Goal: Information Seeking & Learning: Check status

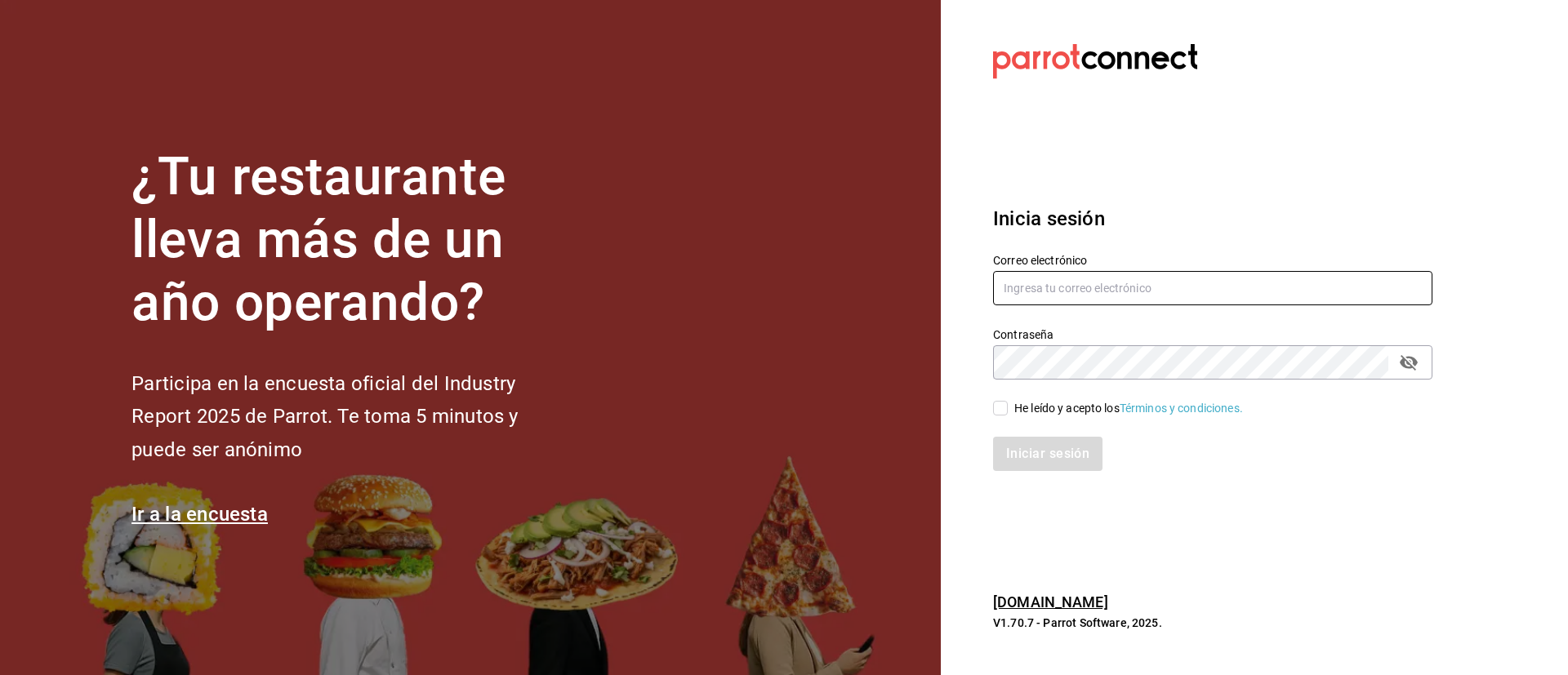
click at [1162, 293] on input "text" at bounding box center [1212, 288] width 439 height 34
click at [1059, 288] on input "lomeedggar@" at bounding box center [1212, 288] width 439 height 34
click at [1059, 288] on input "lomeedgar@" at bounding box center [1212, 288] width 439 height 34
drag, startPoint x: 1113, startPoint y: 286, endPoint x: 1061, endPoint y: 295, distance: 52.8
click at [1061, 295] on input "[DOMAIN_NAME]@" at bounding box center [1212, 288] width 439 height 34
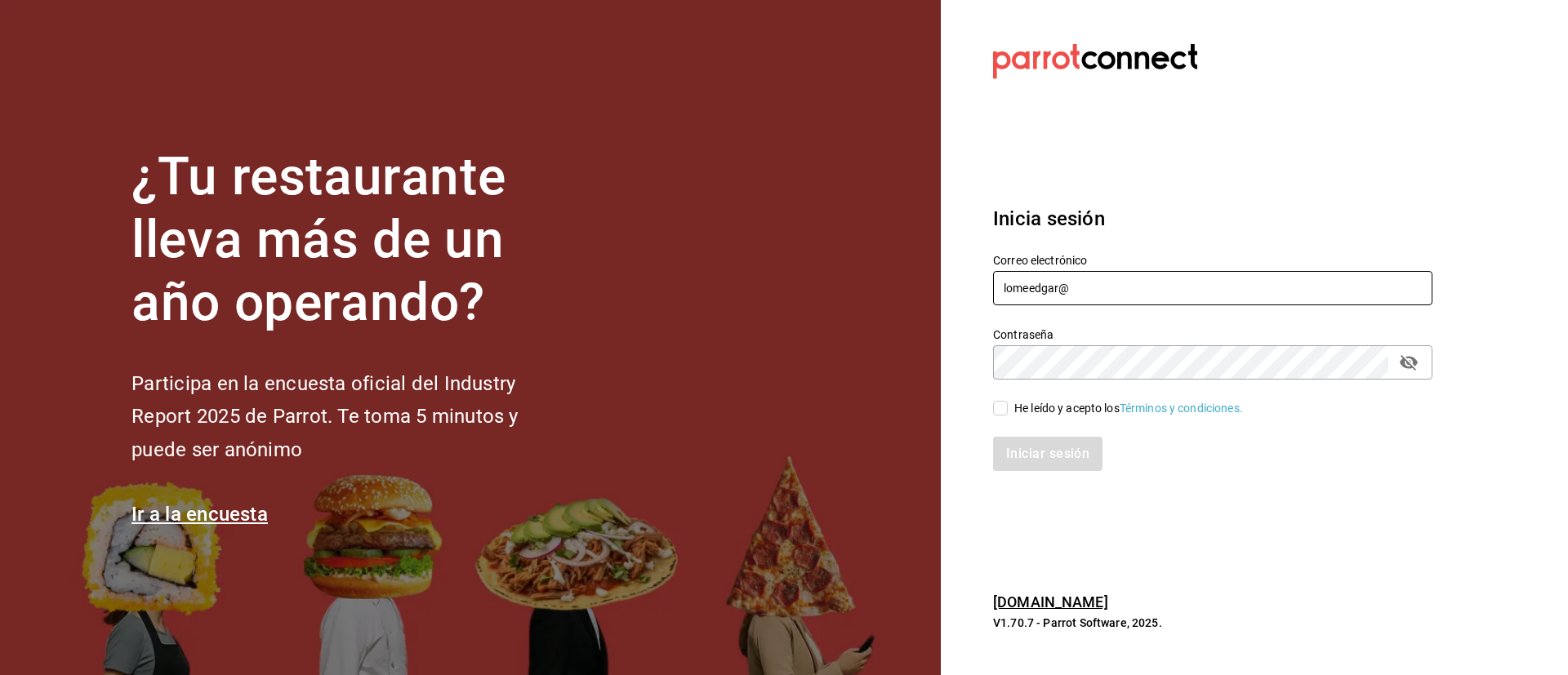
click at [1080, 292] on input "lomeedgar@" at bounding box center [1212, 288] width 439 height 34
paste input "[DOMAIN_NAME]"
type input "[EMAIL_ADDRESS][DOMAIN_NAME]"
click at [1009, 410] on span "He leído y acepto los Términos y condiciones." at bounding box center [1125, 408] width 235 height 17
click at [1008, 410] on input "He leído y acepto los Términos y condiciones." at bounding box center [999, 407] width 14 height 14
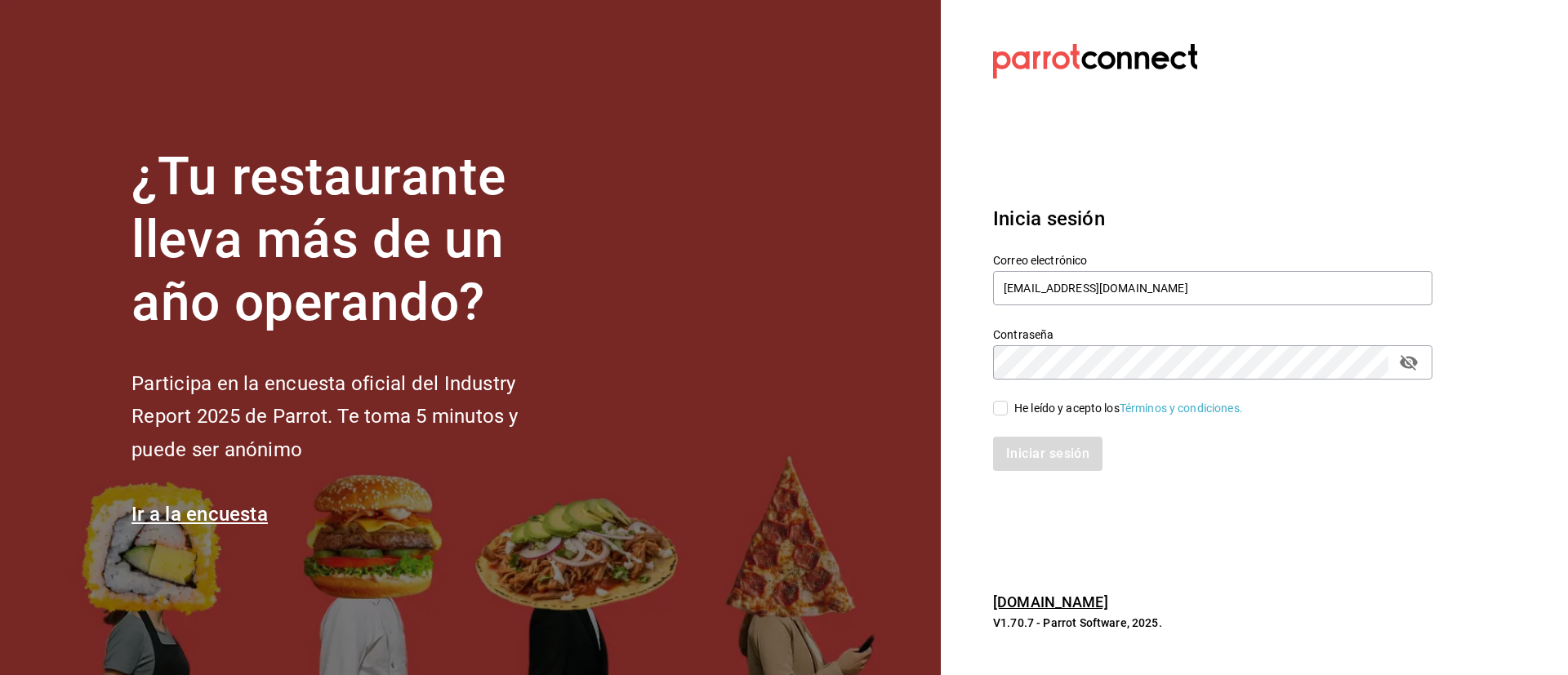
checkbox input "true"
drag, startPoint x: 1052, startPoint y: 470, endPoint x: 1012, endPoint y: 436, distance: 52.5
click at [1012, 436] on div "Iniciar sesión" at bounding box center [1203, 444] width 459 height 54
click at [1039, 461] on button "Iniciar sesión" at bounding box center [1048, 453] width 111 height 34
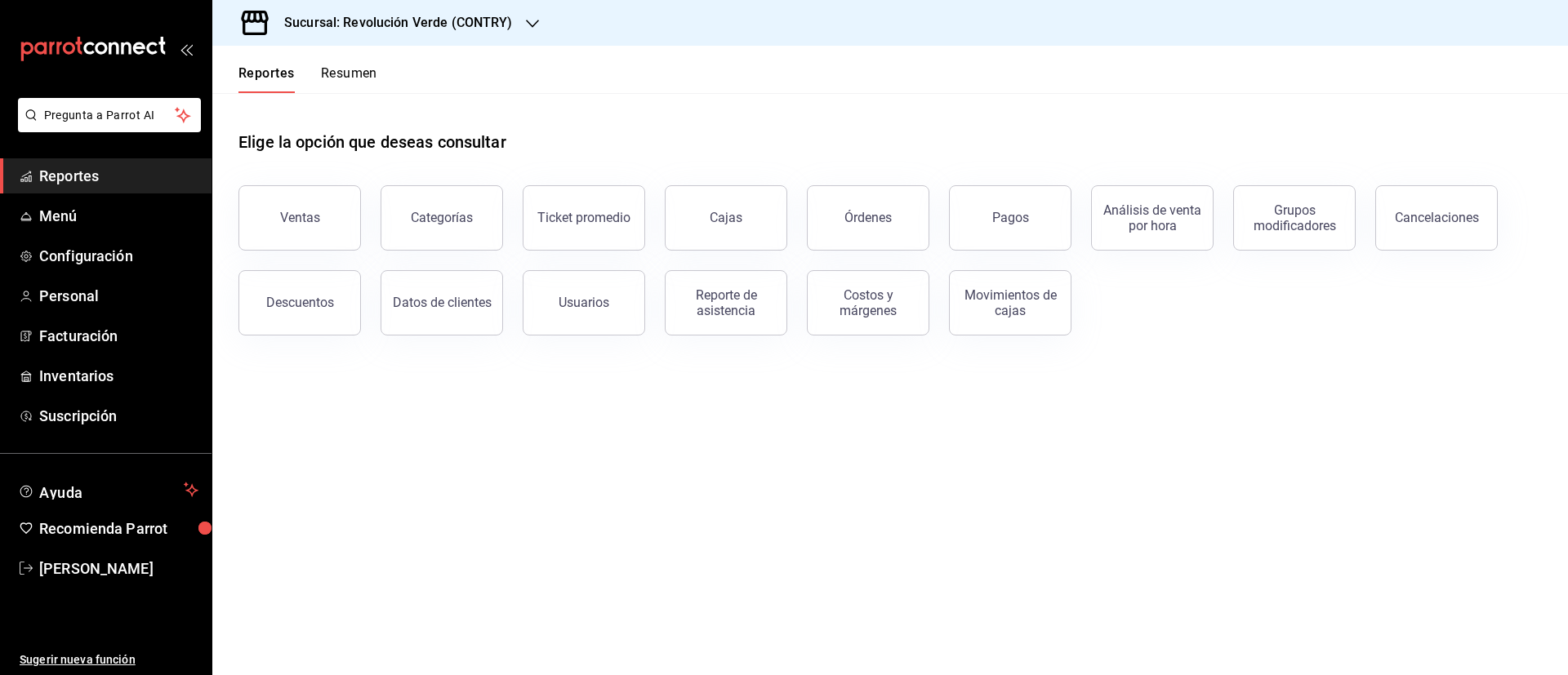
click at [350, 79] on button "Resumen" at bounding box center [349, 79] width 56 height 28
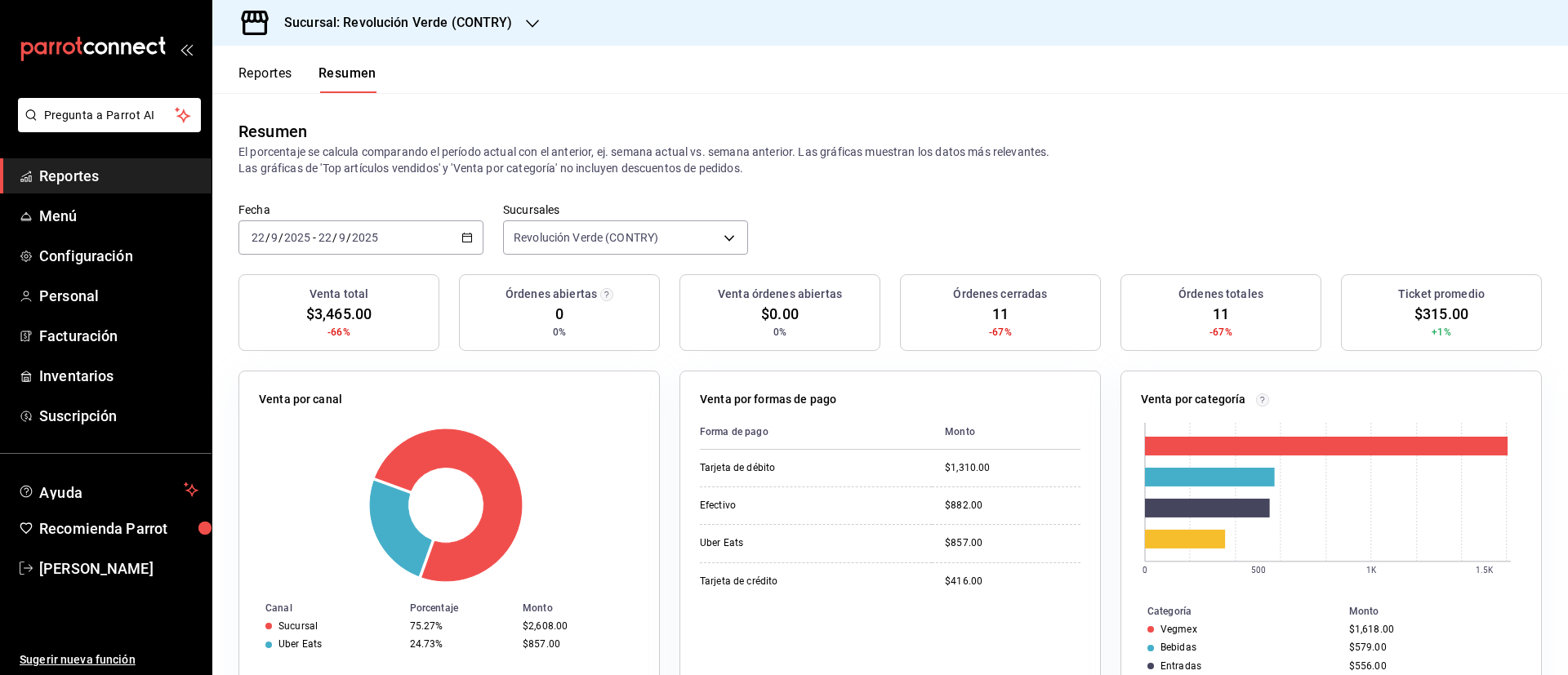
click at [467, 240] on icon "button" at bounding box center [467, 238] width 12 height 12
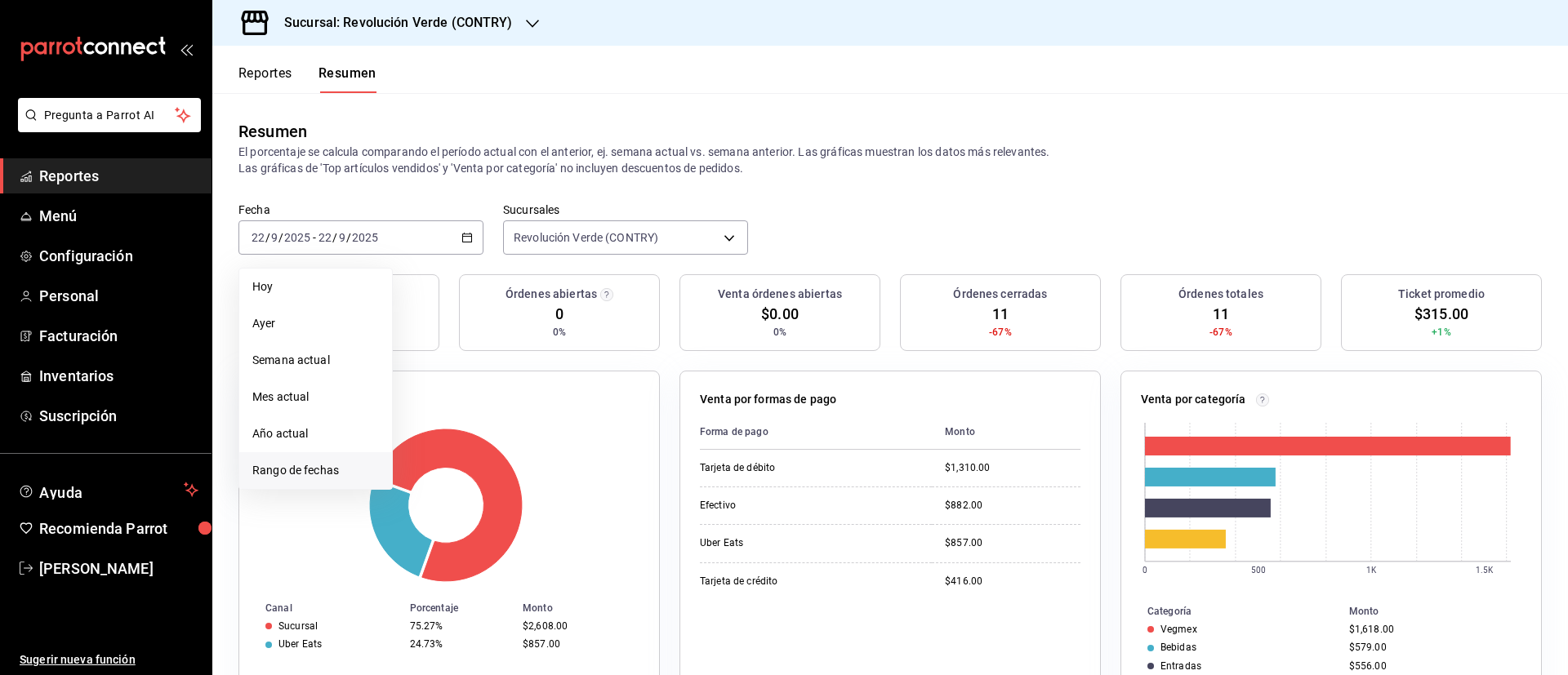
click at [327, 472] on span "Rango de fechas" at bounding box center [315, 470] width 127 height 17
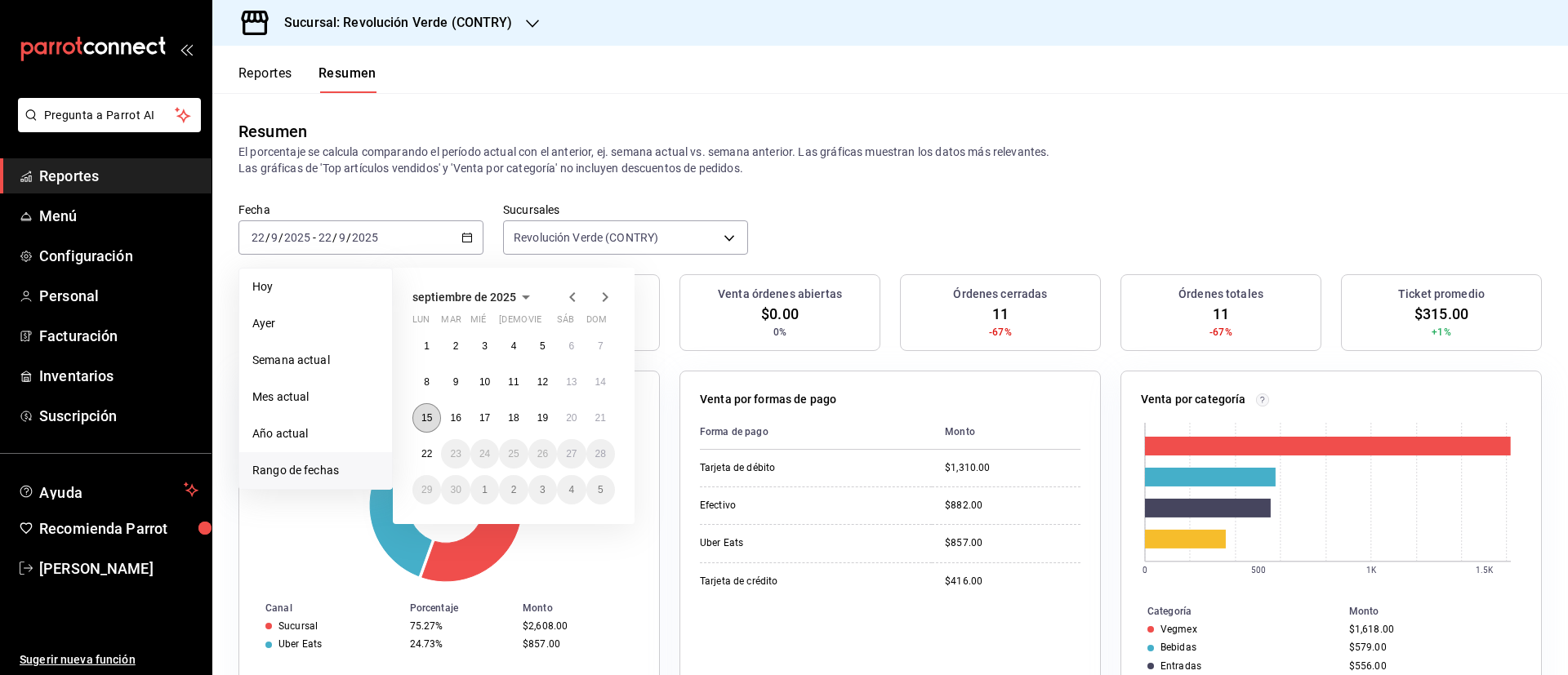
click at [429, 426] on button "15" at bounding box center [427, 417] width 29 height 29
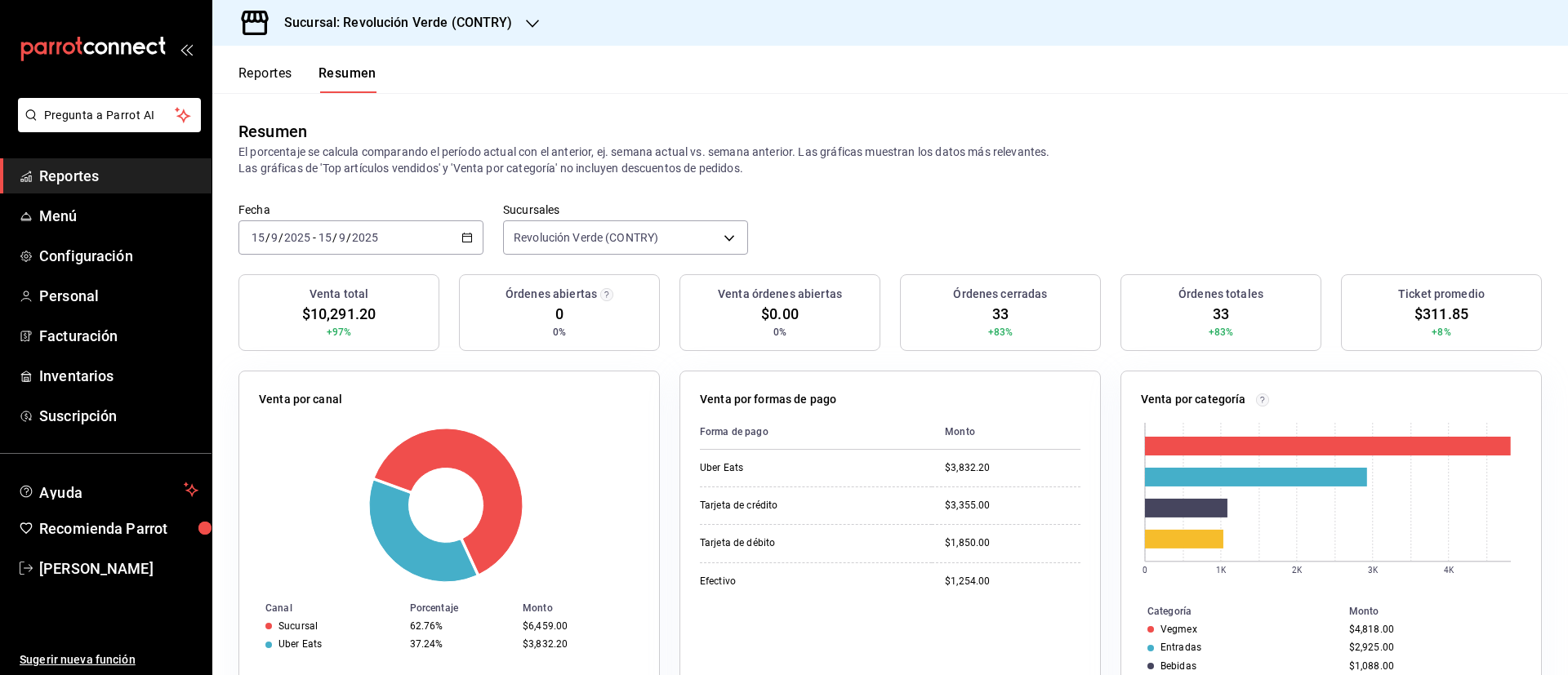
click at [461, 239] on icon "button" at bounding box center [467, 238] width 12 height 12
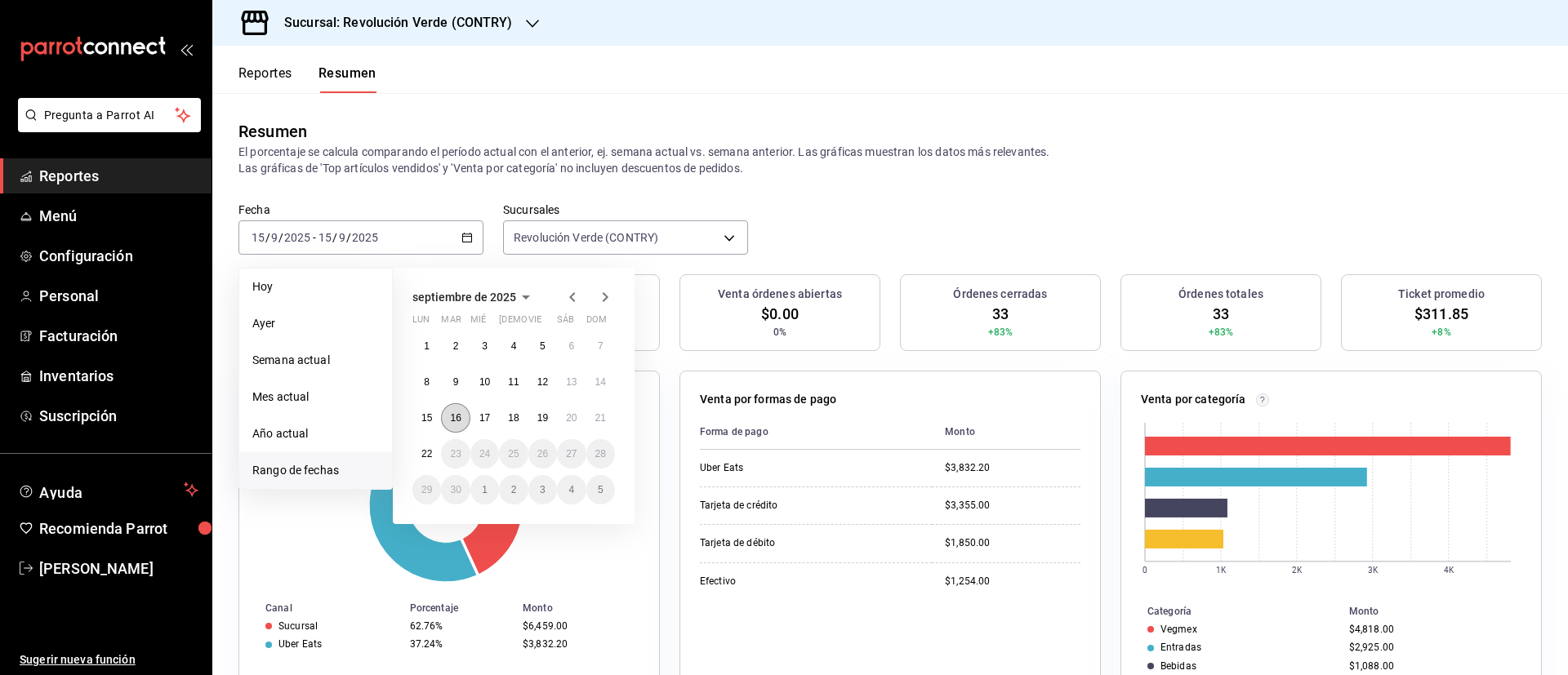
click at [465, 406] on button "16" at bounding box center [455, 417] width 29 height 29
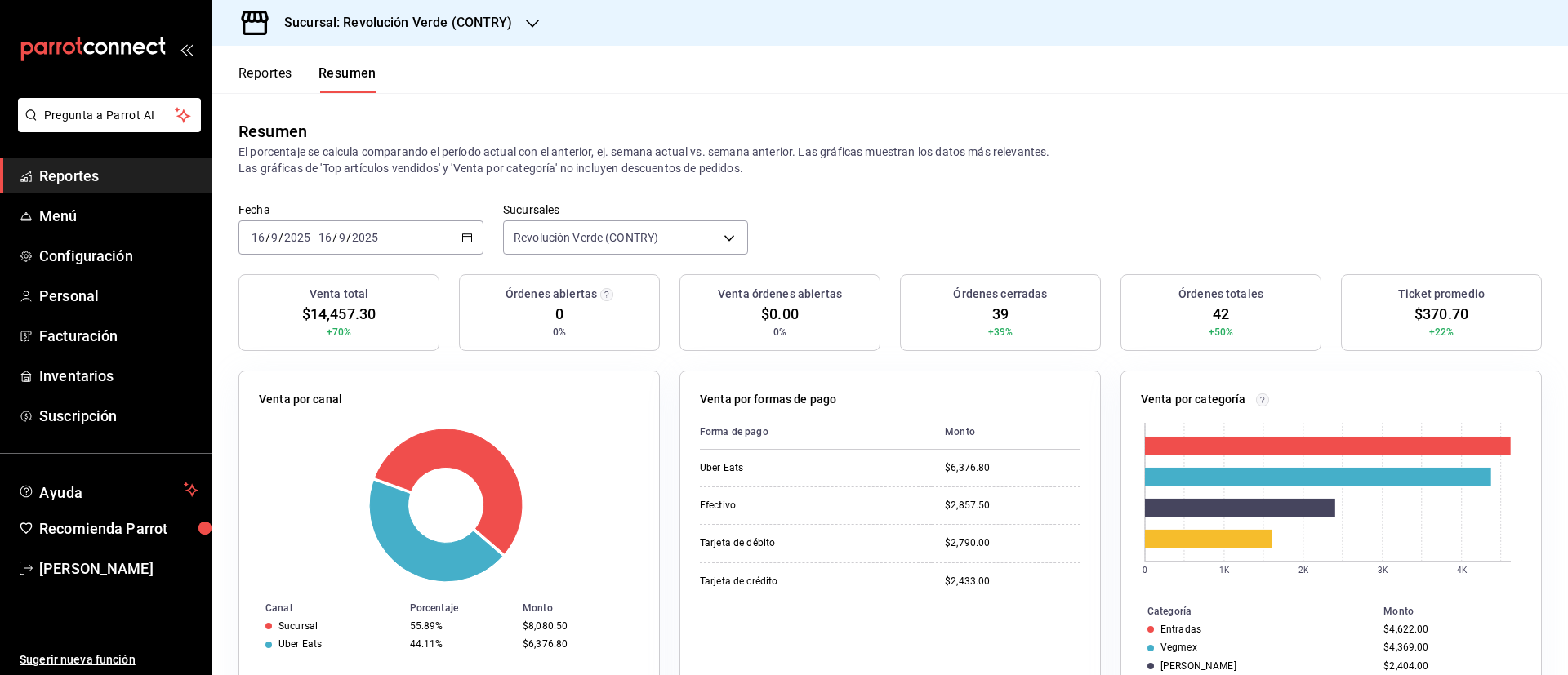
click at [454, 241] on div "2025-09-16 16 / 9 / 2025 - 2025-09-16 16 / 9 / 2025" at bounding box center [361, 237] width 245 height 34
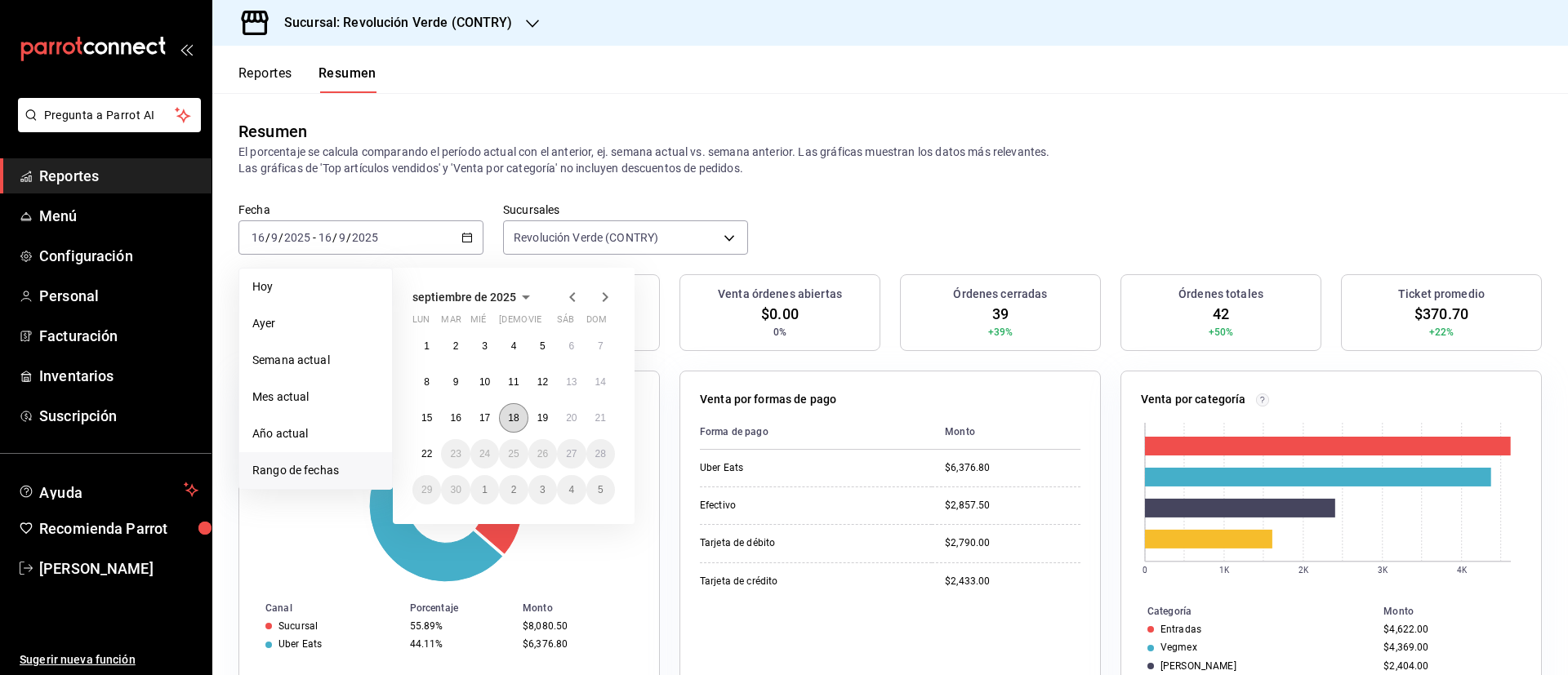
click at [514, 406] on button "18" at bounding box center [513, 417] width 29 height 29
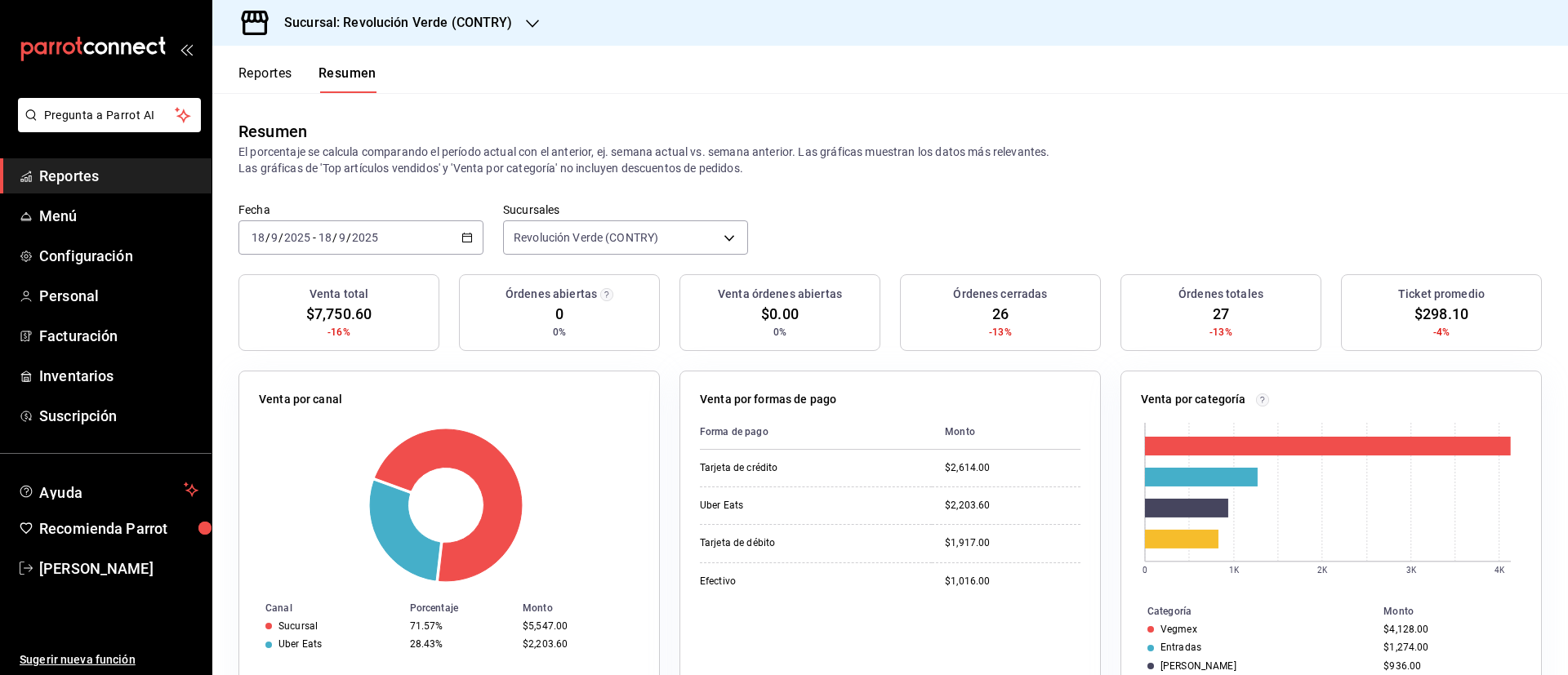
click at [469, 236] on div "2025-09-18 18 / 9 / 2025 - 2025-09-18 18 / 9 / 2025" at bounding box center [361, 237] width 245 height 34
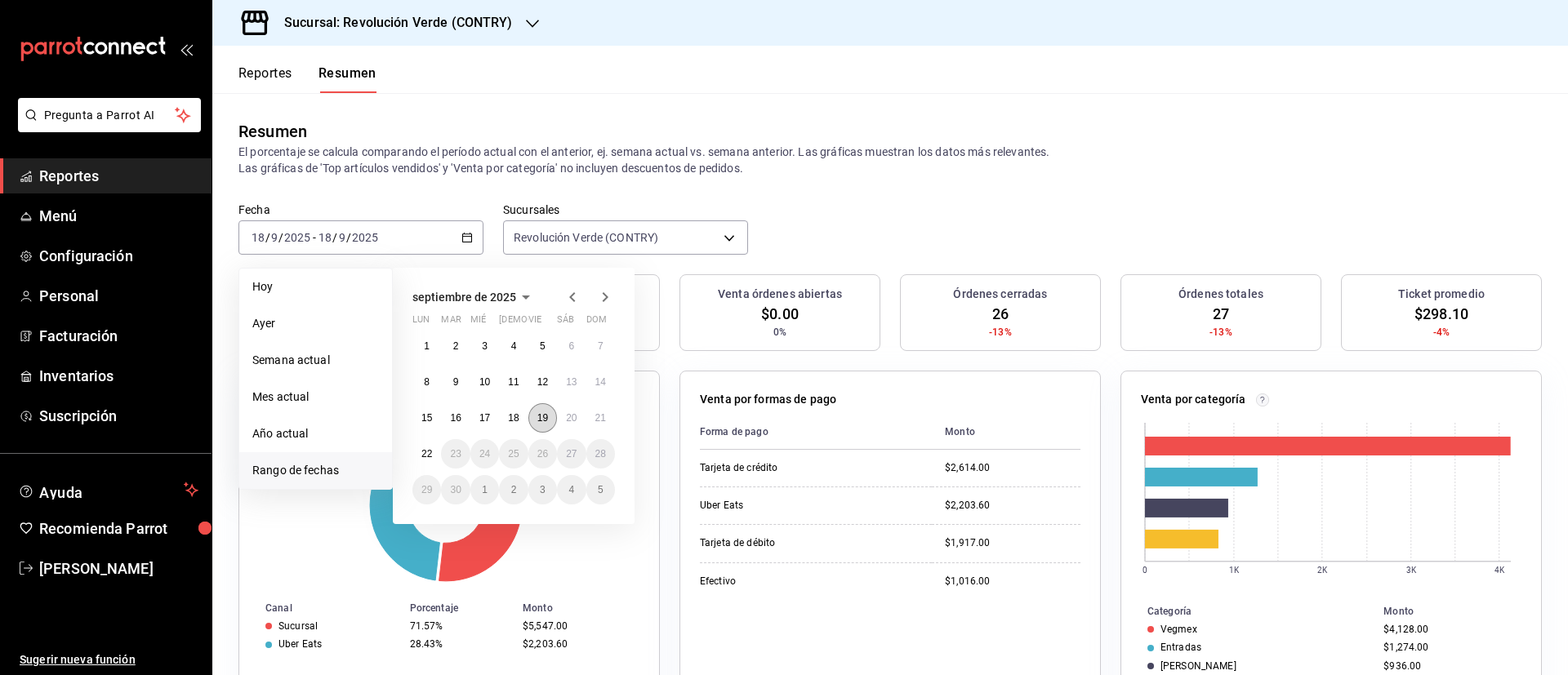
click at [552, 416] on button "19" at bounding box center [543, 417] width 29 height 29
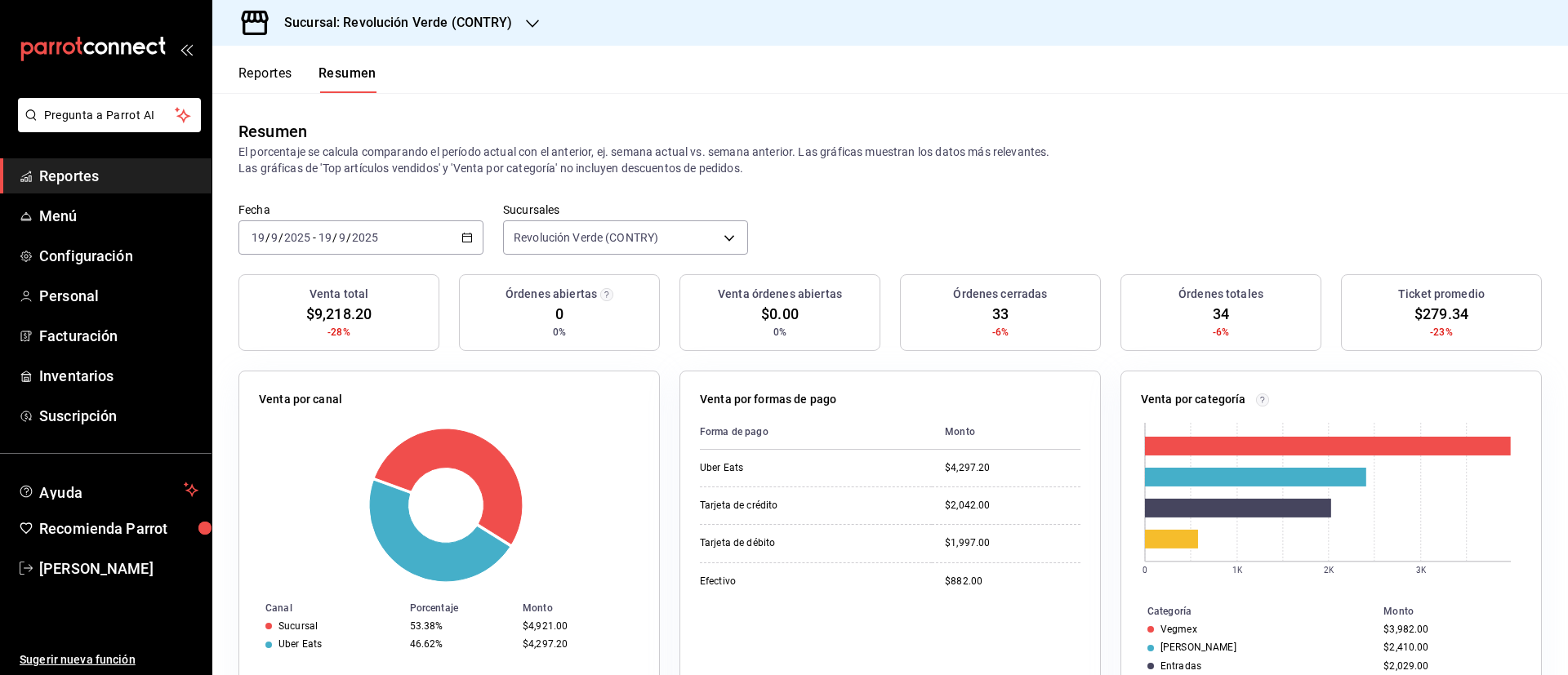
click at [464, 246] on div "2025-09-19 19 / 9 / 2025 - 2025-09-19 19 / 9 / 2025" at bounding box center [361, 237] width 245 height 34
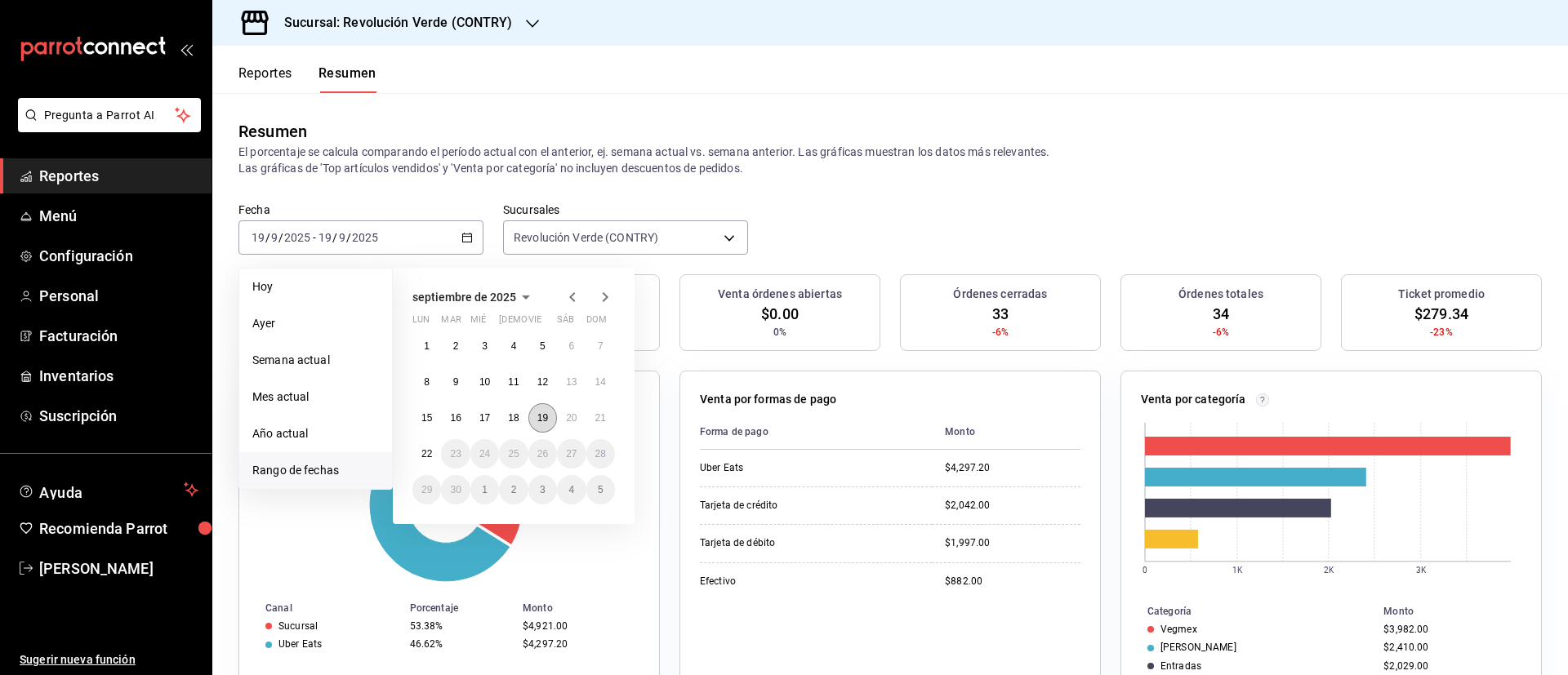
click at [548, 425] on button "19" at bounding box center [543, 417] width 29 height 29
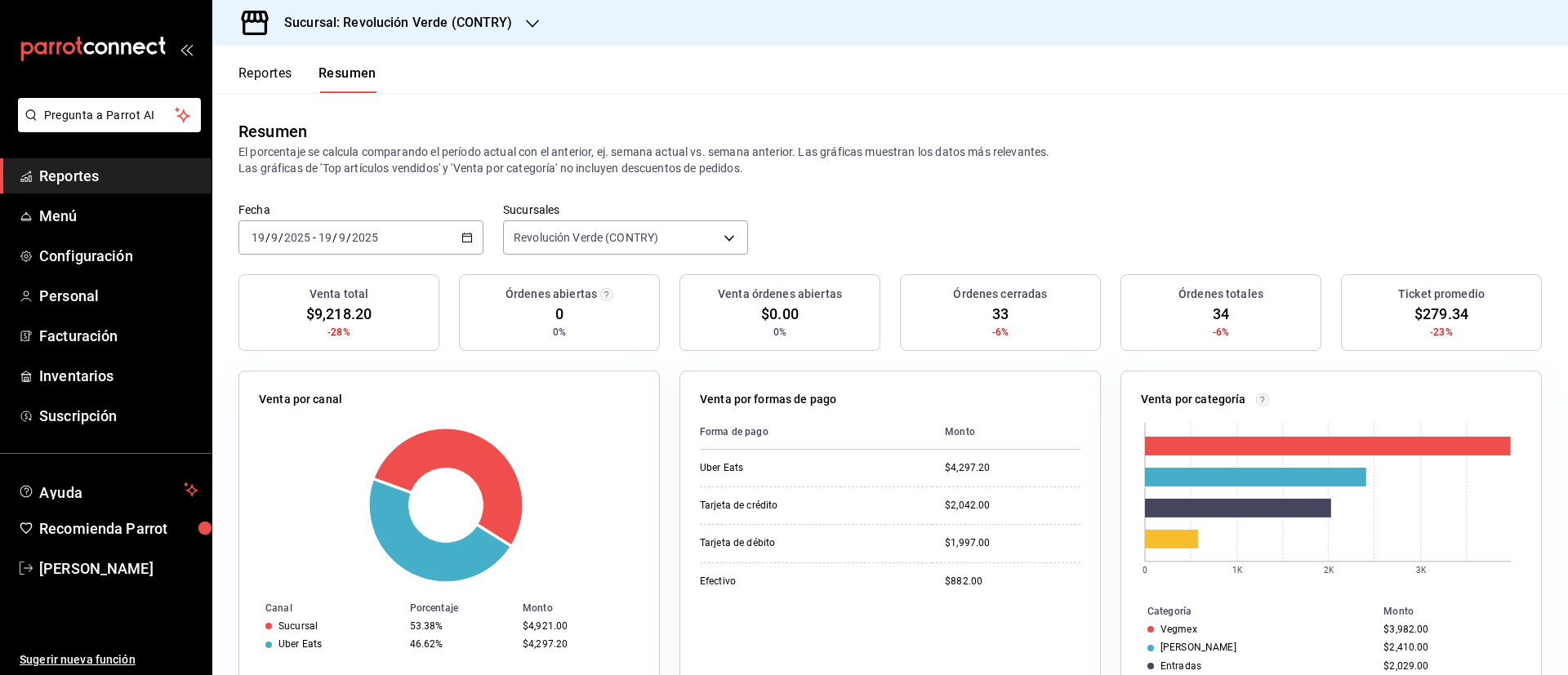
click at [475, 232] on div "2025-09-19 19 / 9 / 2025 - 2025-09-19 19 / 9 / 2025" at bounding box center [361, 237] width 245 height 34
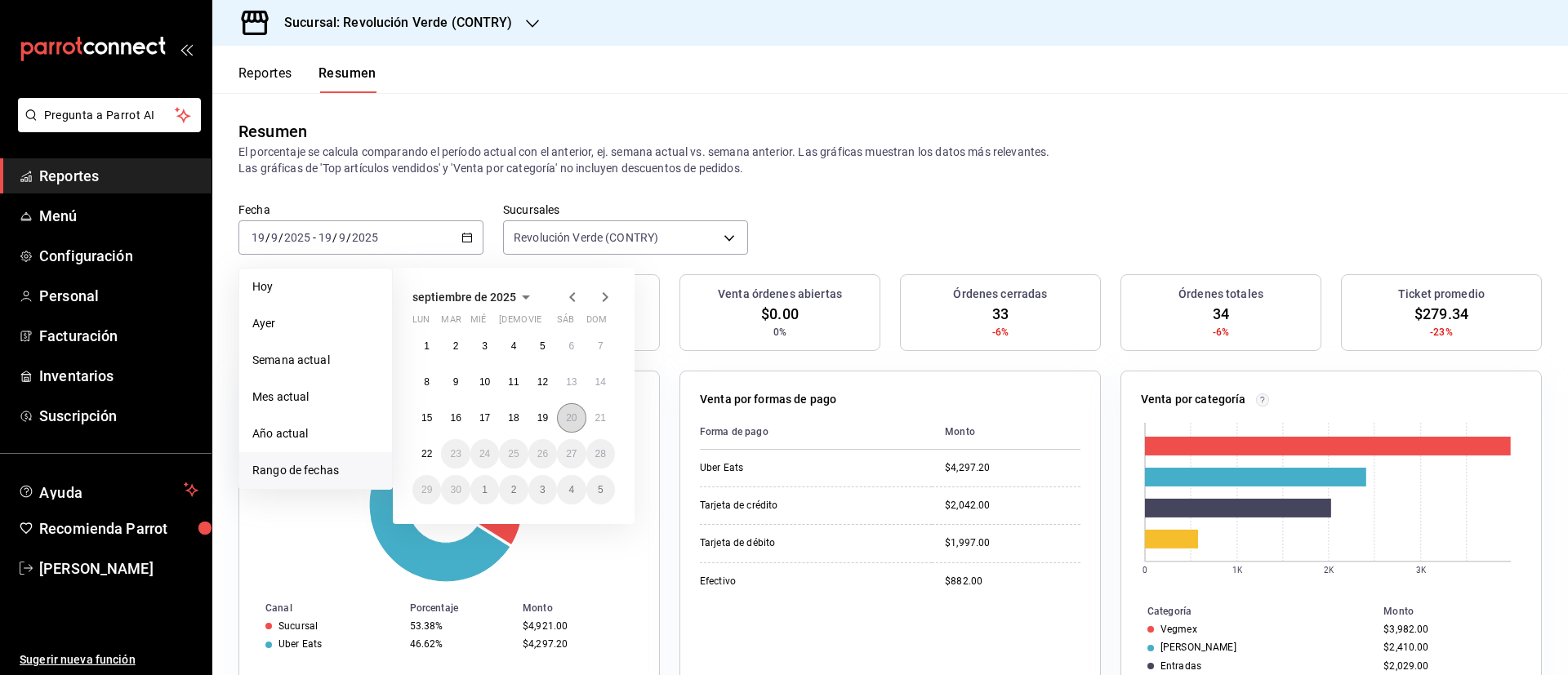
click at [569, 417] on abbr "20" at bounding box center [571, 418] width 11 height 12
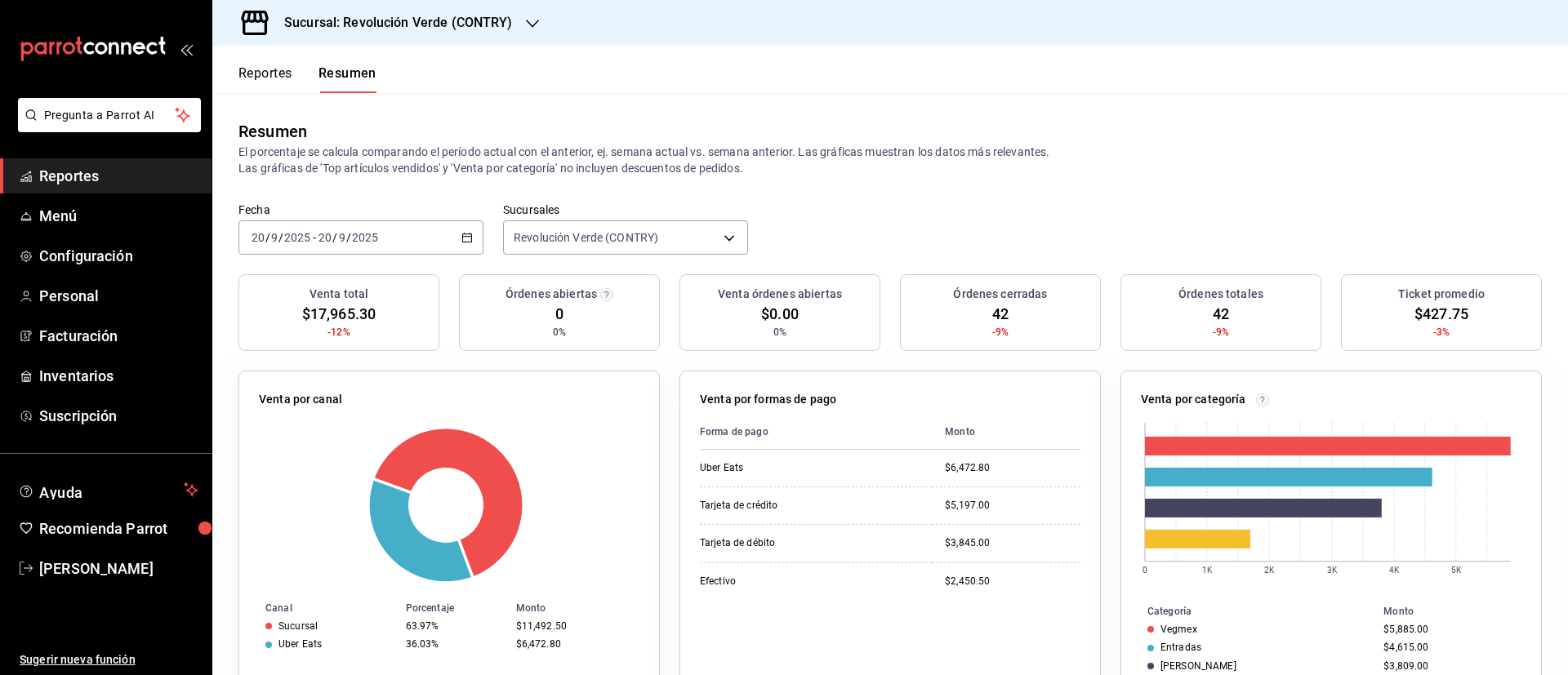
click at [459, 244] on div "2025-09-20 20 / 9 / 2025 - 2025-09-20 20 / 9 / 2025" at bounding box center [361, 237] width 245 height 34
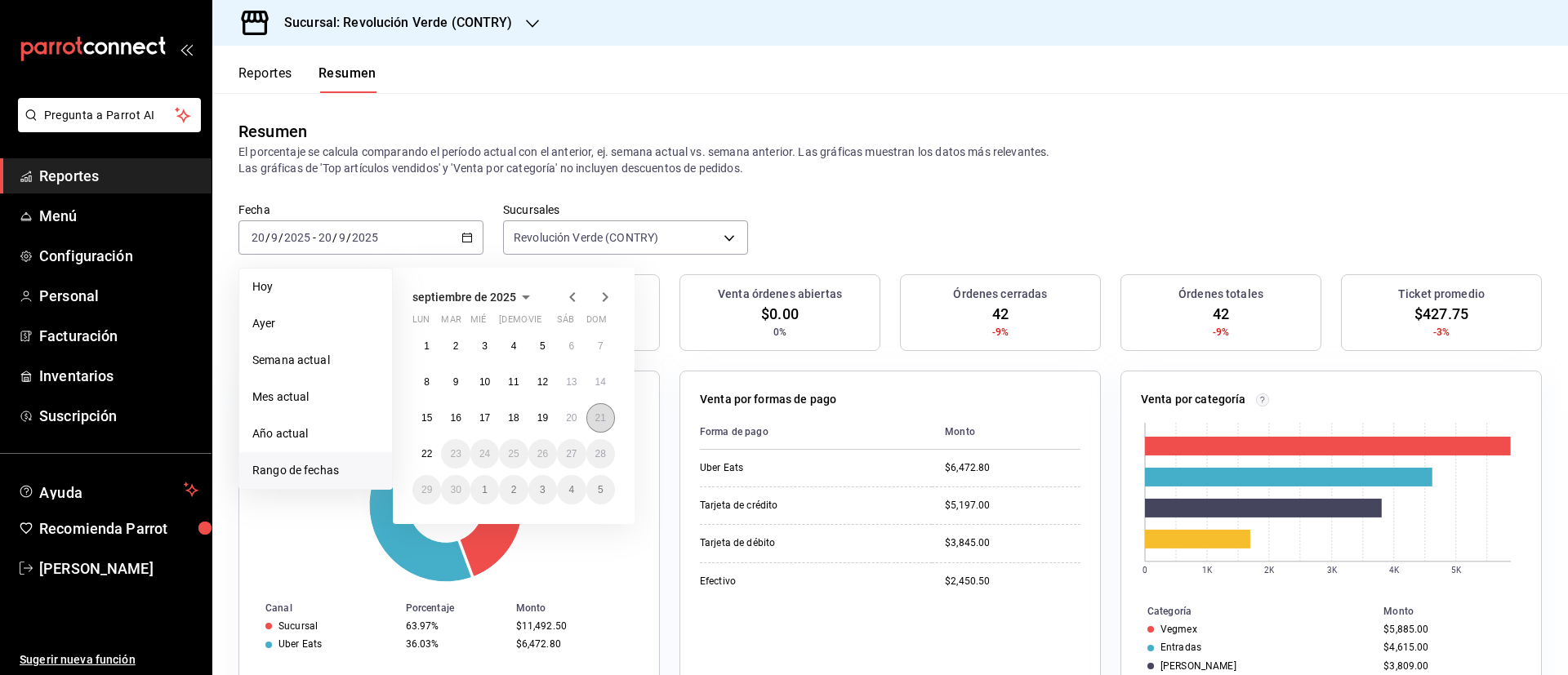
click at [600, 414] on abbr "21" at bounding box center [600, 418] width 11 height 12
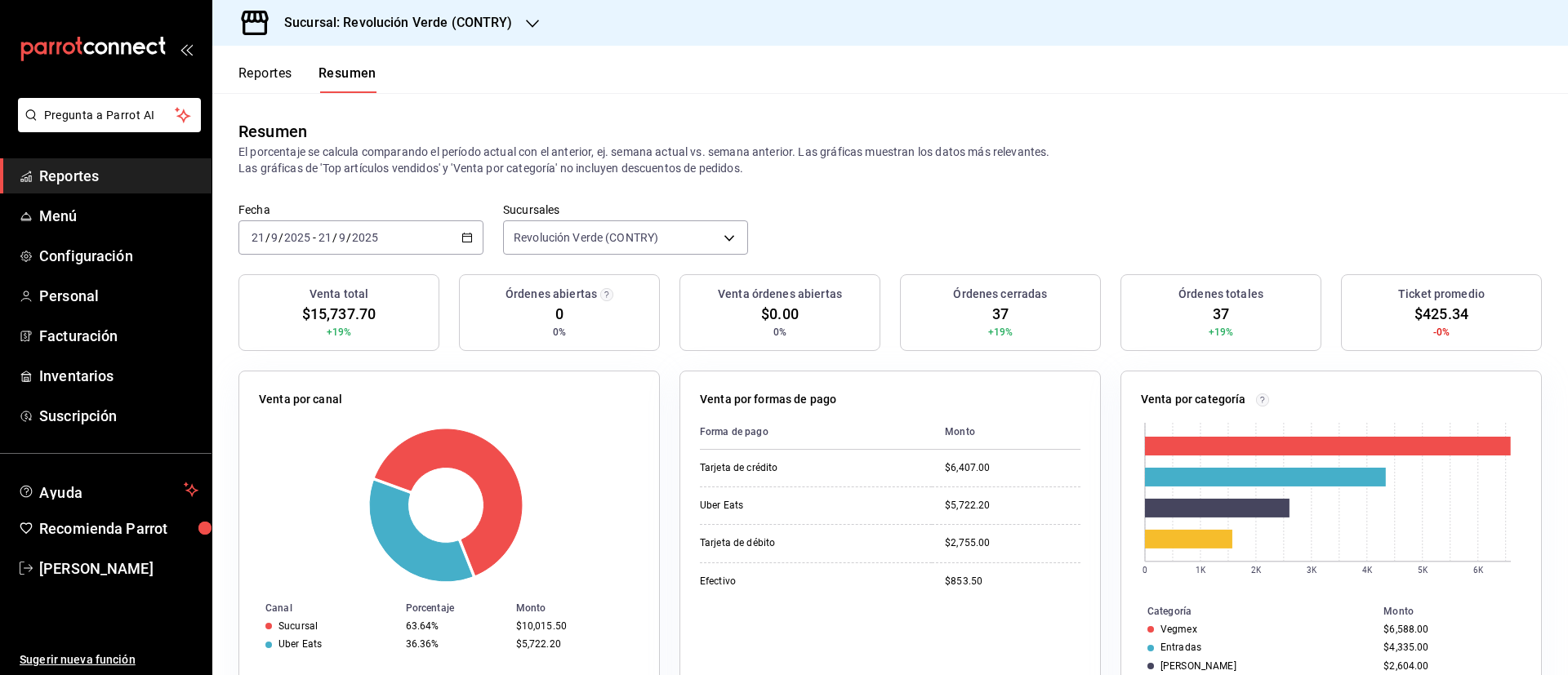
click at [626, 504] on rect at bounding box center [445, 505] width 374 height 155
click at [534, 30] on div at bounding box center [532, 23] width 13 height 17
click at [389, 101] on div "Revolución Verde (PURISIMA)" at bounding box center [334, 107] width 219 height 17
click at [465, 243] on icon "button" at bounding box center [467, 238] width 12 height 12
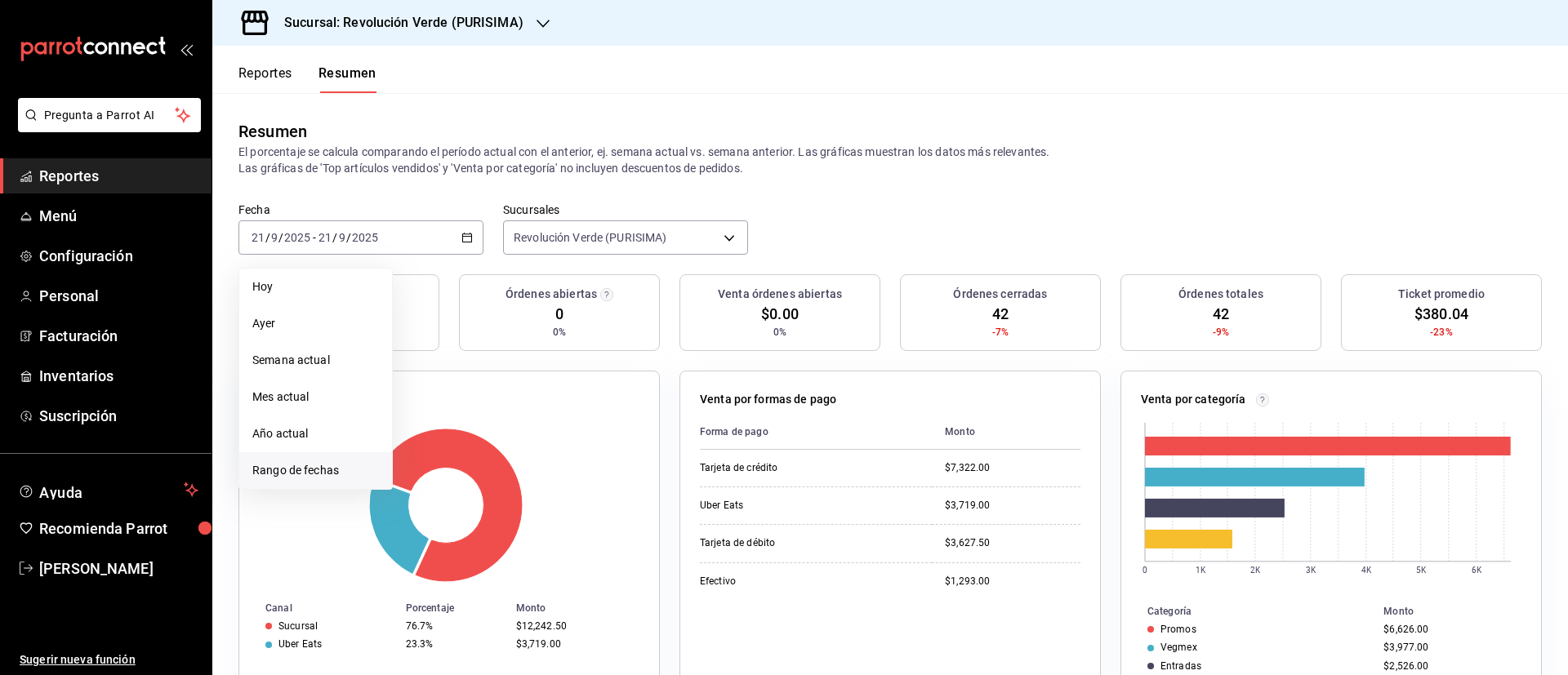
click at [332, 468] on span "Rango de fechas" at bounding box center [315, 470] width 127 height 17
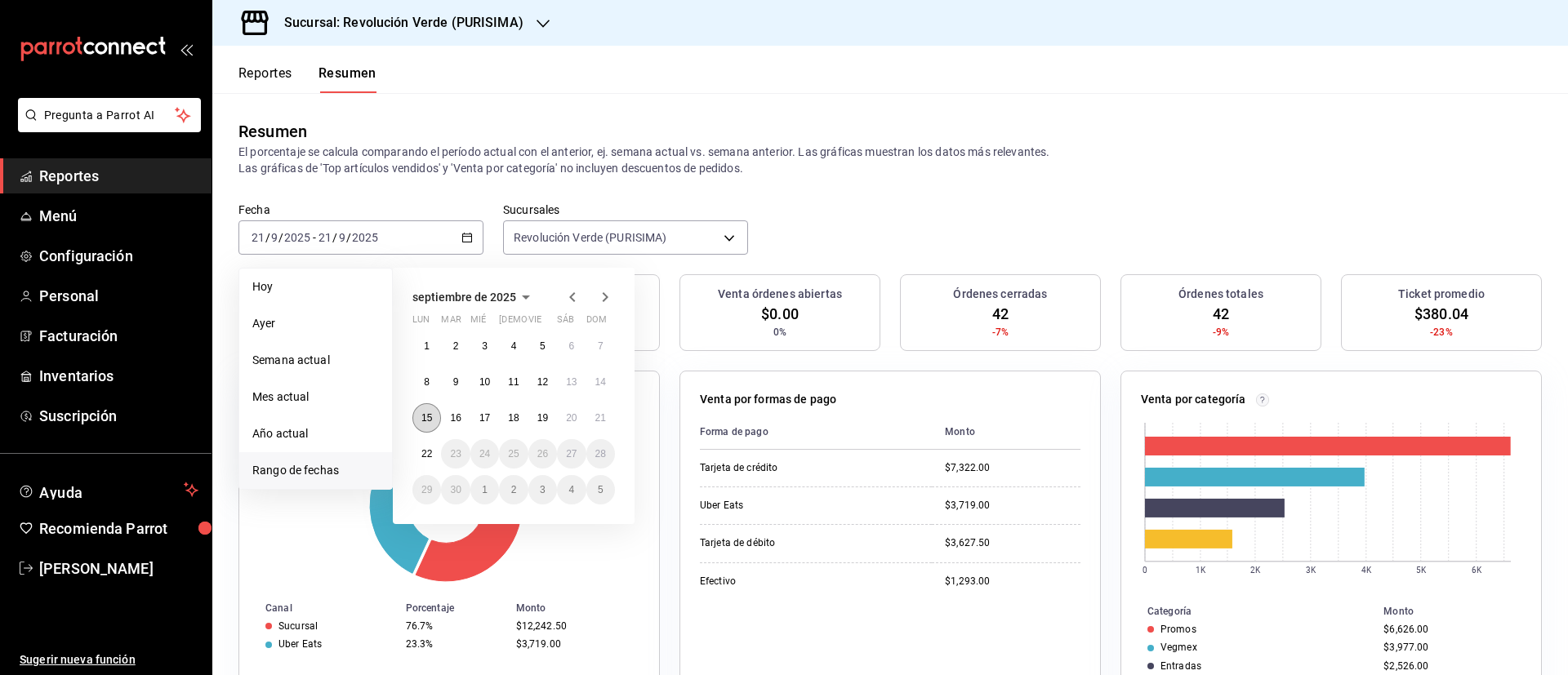
click at [437, 418] on button "15" at bounding box center [427, 417] width 29 height 29
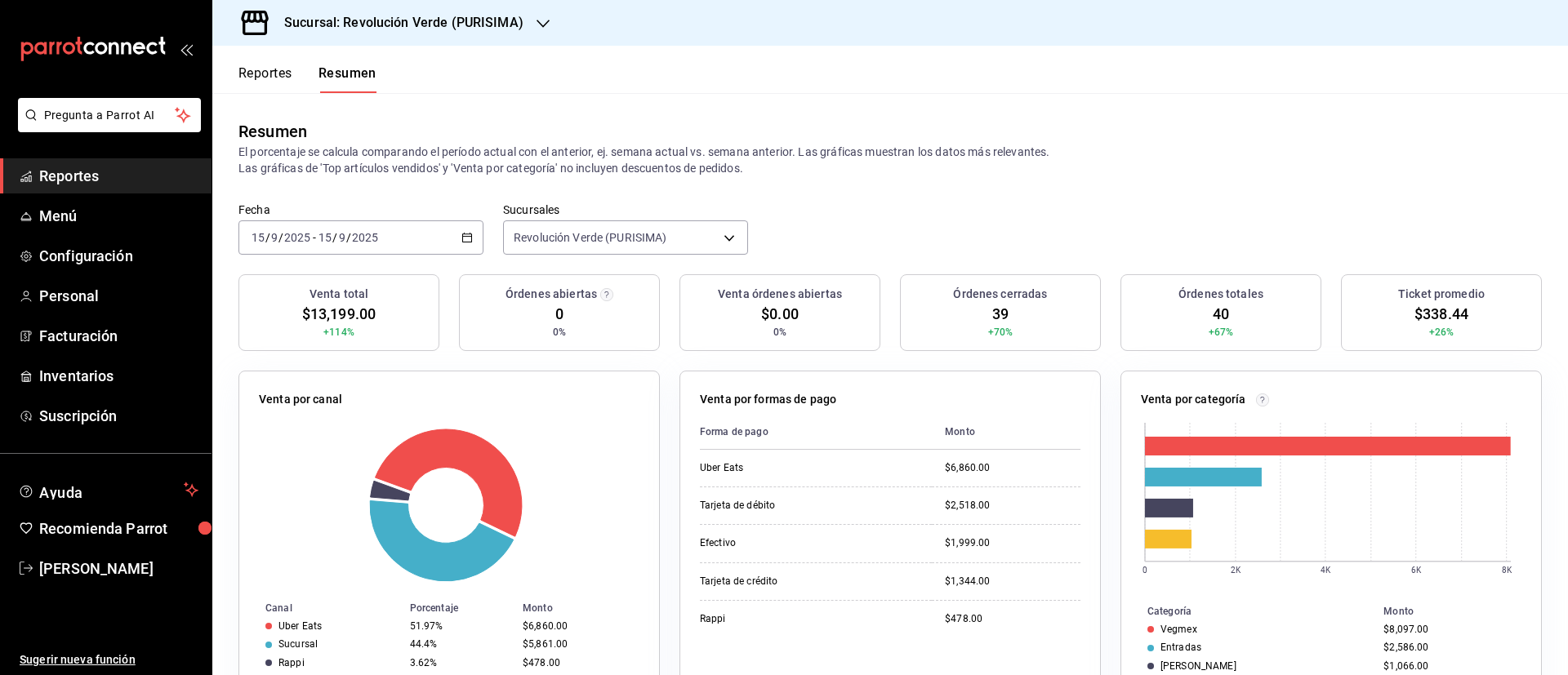
click at [469, 233] on icon "button" at bounding box center [467, 238] width 12 height 12
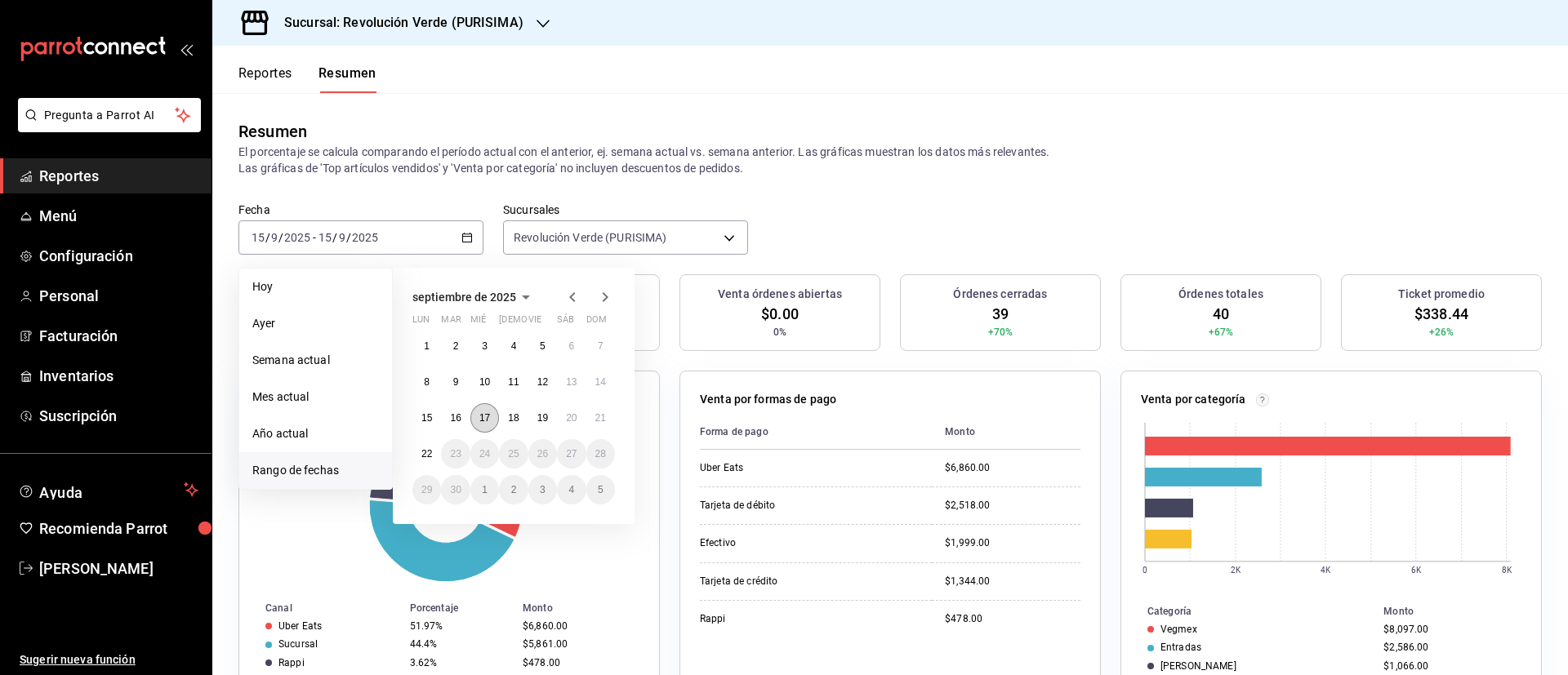
click at [487, 419] on abbr "17" at bounding box center [485, 418] width 11 height 12
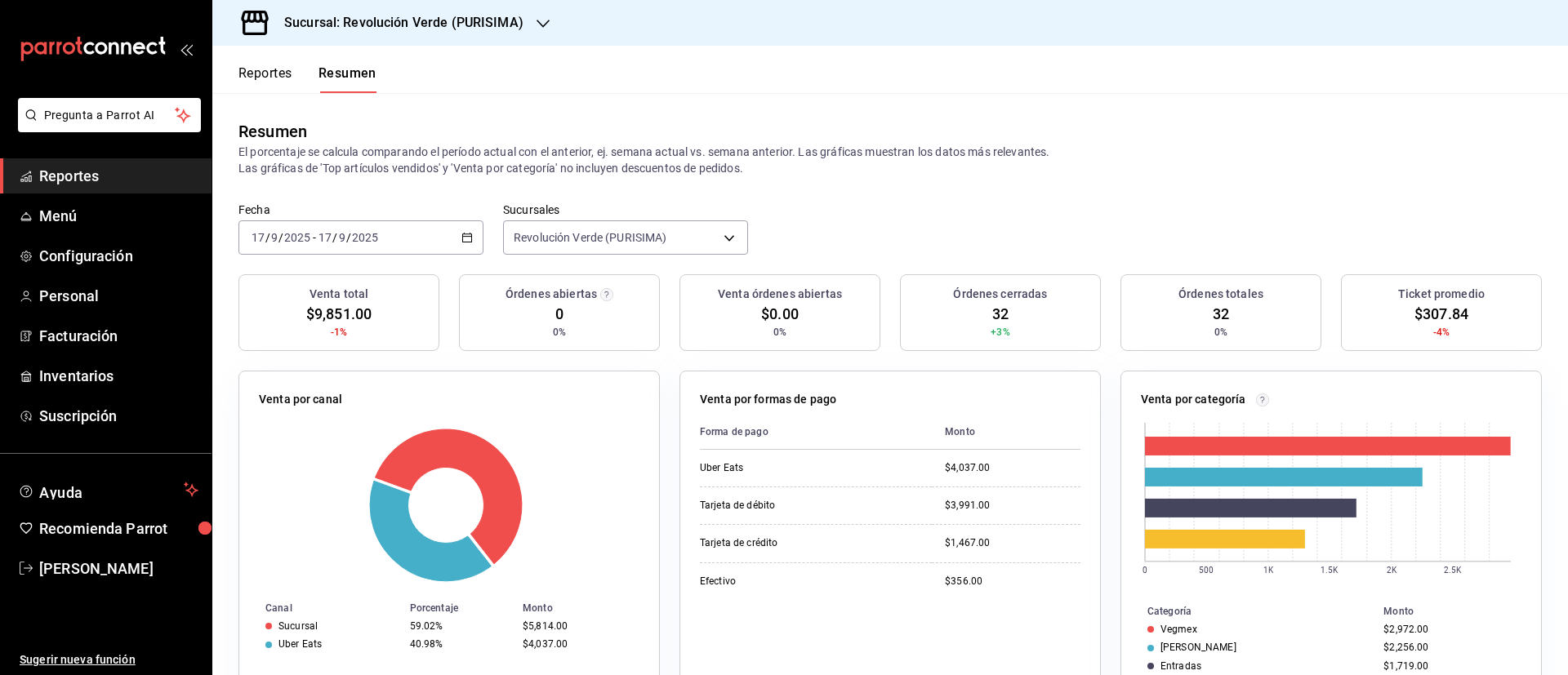
click at [467, 244] on div "2025-09-17 17 / 9 / 2025 - 2025-09-17 17 / 9 / 2025" at bounding box center [361, 237] width 245 height 34
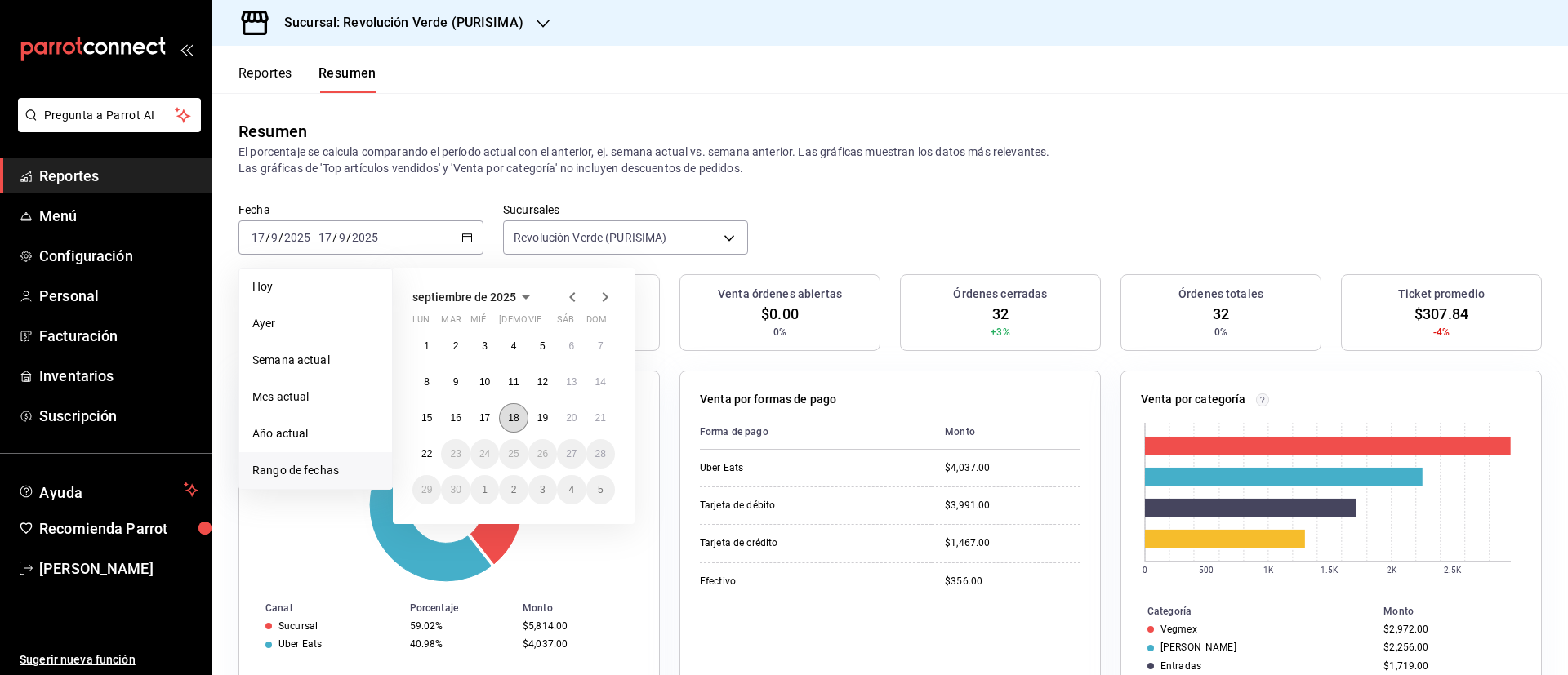
click at [522, 417] on button "18" at bounding box center [513, 417] width 29 height 29
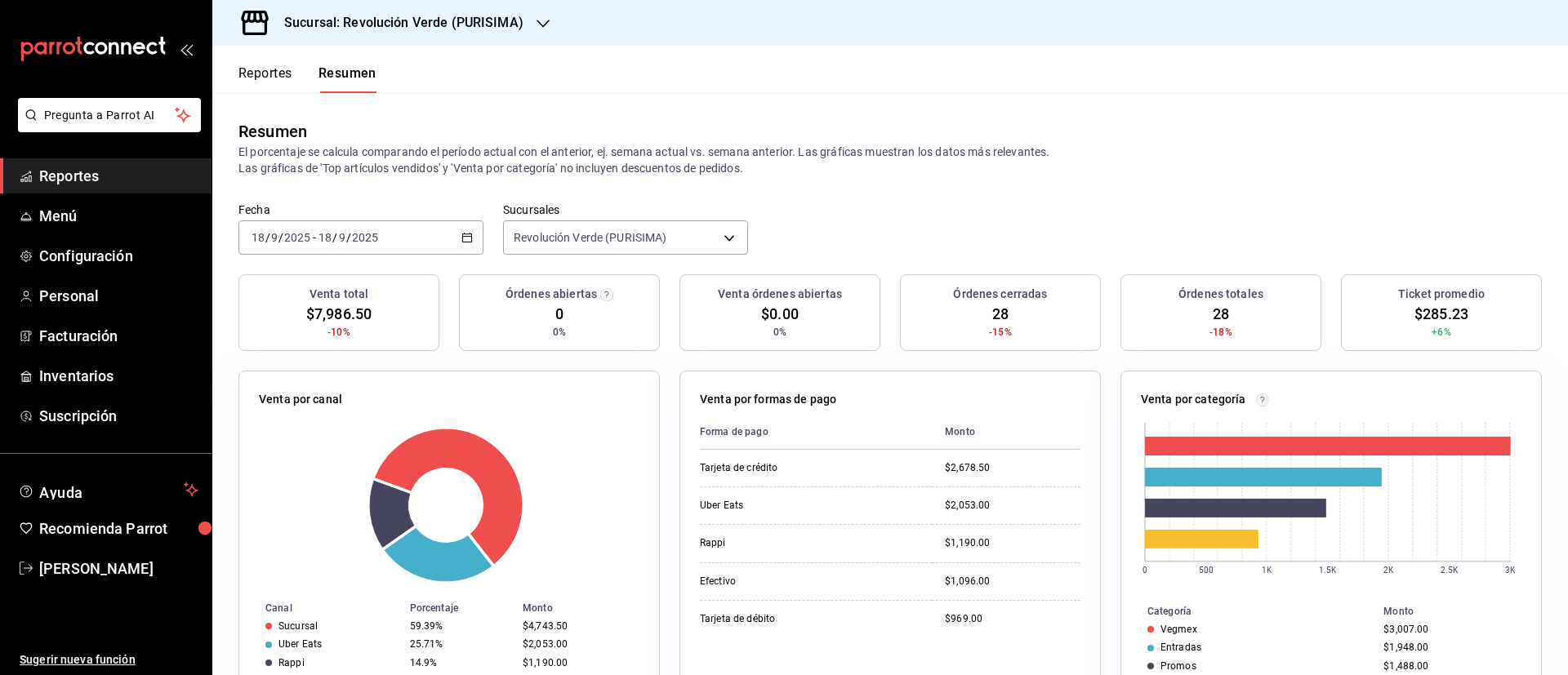
click at [461, 243] on icon "button" at bounding box center [467, 238] width 12 height 12
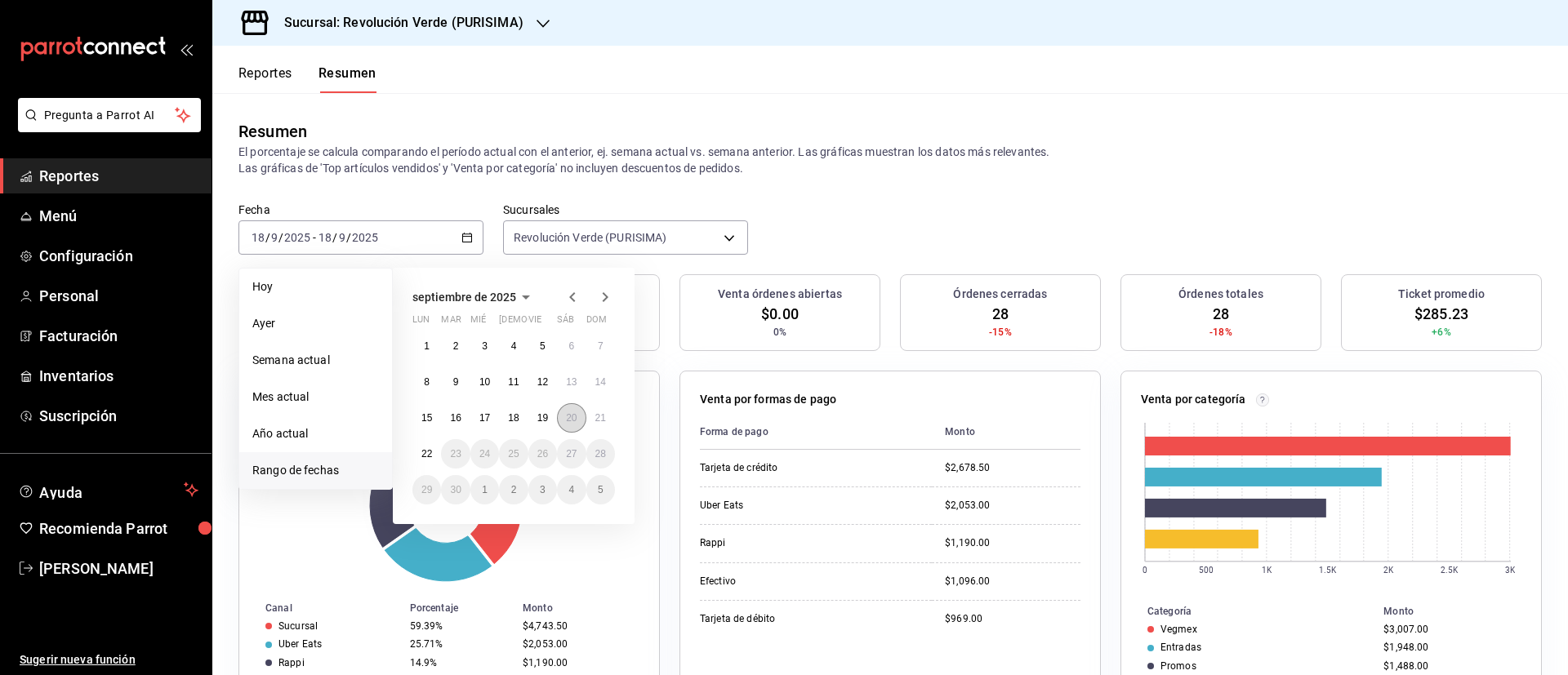
click at [569, 412] on abbr "20" at bounding box center [571, 418] width 11 height 12
click at [541, 412] on abbr "19" at bounding box center [543, 418] width 11 height 12
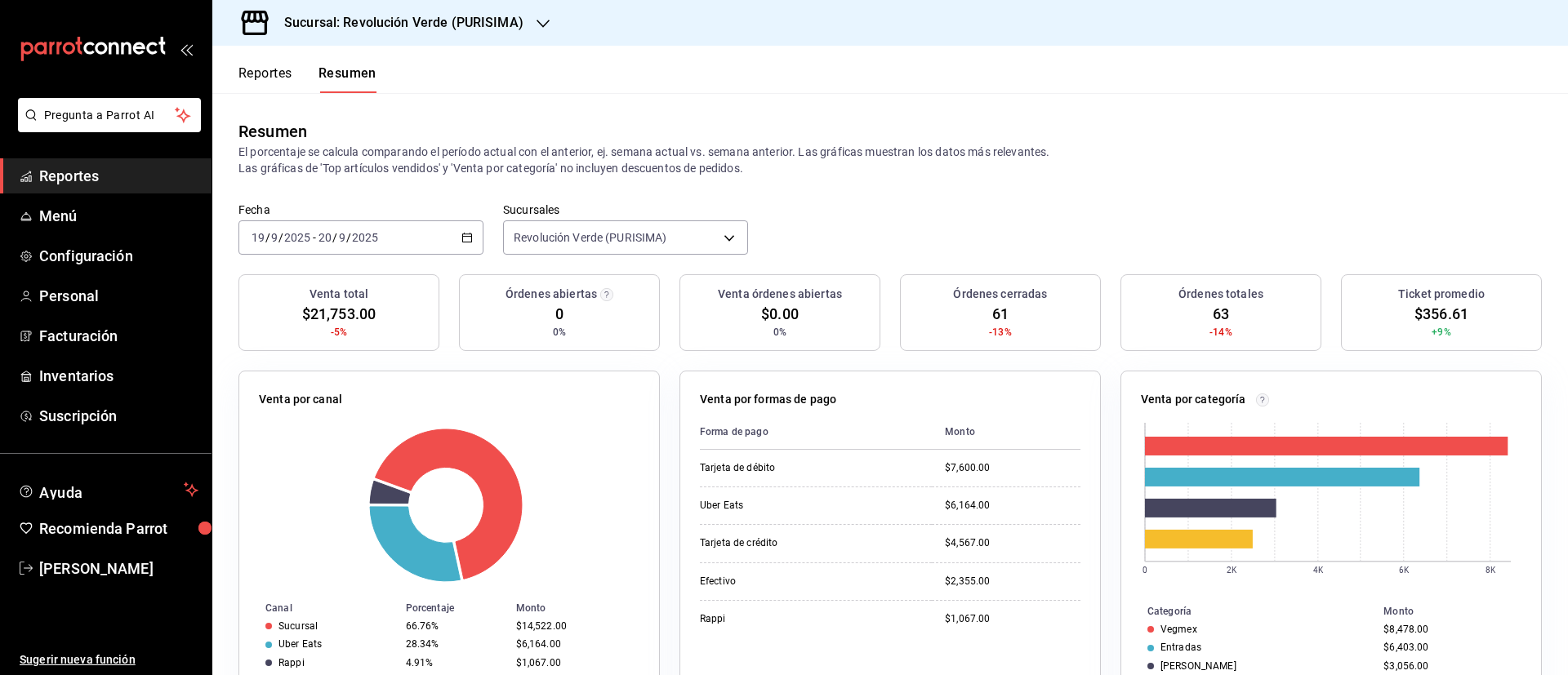
click at [452, 238] on div "2025-09-19 19 / 9 / 2025 - 2025-09-20 20 / 9 / 2025" at bounding box center [361, 237] width 245 height 34
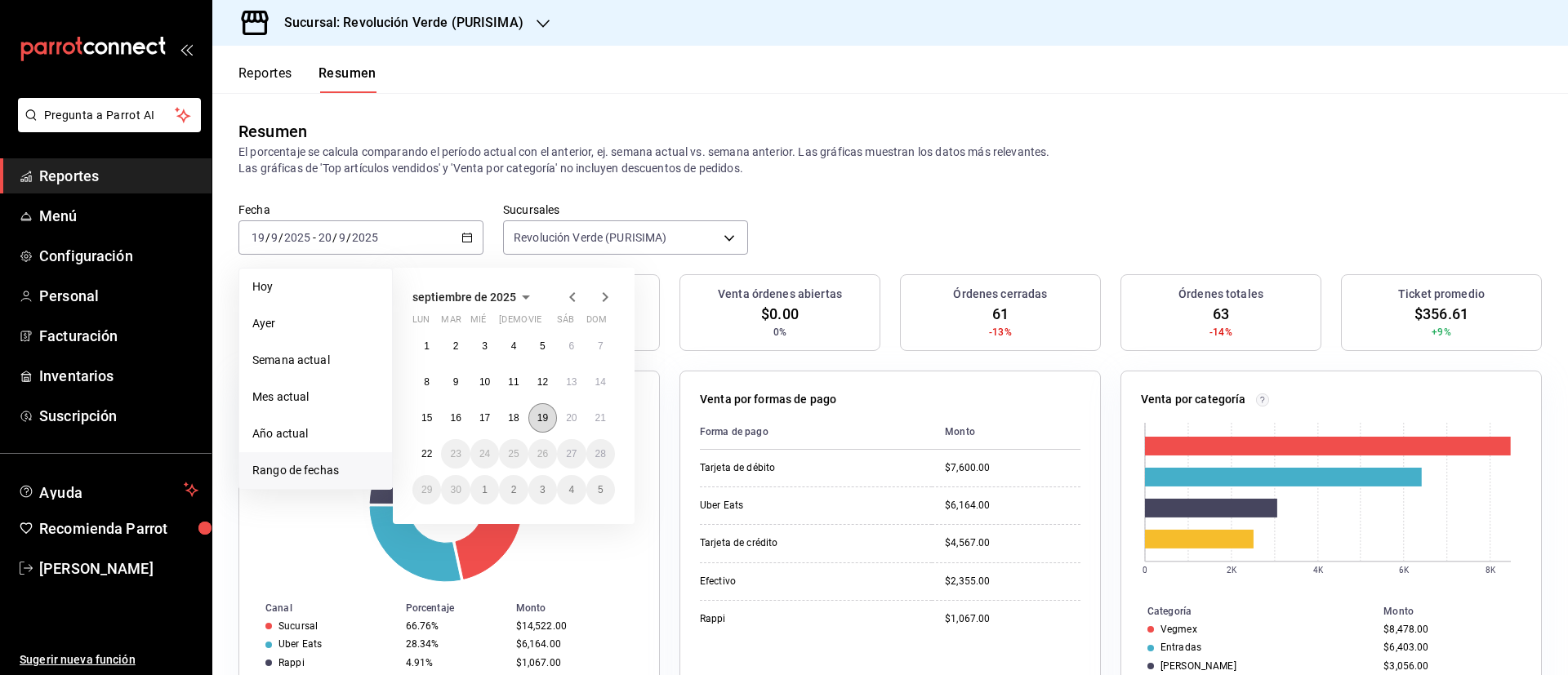
click at [552, 415] on button "19" at bounding box center [543, 417] width 29 height 29
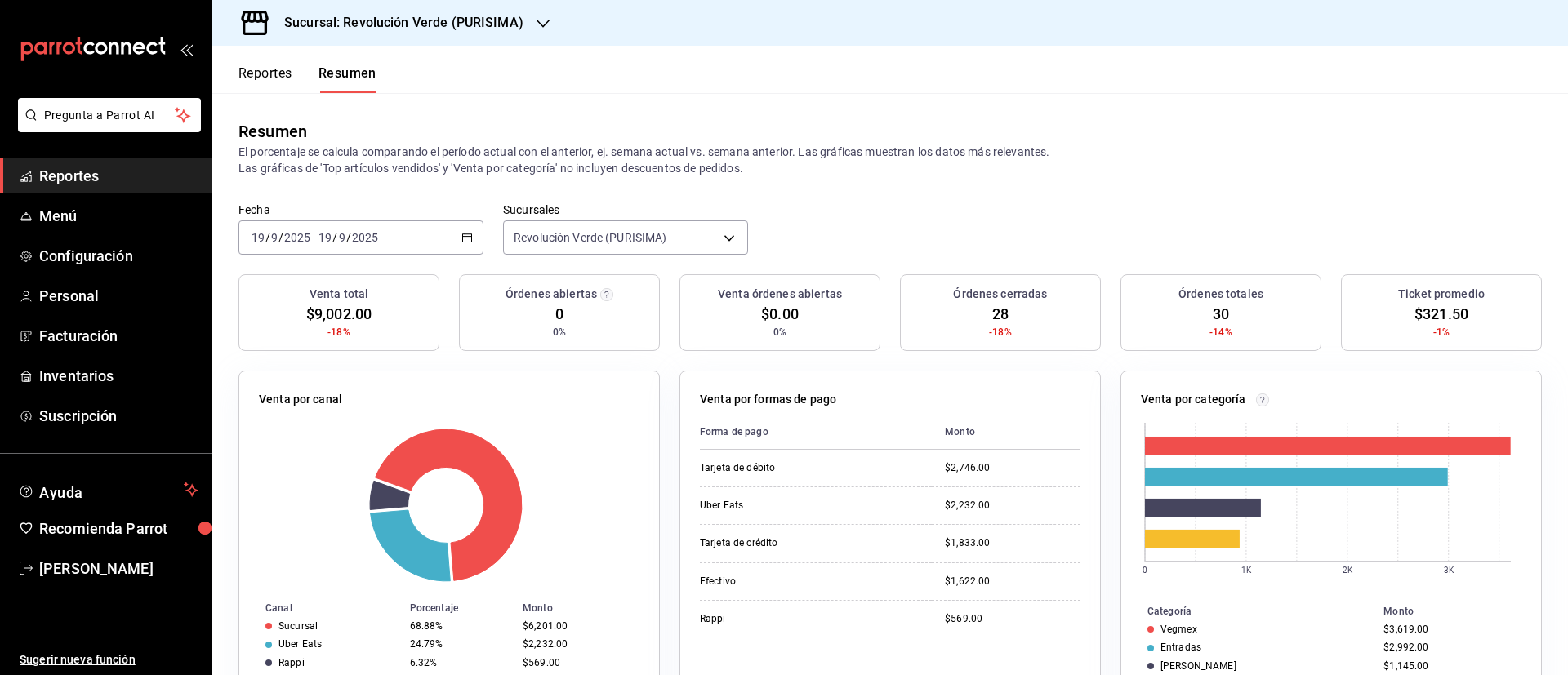
click at [462, 238] on icon "button" at bounding box center [467, 238] width 12 height 12
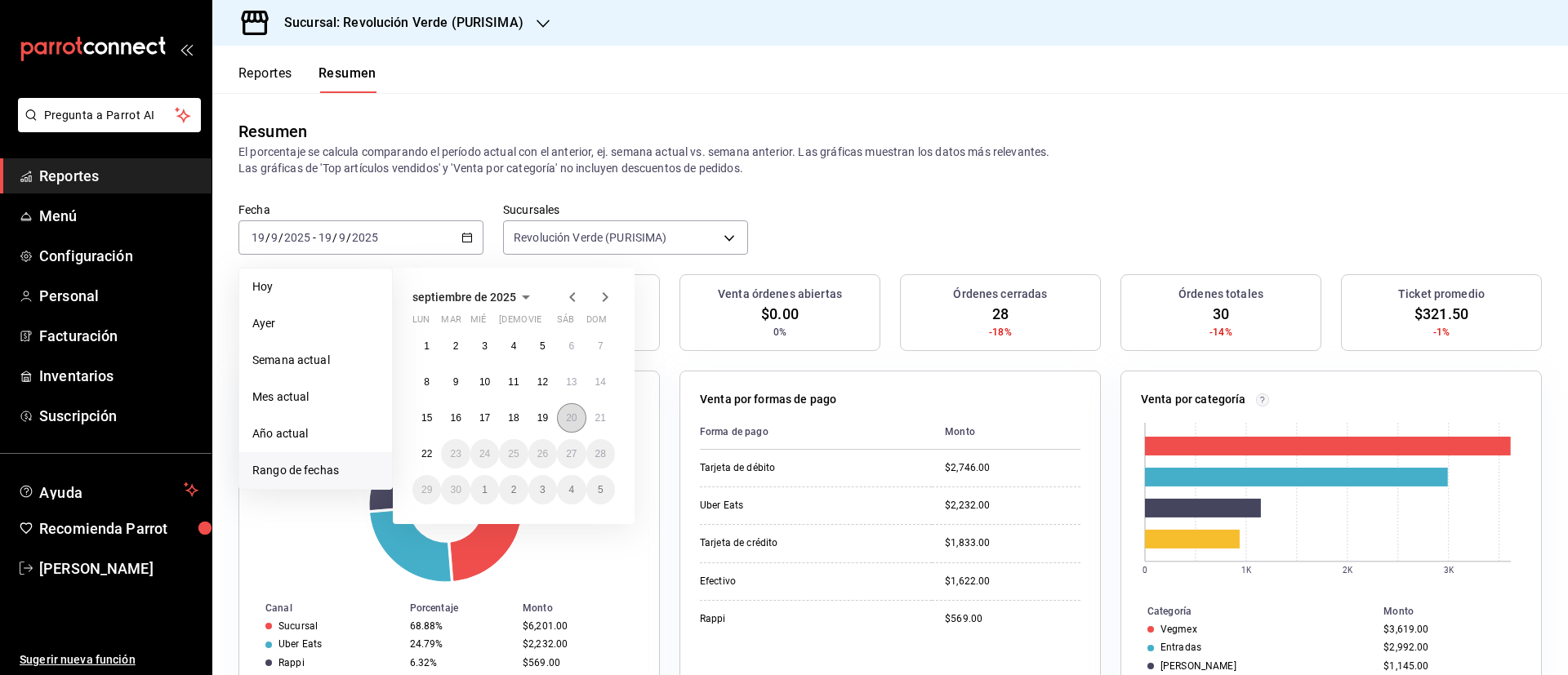
click at [573, 416] on abbr "20" at bounding box center [571, 418] width 11 height 12
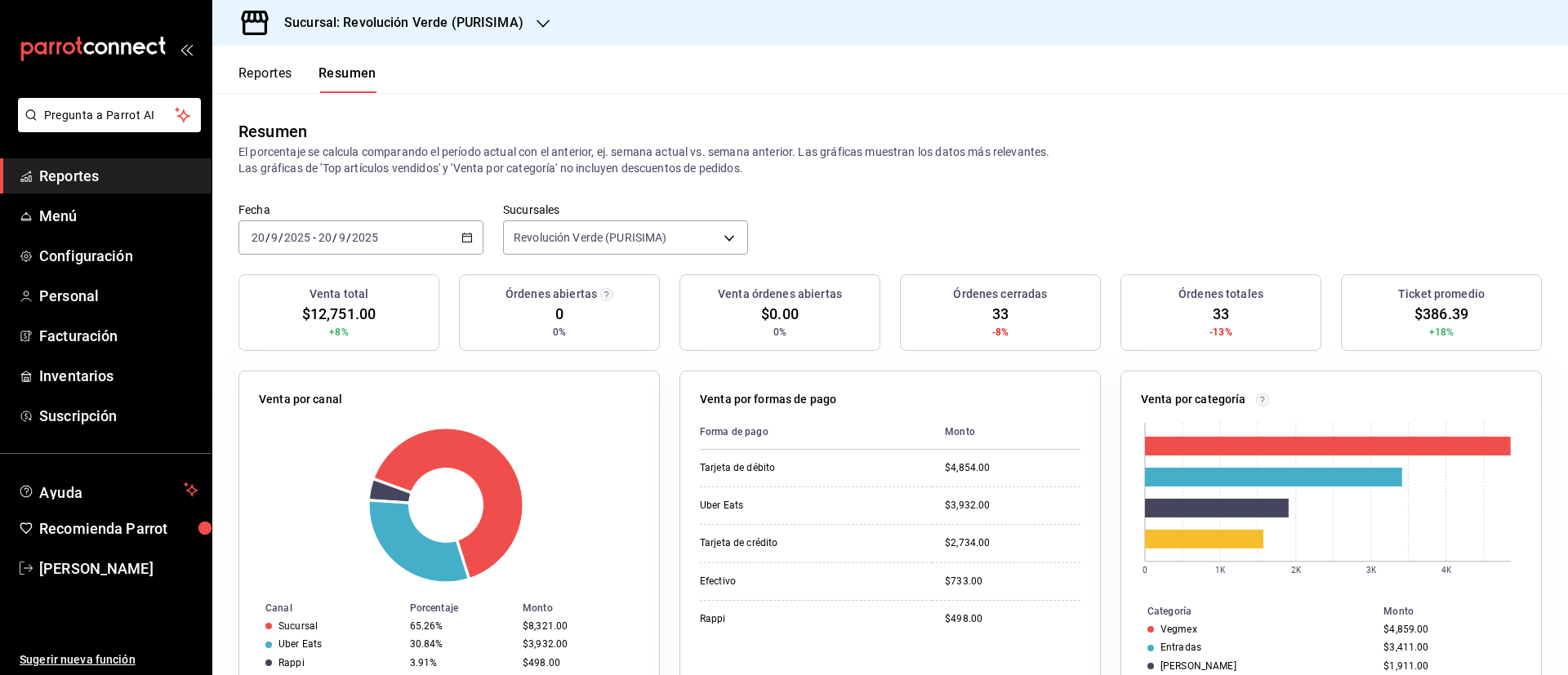
click at [467, 236] on \(Stroke\) "button" at bounding box center [467, 236] width 9 height 1
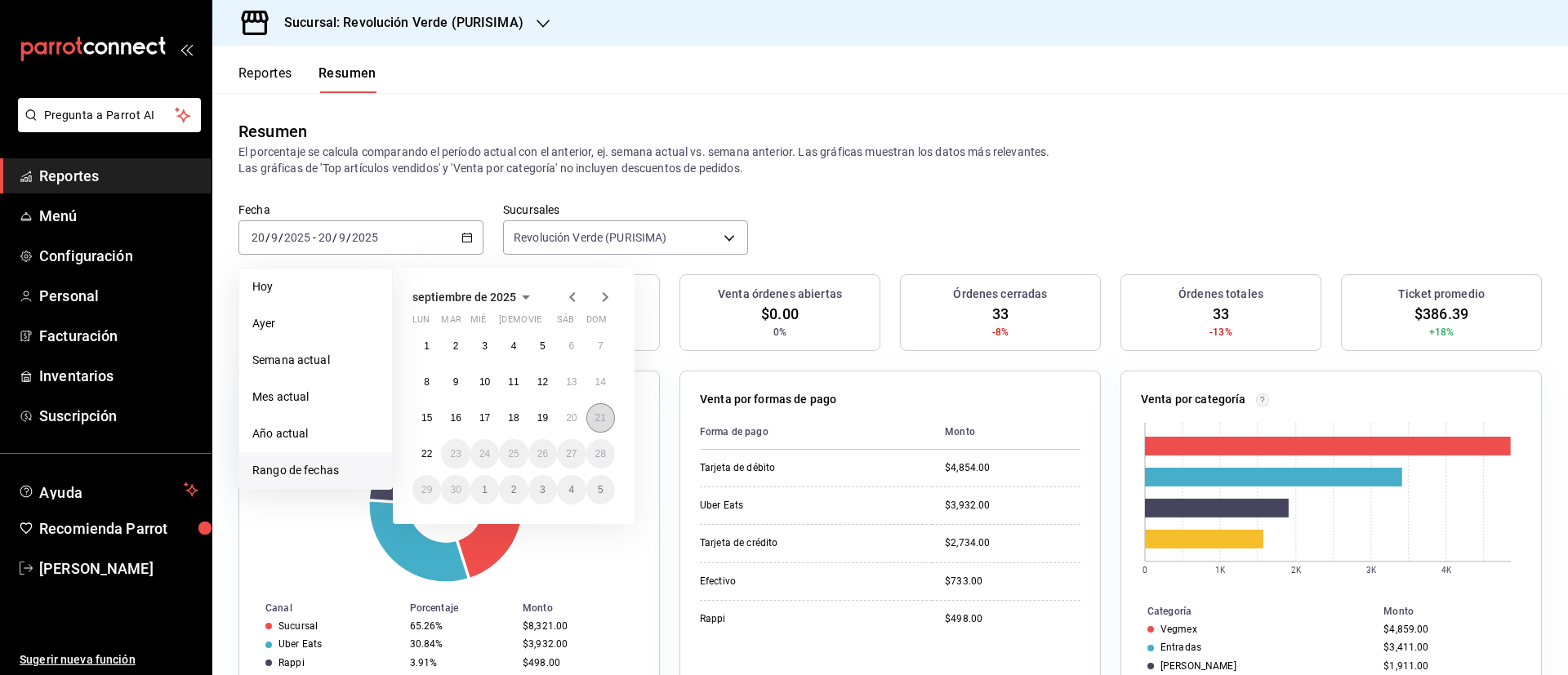
click at [602, 421] on abbr "21" at bounding box center [600, 418] width 11 height 12
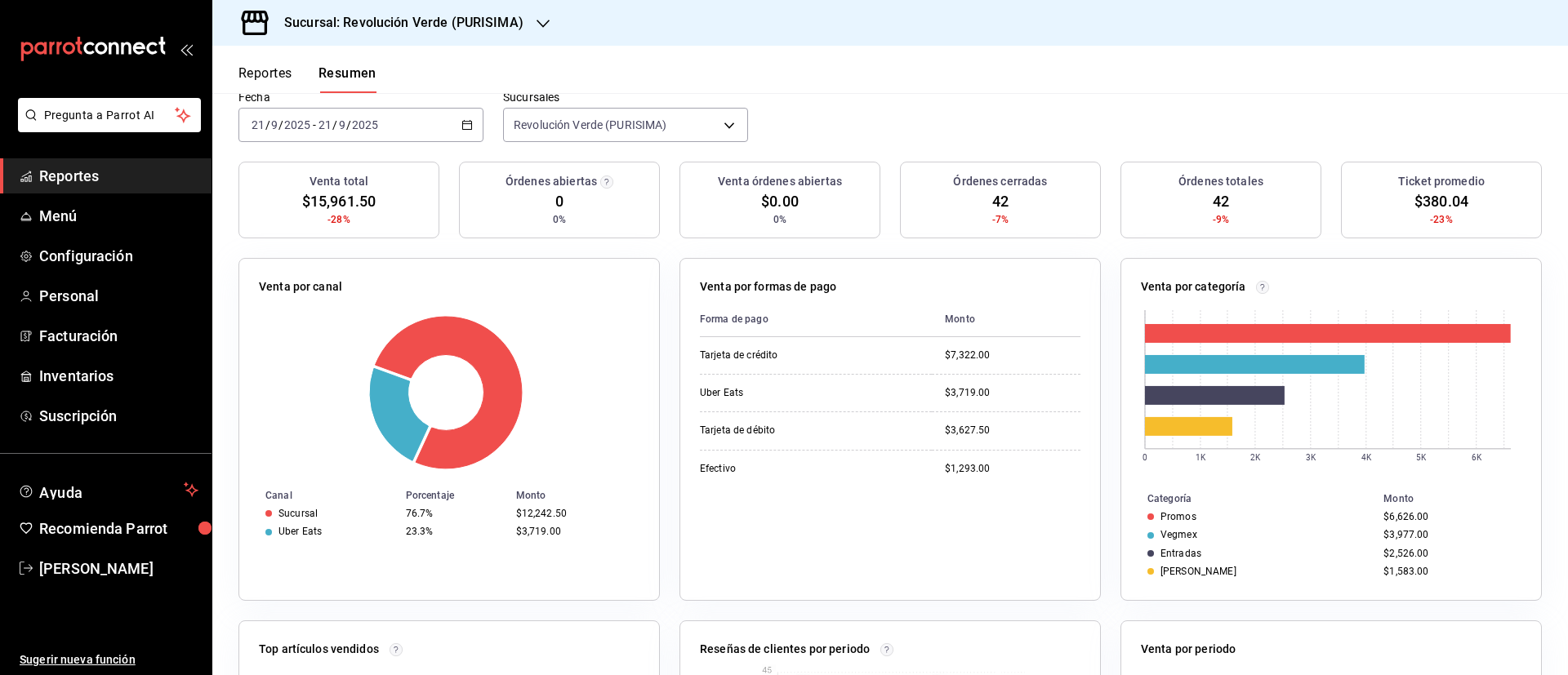
scroll to position [114, 0]
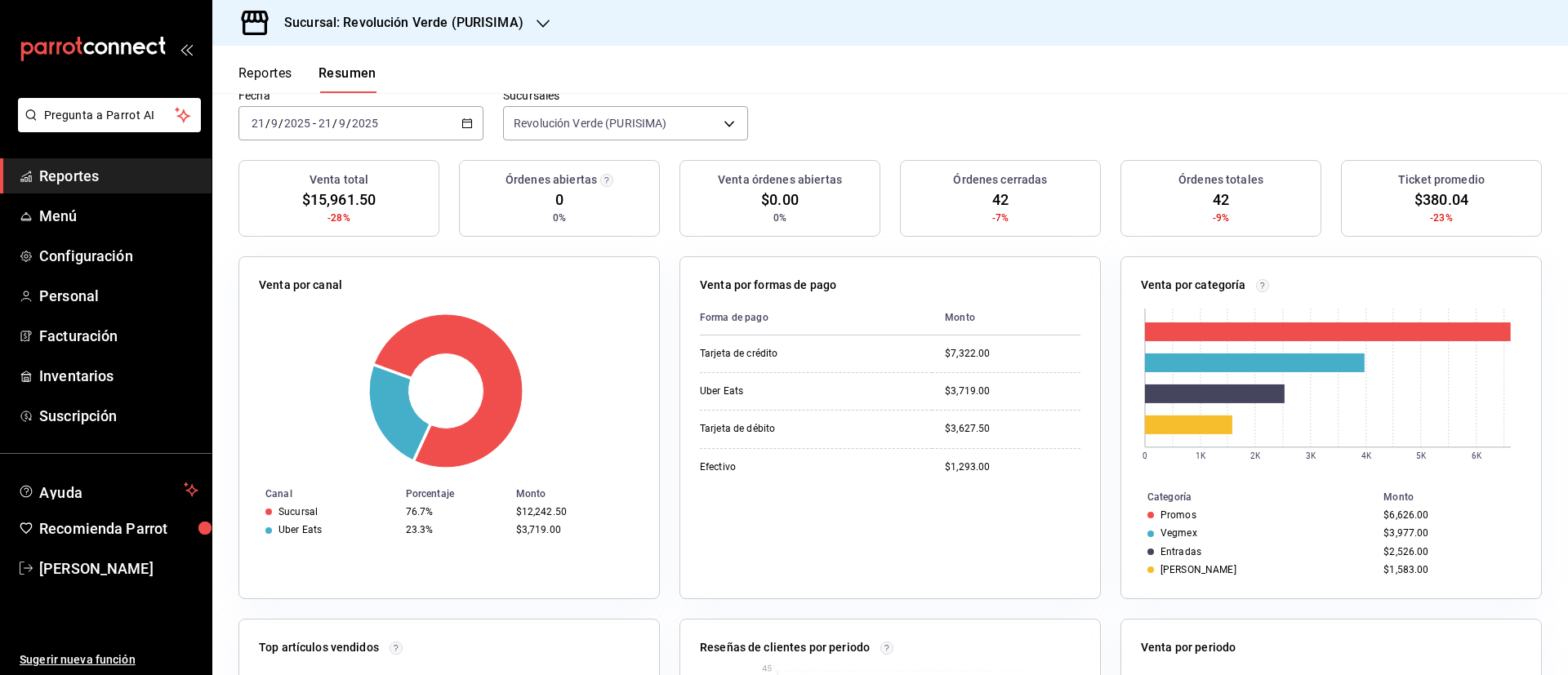
click at [274, 69] on button "Reportes" at bounding box center [265, 79] width 54 height 28
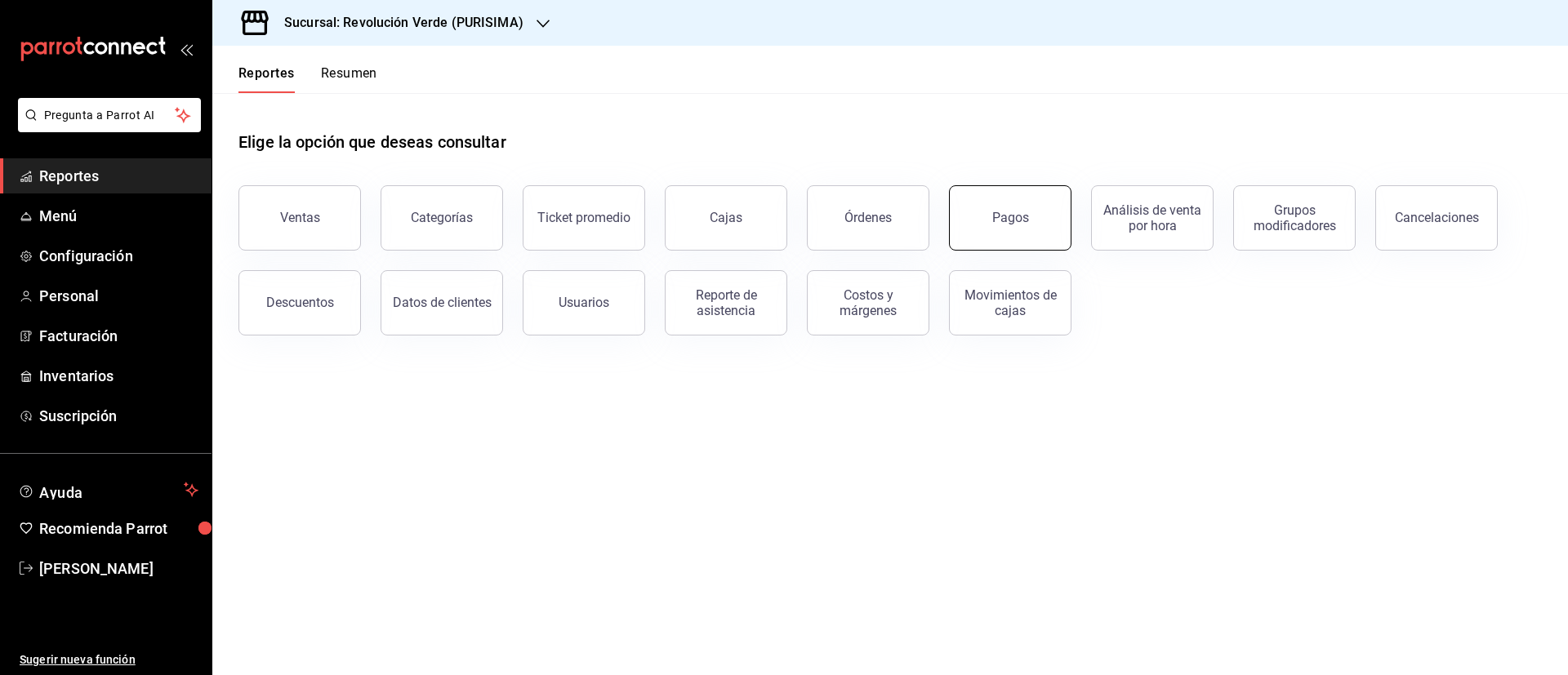
click at [968, 225] on button "Pagos" at bounding box center [1010, 218] width 123 height 65
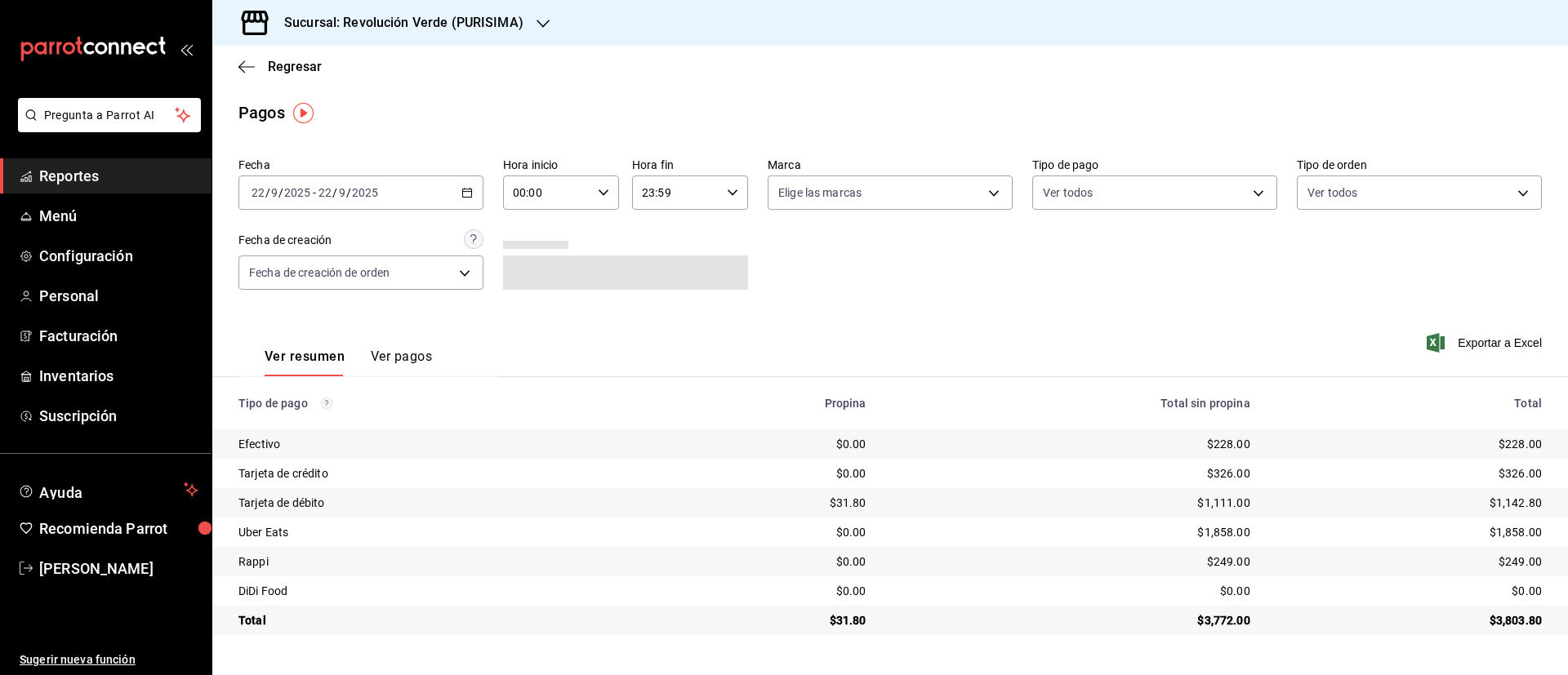
click at [537, 19] on icon "button" at bounding box center [543, 24] width 13 height 13
click at [392, 86] on div "Revolución Verde (CONTRY)" at bounding box center [335, 71] width 245 height 37
click at [461, 202] on div "2025-09-22 22 / 9 / 2025 - 2025-09-22 22 / 9 / 2025" at bounding box center [361, 192] width 245 height 34
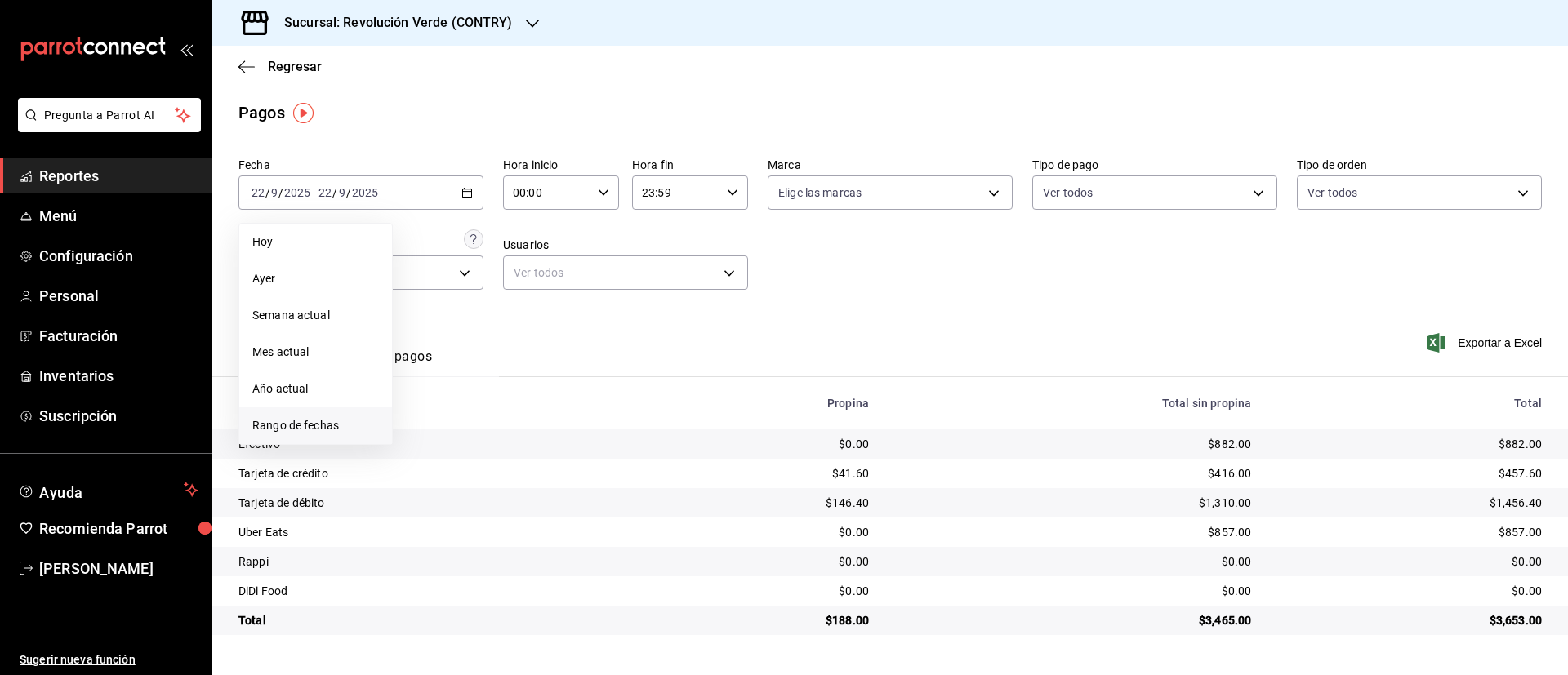
click at [297, 419] on span "Rango de fechas" at bounding box center [315, 426] width 127 height 17
click at [429, 378] on abbr "15" at bounding box center [427, 373] width 11 height 12
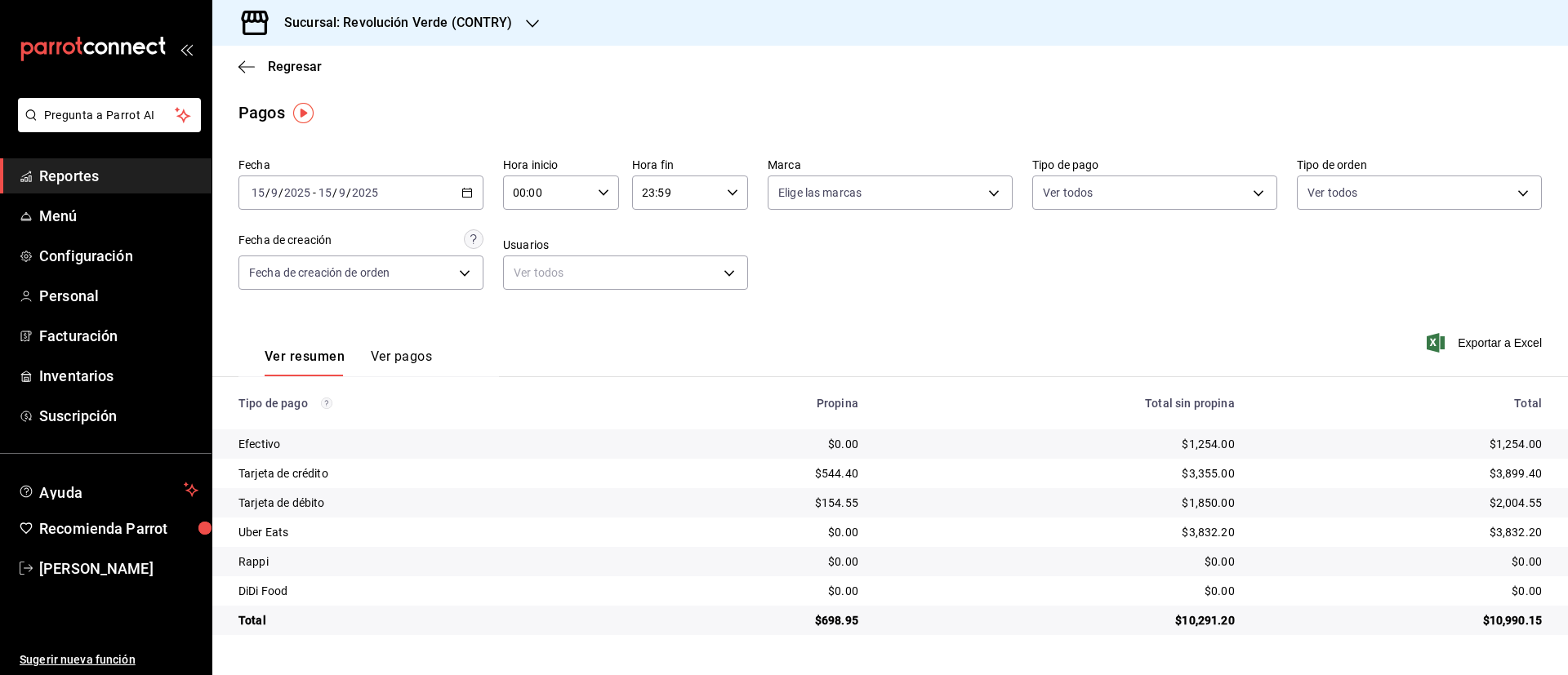
click at [468, 192] on icon "button" at bounding box center [467, 193] width 12 height 12
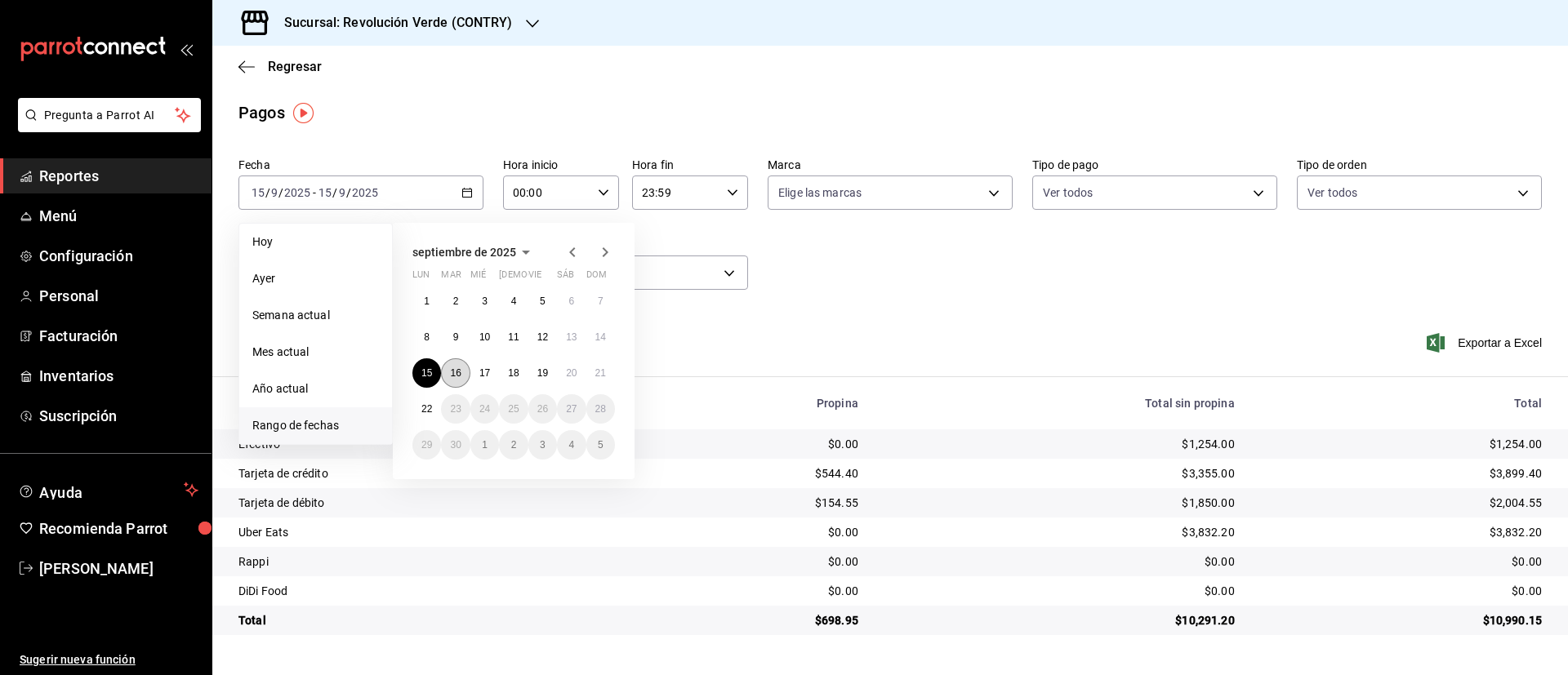
click at [457, 365] on button "16" at bounding box center [455, 373] width 29 height 29
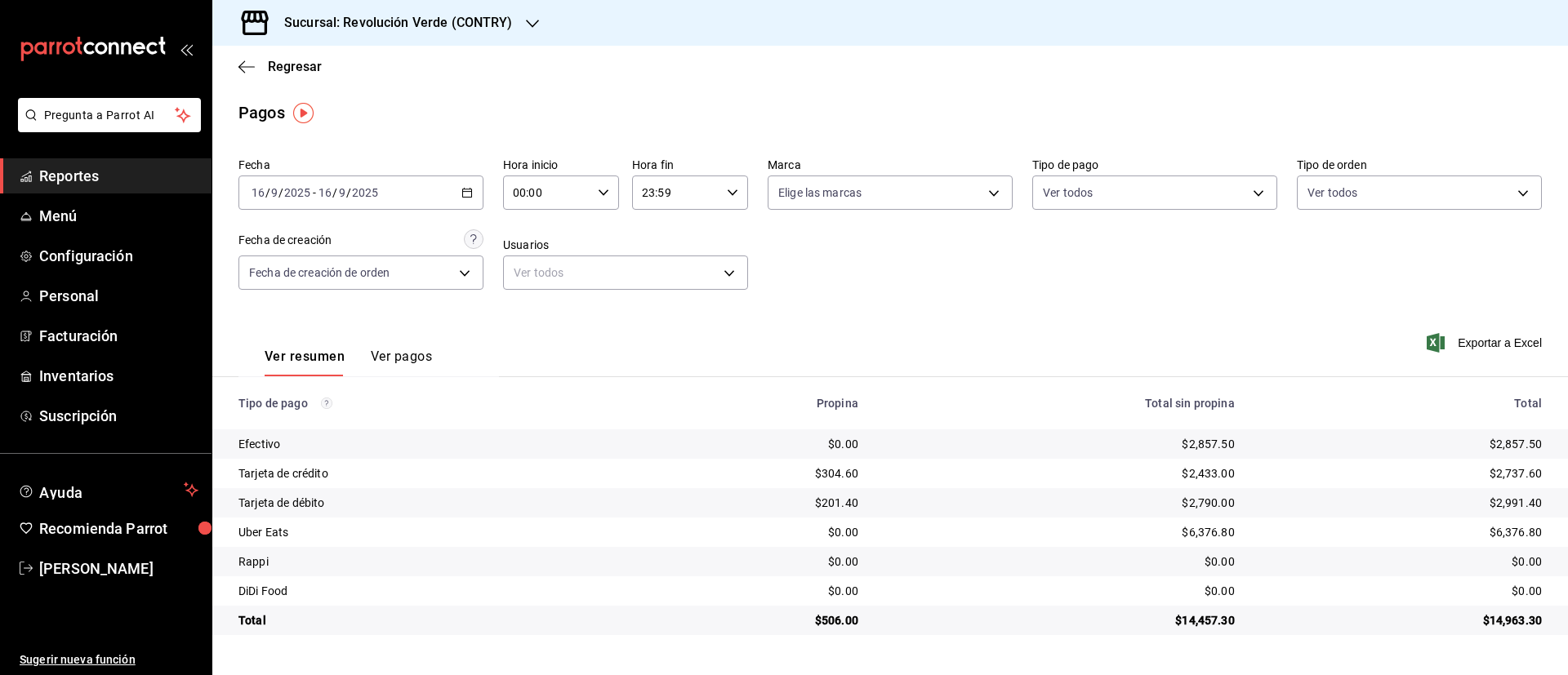
click at [471, 198] on div "2025-09-16 16 / 9 / 2025 - 2025-09-16 16 / 9 / 2025" at bounding box center [361, 192] width 245 height 34
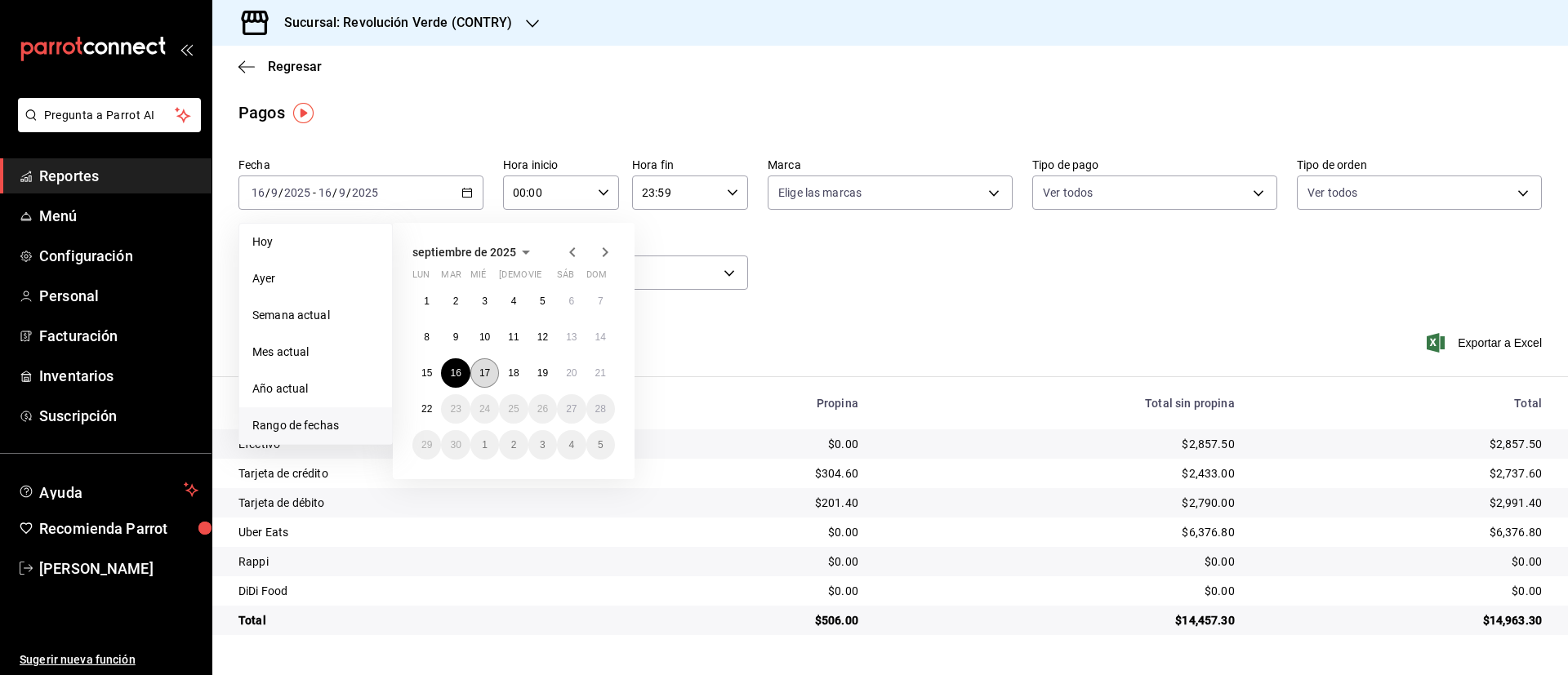
click at [487, 369] on abbr "17" at bounding box center [485, 373] width 11 height 12
click at [515, 369] on abbr "18" at bounding box center [513, 373] width 11 height 12
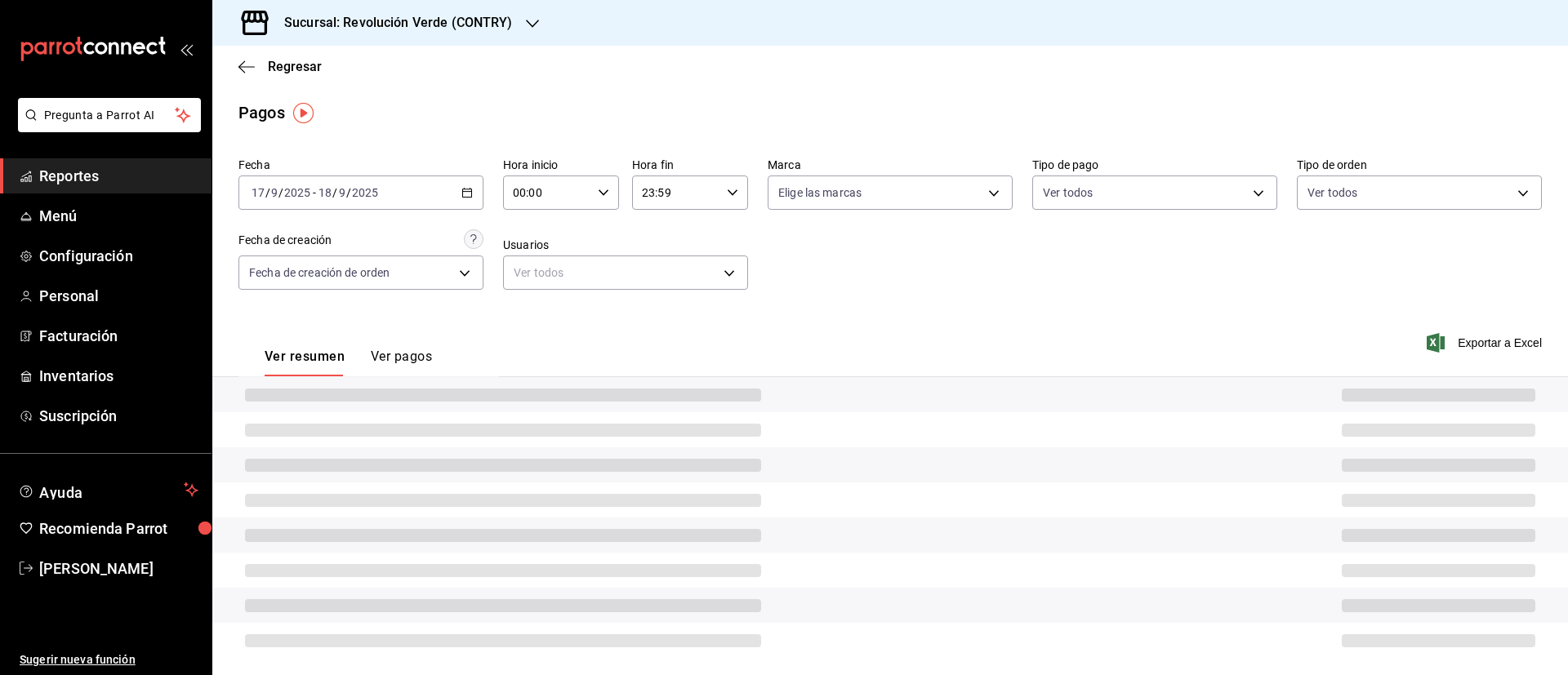
click at [515, 369] on div "Ver resumen Ver pagos Exportar a Excel" at bounding box center [890, 352] width 1356 height 86
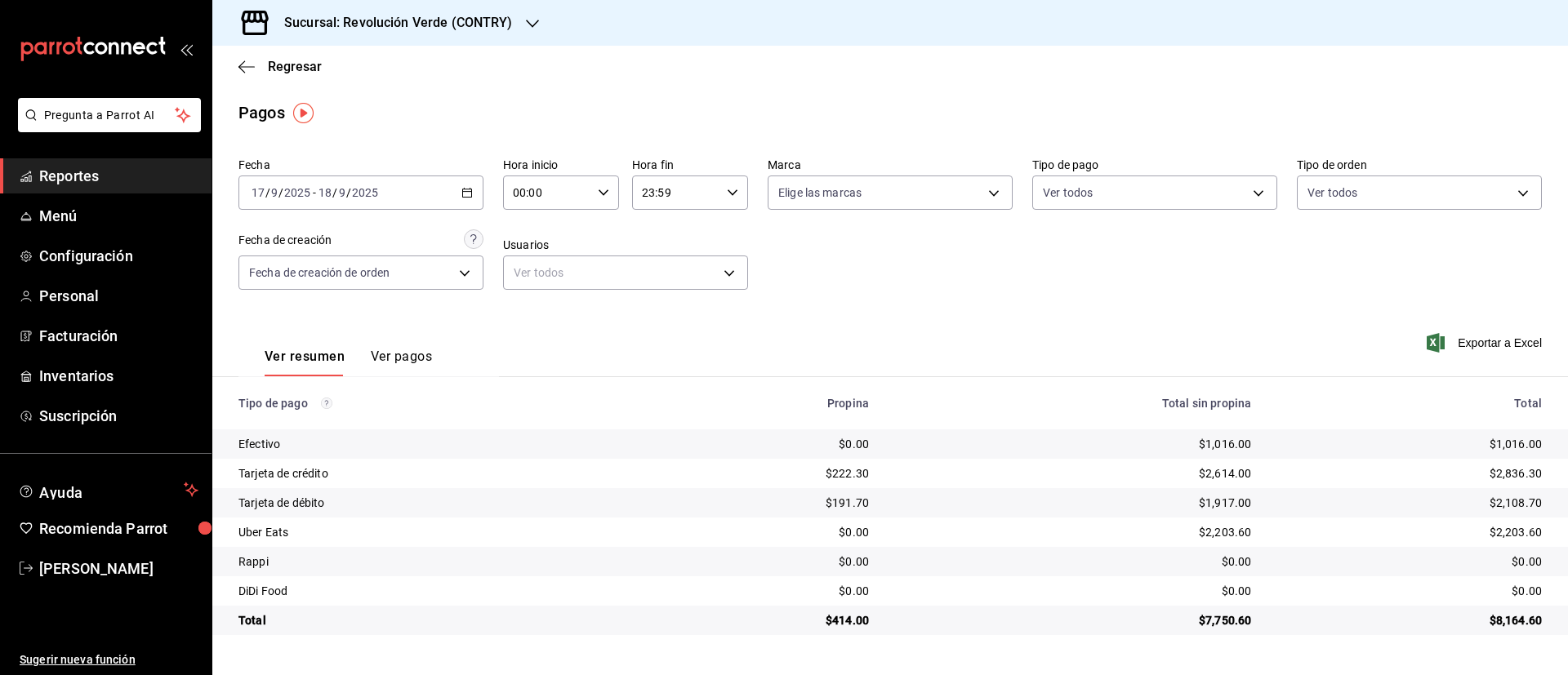
click at [469, 202] on div "2025-09-17 17 / 9 / 2025 - 2025-09-18 18 / 9 / 2025" at bounding box center [361, 192] width 245 height 34
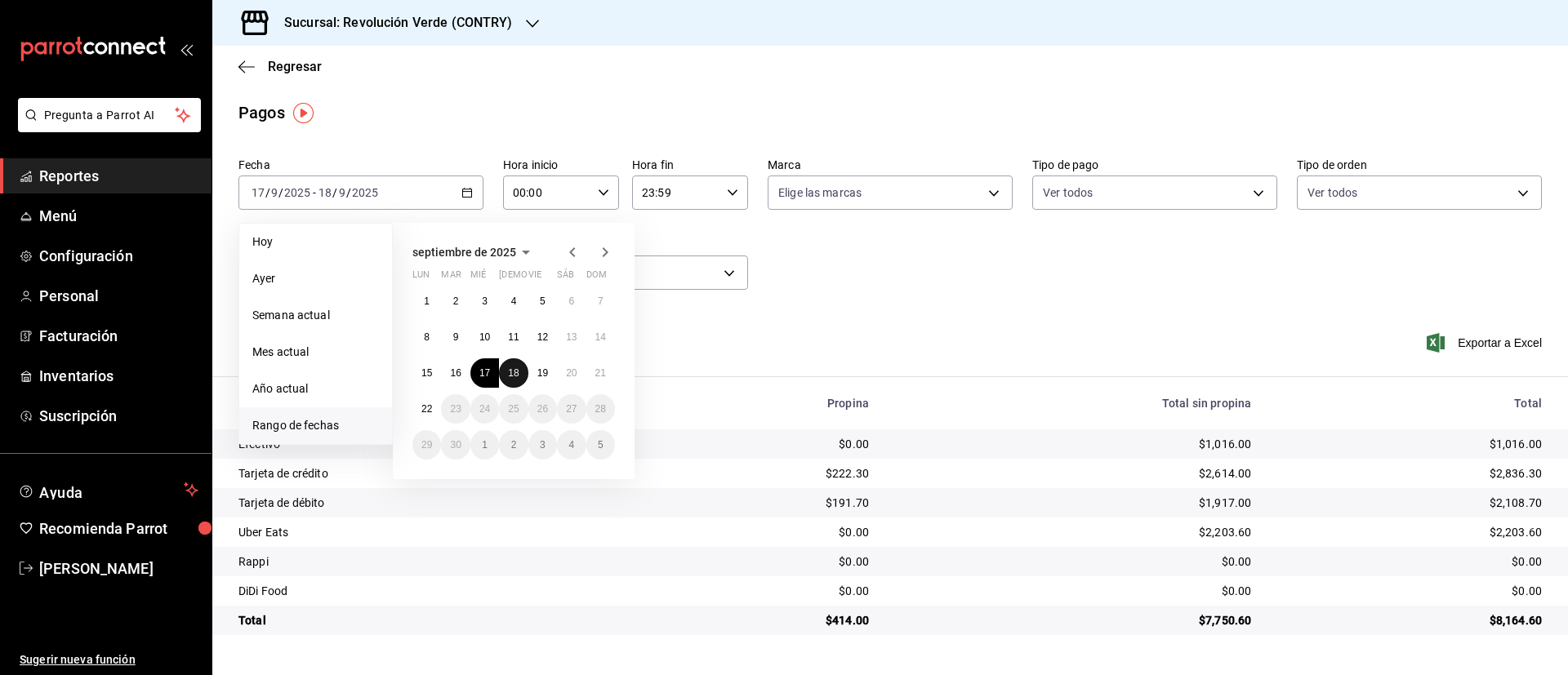
click at [518, 373] on abbr "18" at bounding box center [513, 373] width 11 height 12
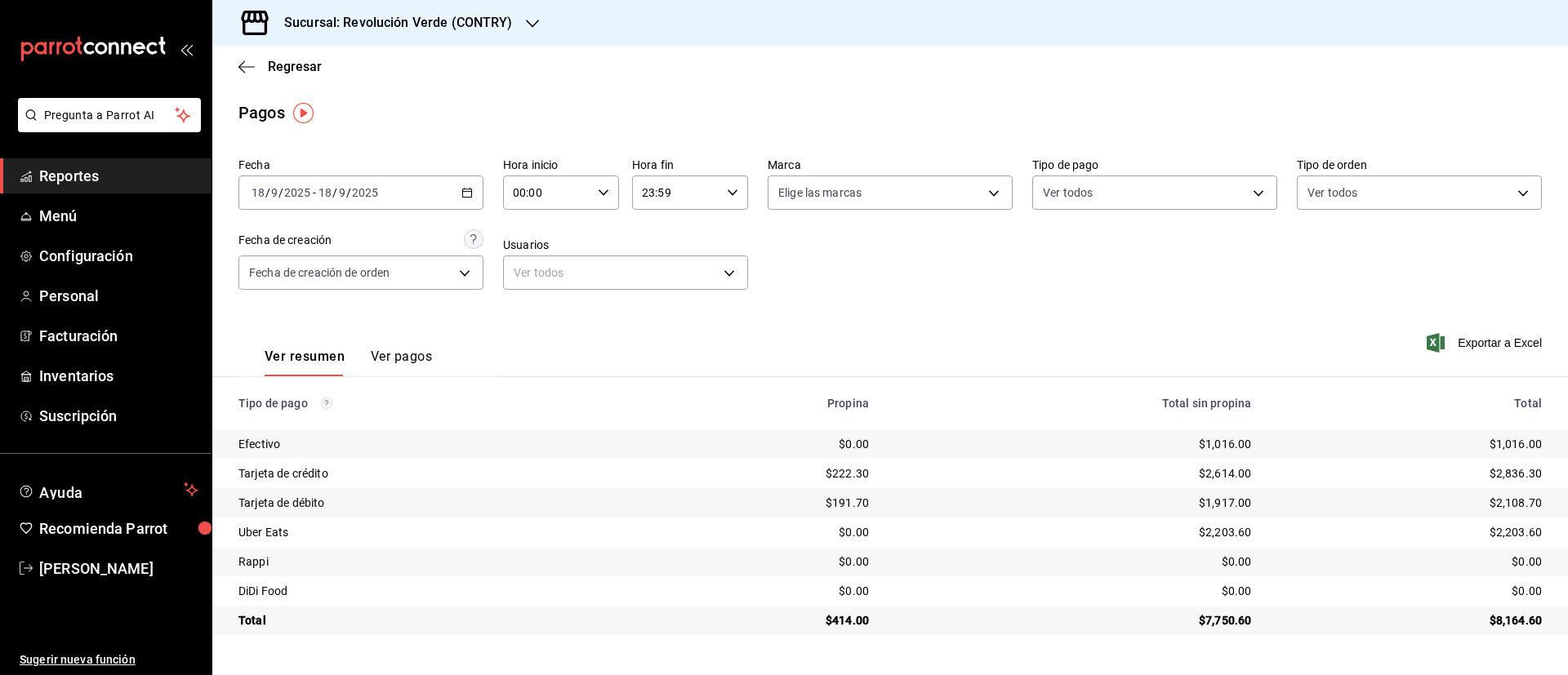
click at [464, 182] on div "2025-09-18 18 / 9 / 2025 - 2025-09-18 18 / 9 / 2025" at bounding box center [361, 192] width 245 height 34
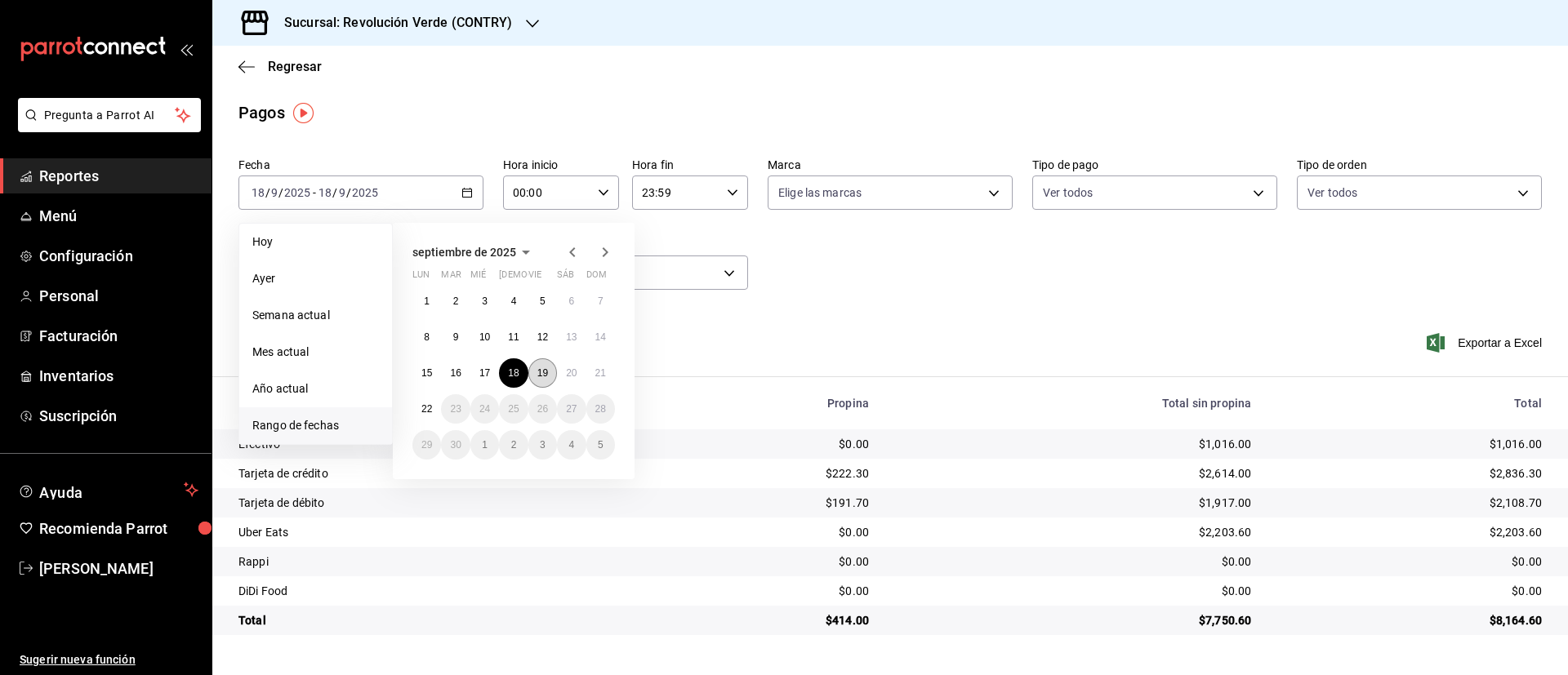
click at [545, 368] on abbr "19" at bounding box center [543, 373] width 11 height 12
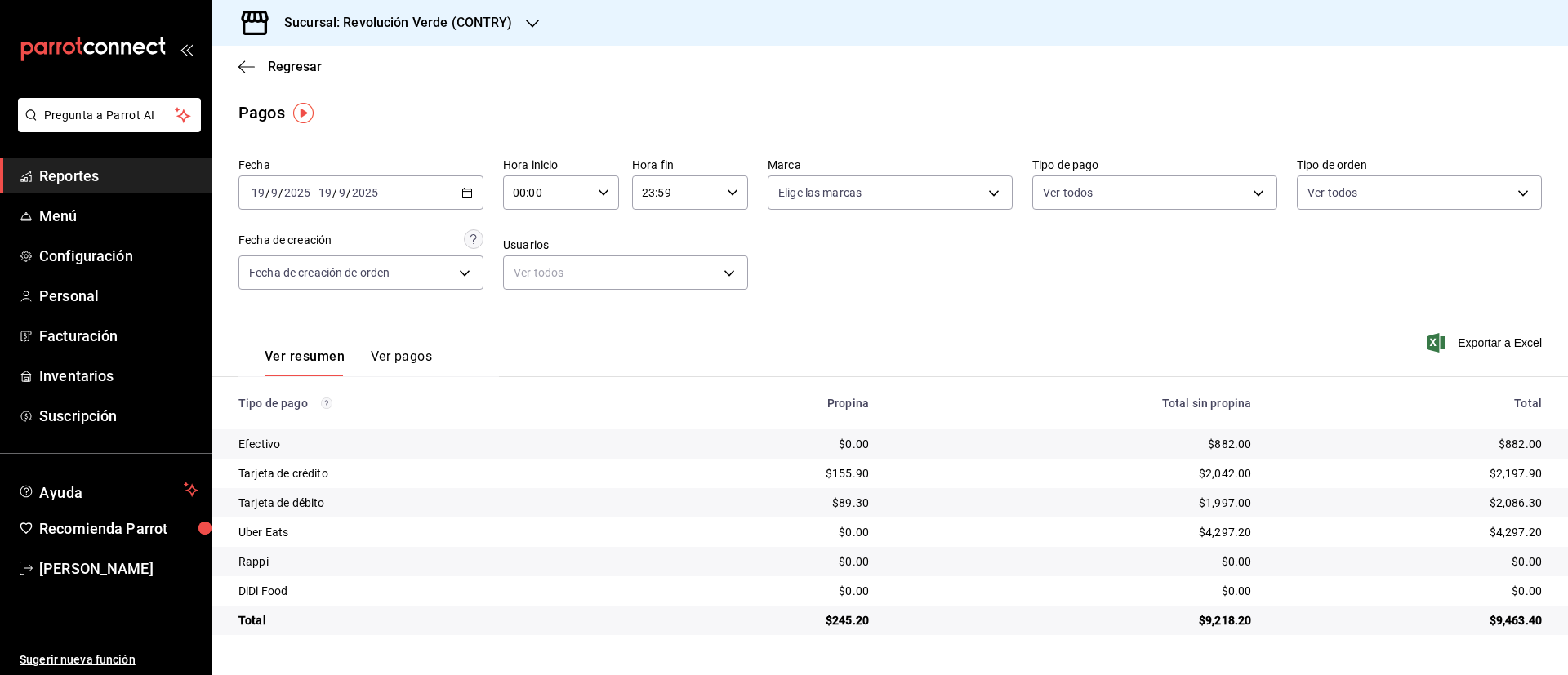
click at [466, 192] on icon "button" at bounding box center [467, 193] width 12 height 12
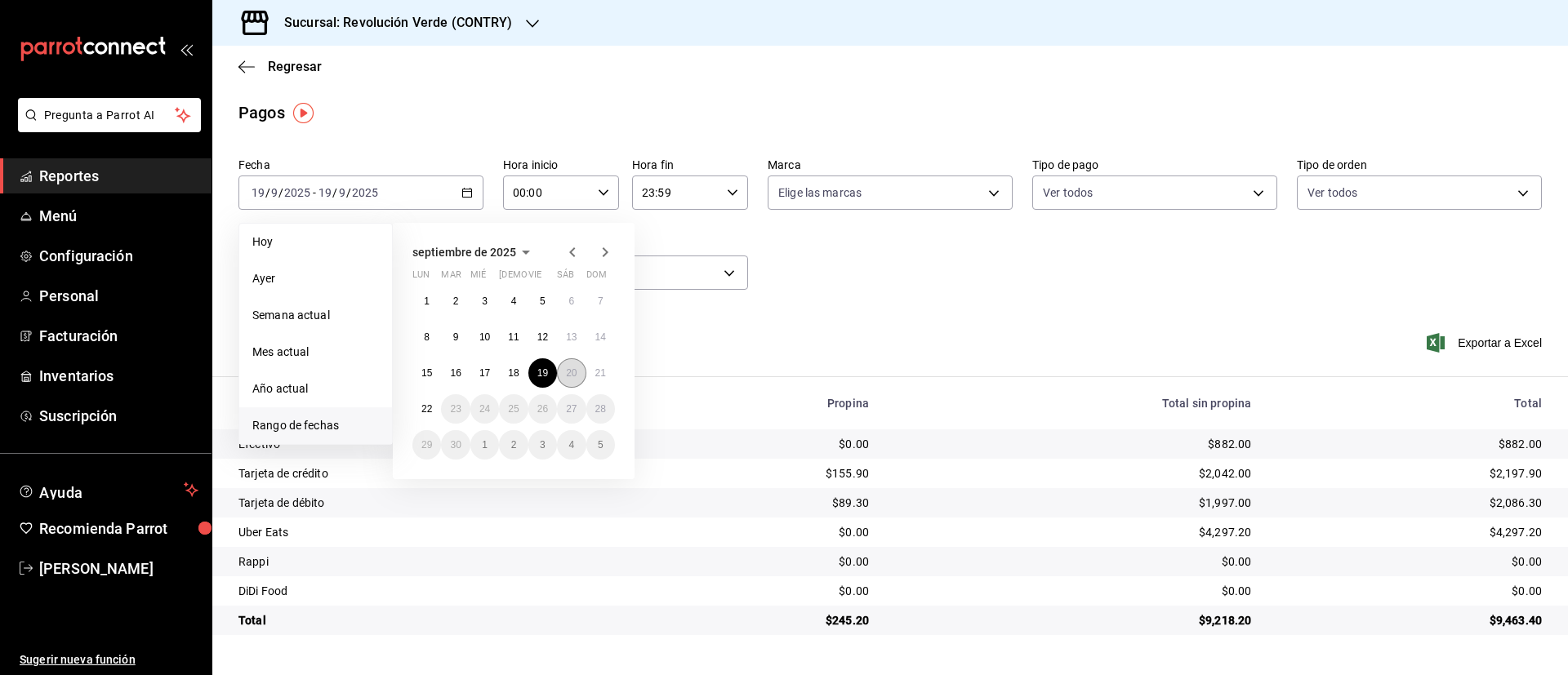
click at [567, 373] on abbr "20" at bounding box center [571, 373] width 11 height 12
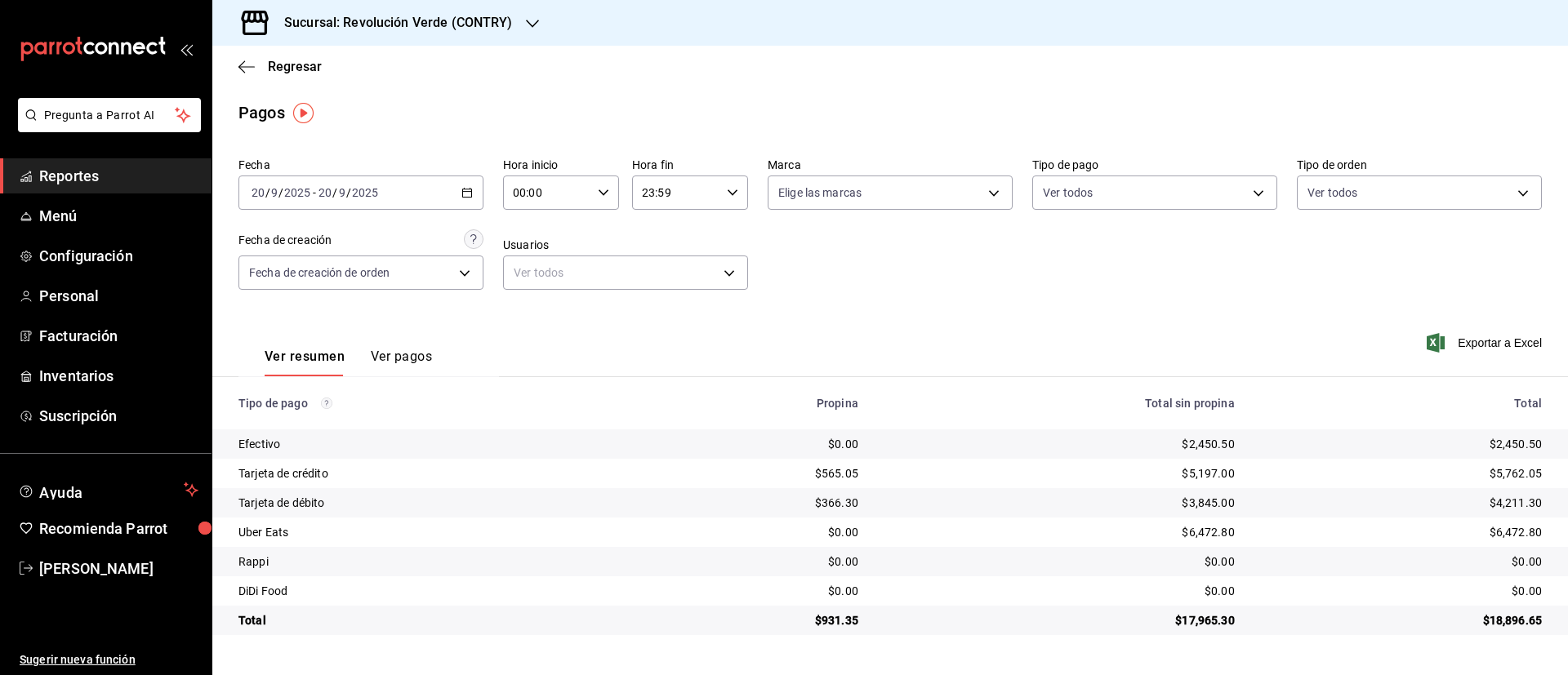
click at [462, 199] on div "2025-09-20 20 / 9 / 2025 - 2025-09-20 20 / 9 / 2025" at bounding box center [361, 192] width 245 height 34
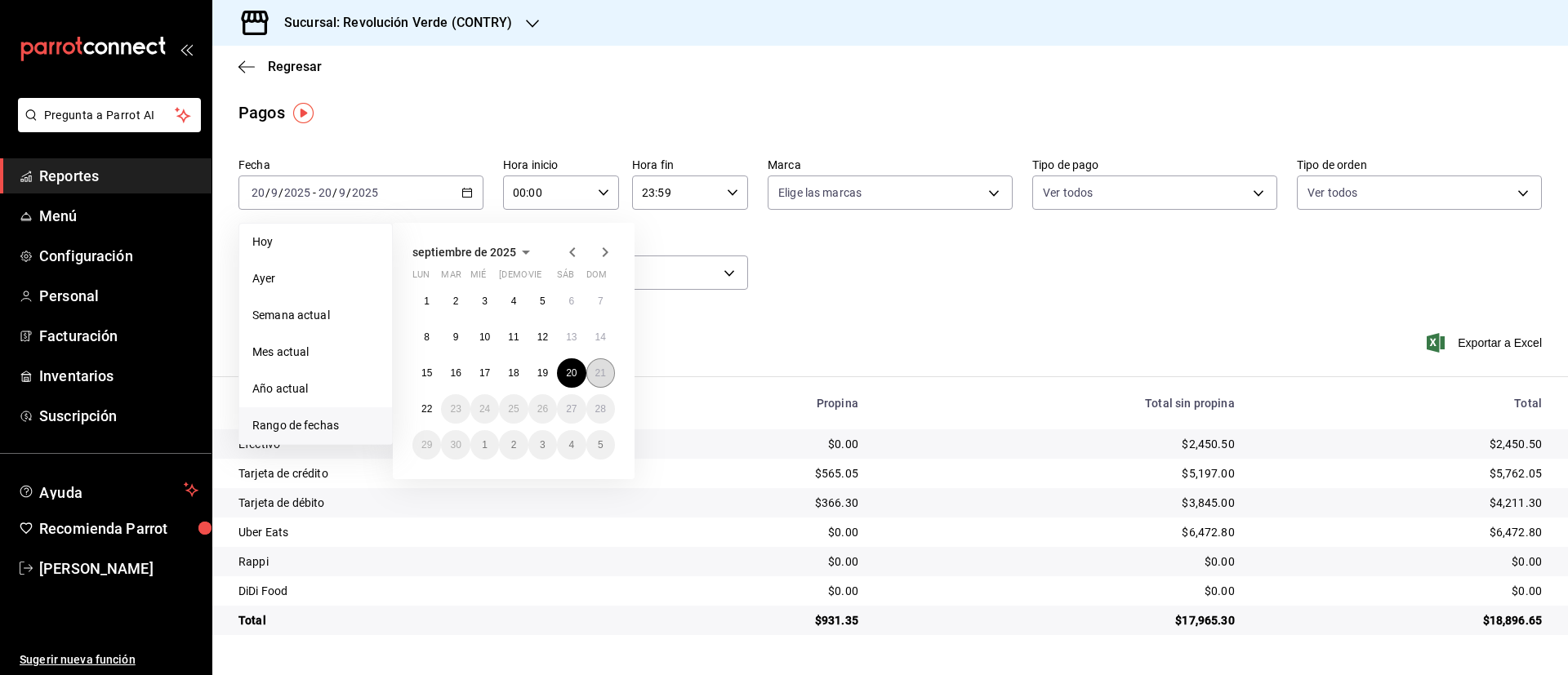
click at [605, 370] on abbr "21" at bounding box center [600, 373] width 11 height 12
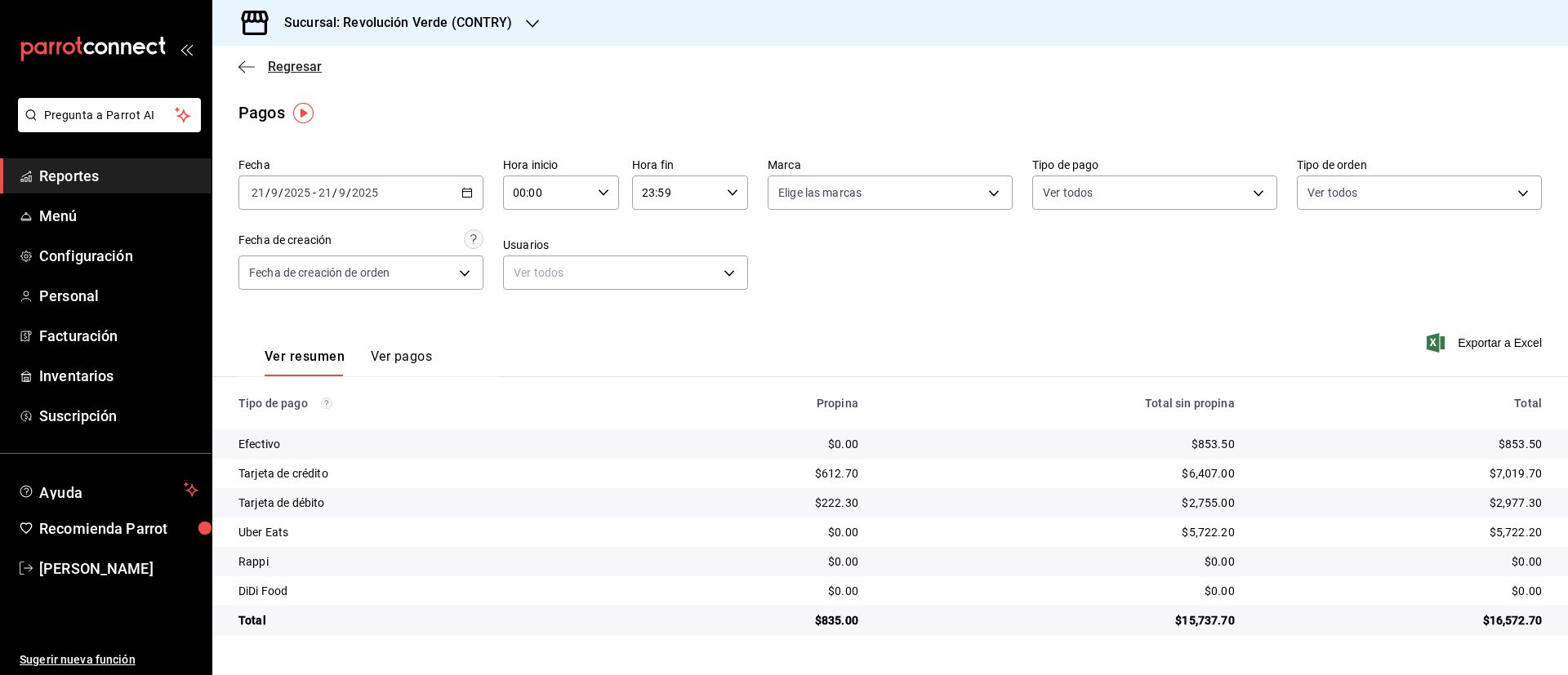
click at [305, 69] on span "Regresar" at bounding box center [295, 66] width 54 height 15
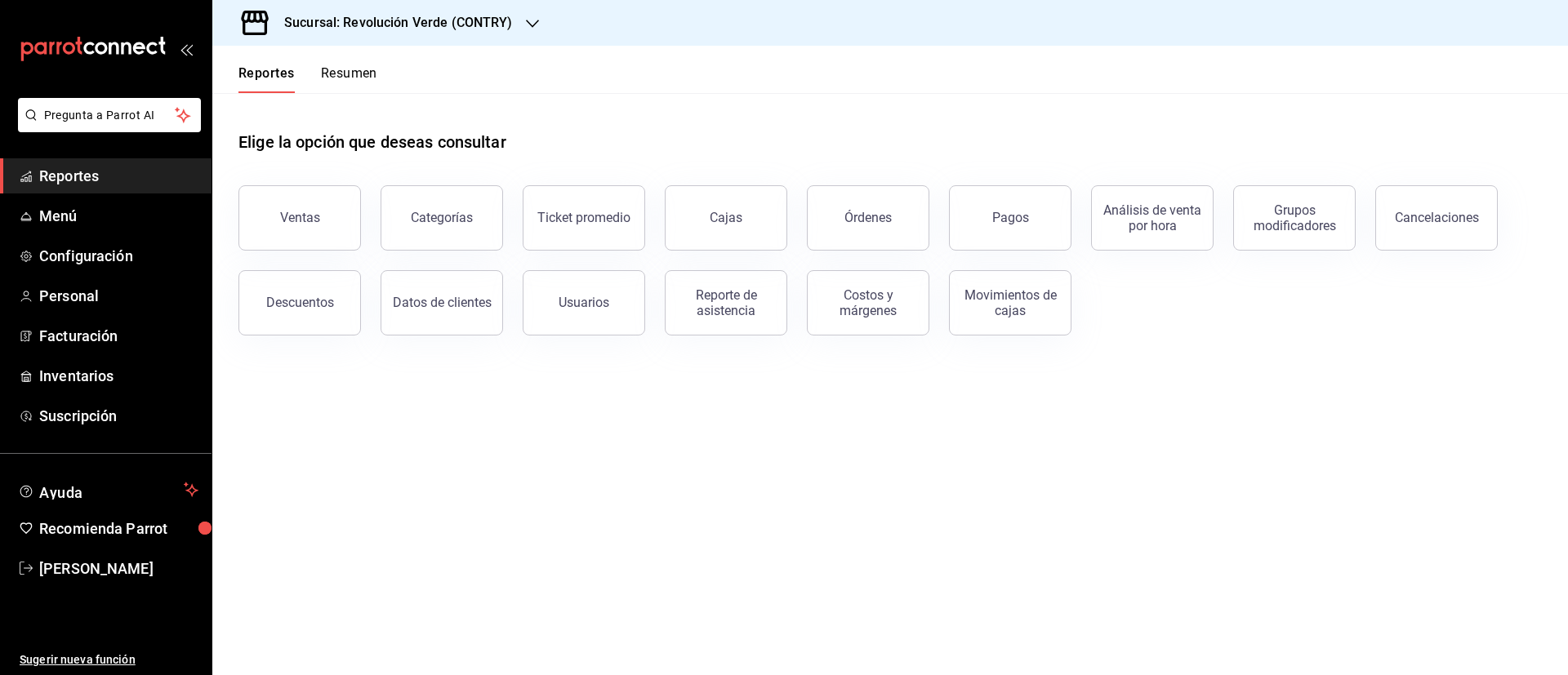
click at [355, 72] on button "Resumen" at bounding box center [349, 79] width 56 height 28
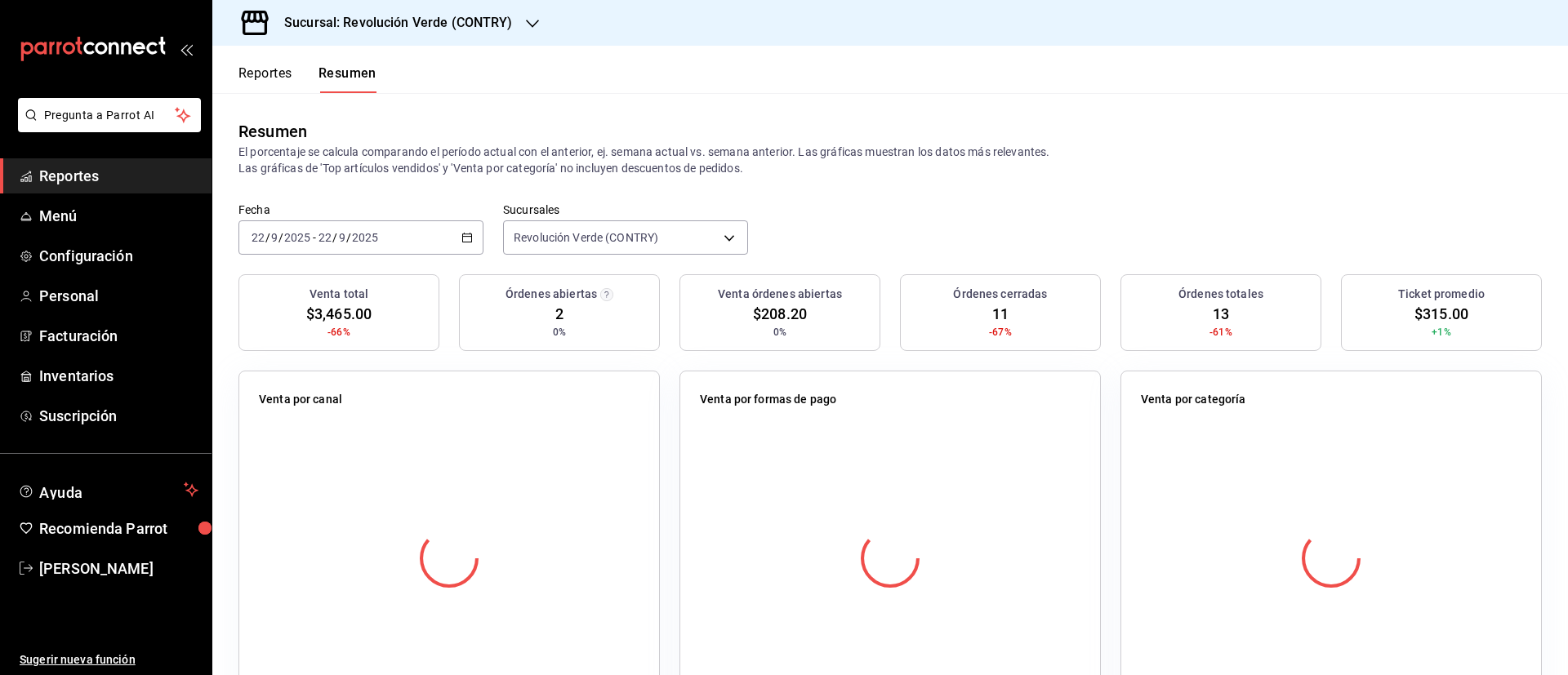
click at [527, 17] on icon "button" at bounding box center [532, 24] width 13 height 13
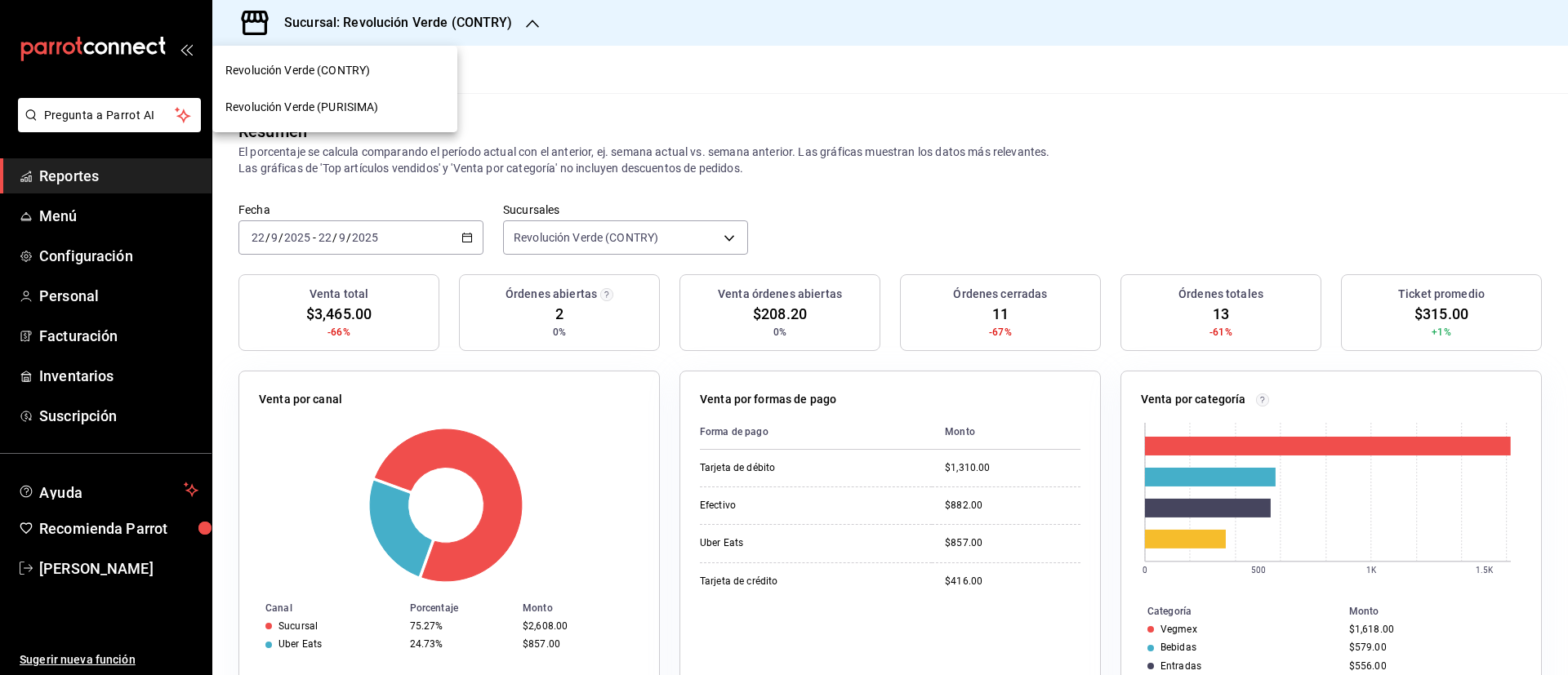
click at [527, 19] on div at bounding box center [784, 338] width 1568 height 675
click at [478, 23] on h3 "Sucursal: Revolución Verde (CONTRY)" at bounding box center [392, 23] width 242 height 19
click at [373, 104] on span "Revolución Verde (PURISIMA)" at bounding box center [302, 107] width 154 height 17
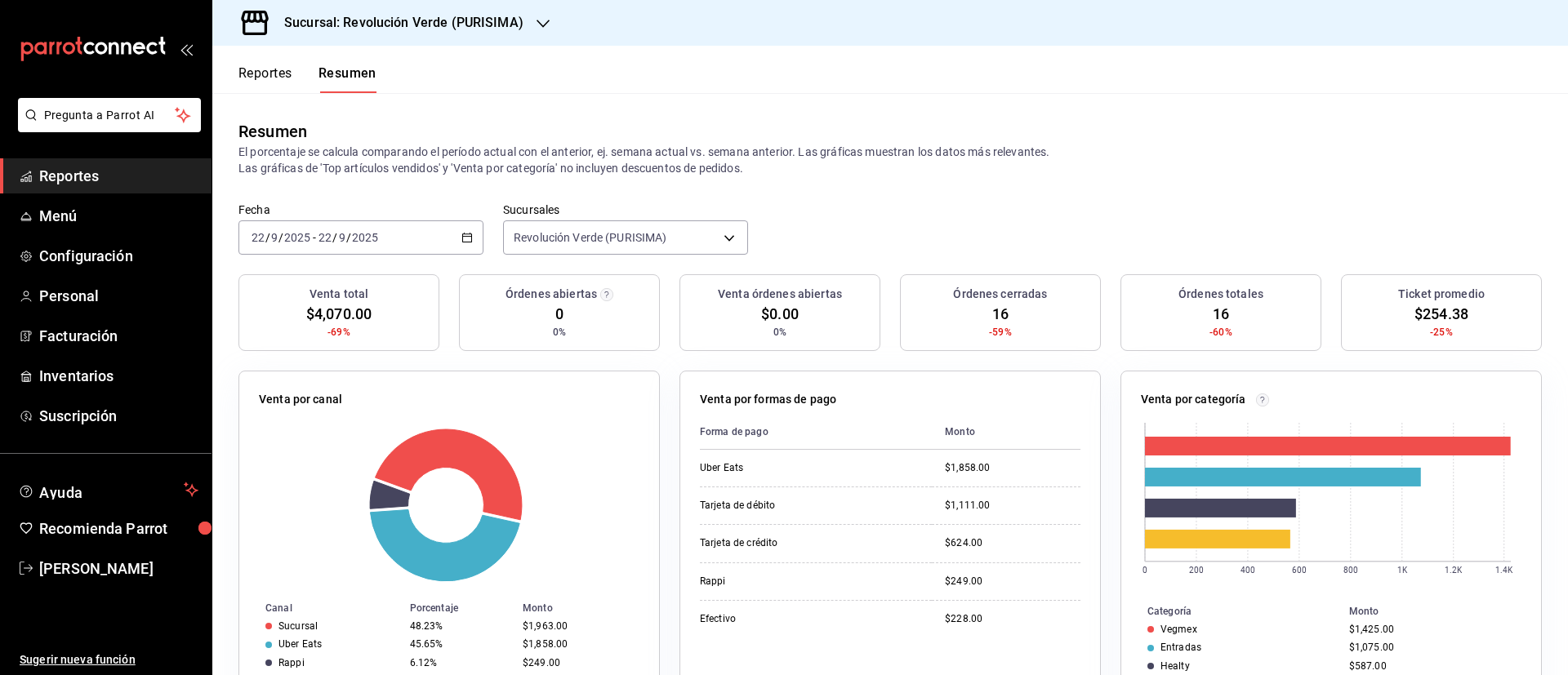
click at [469, 246] on div "2025-09-22 22 / 9 / 2025 - 2025-09-22 22 / 9 / 2025" at bounding box center [361, 237] width 245 height 34
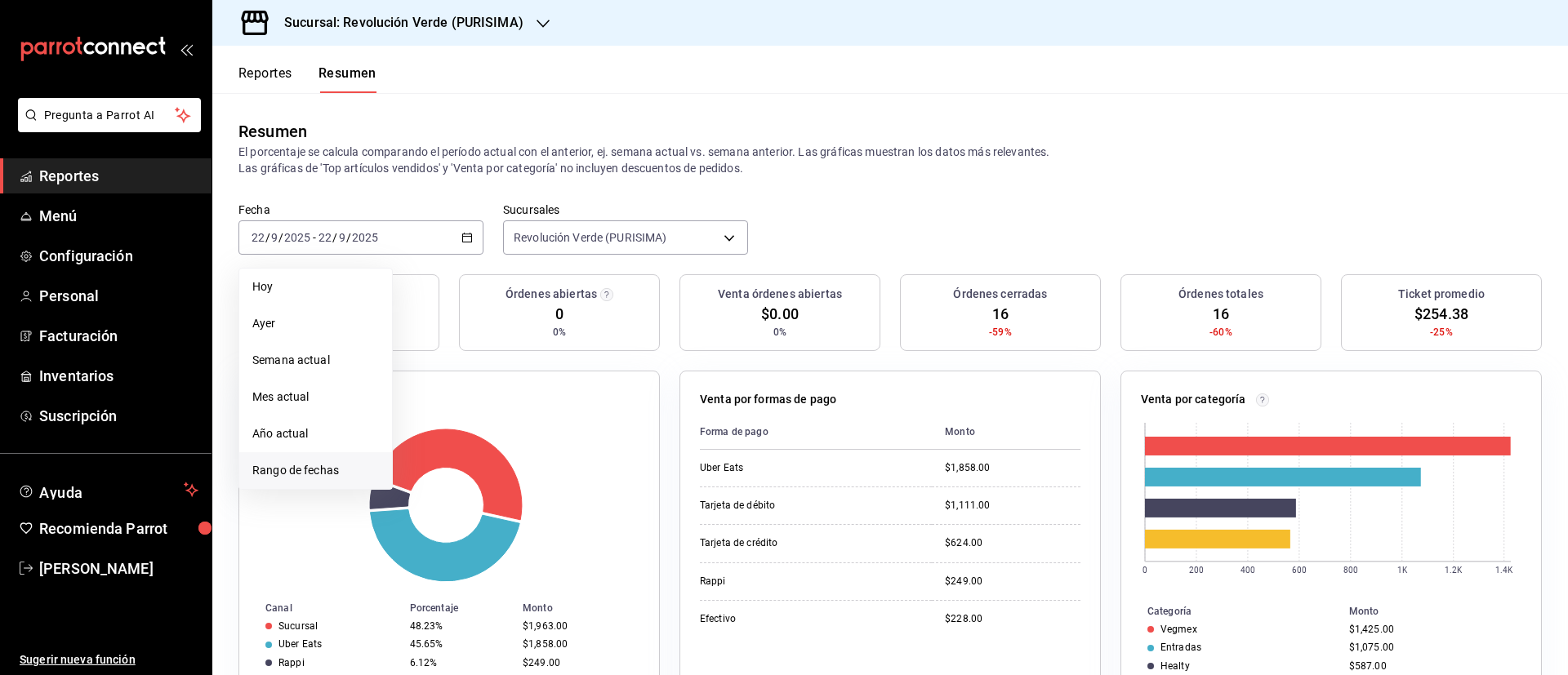
click at [345, 463] on span "Rango de fechas" at bounding box center [315, 470] width 127 height 17
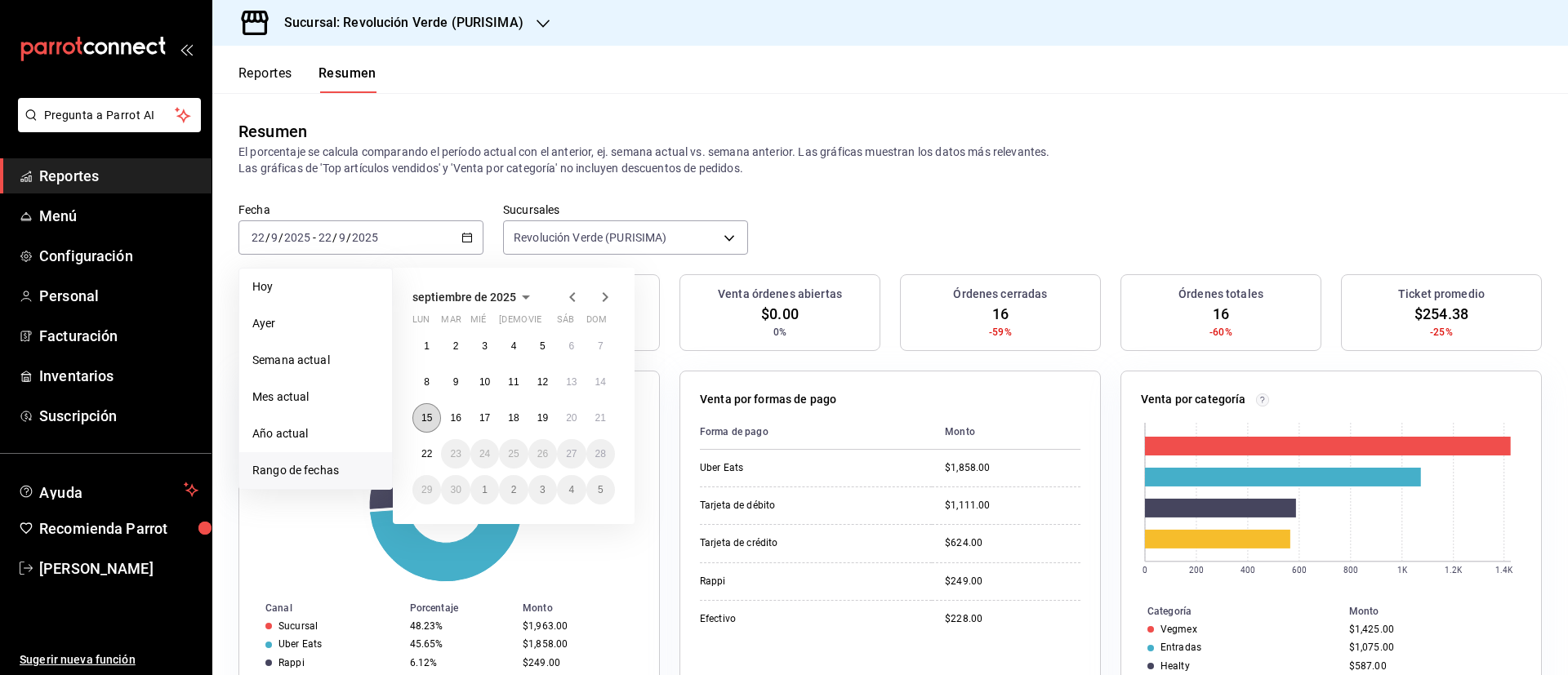
click at [430, 417] on abbr "15" at bounding box center [427, 418] width 11 height 12
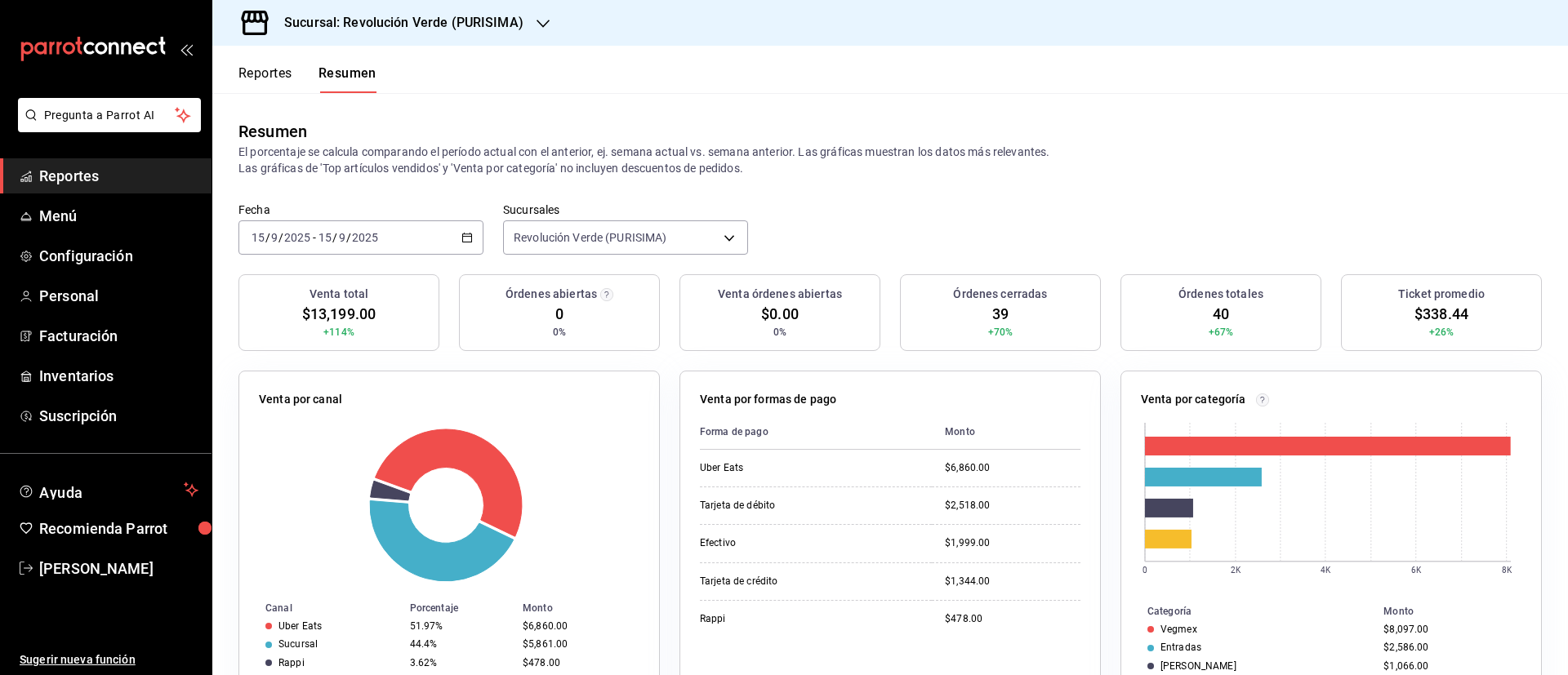
click at [265, 62] on div "Reportes Resumen" at bounding box center [294, 69] width 164 height 47
click at [271, 70] on button "Reportes" at bounding box center [265, 79] width 54 height 28
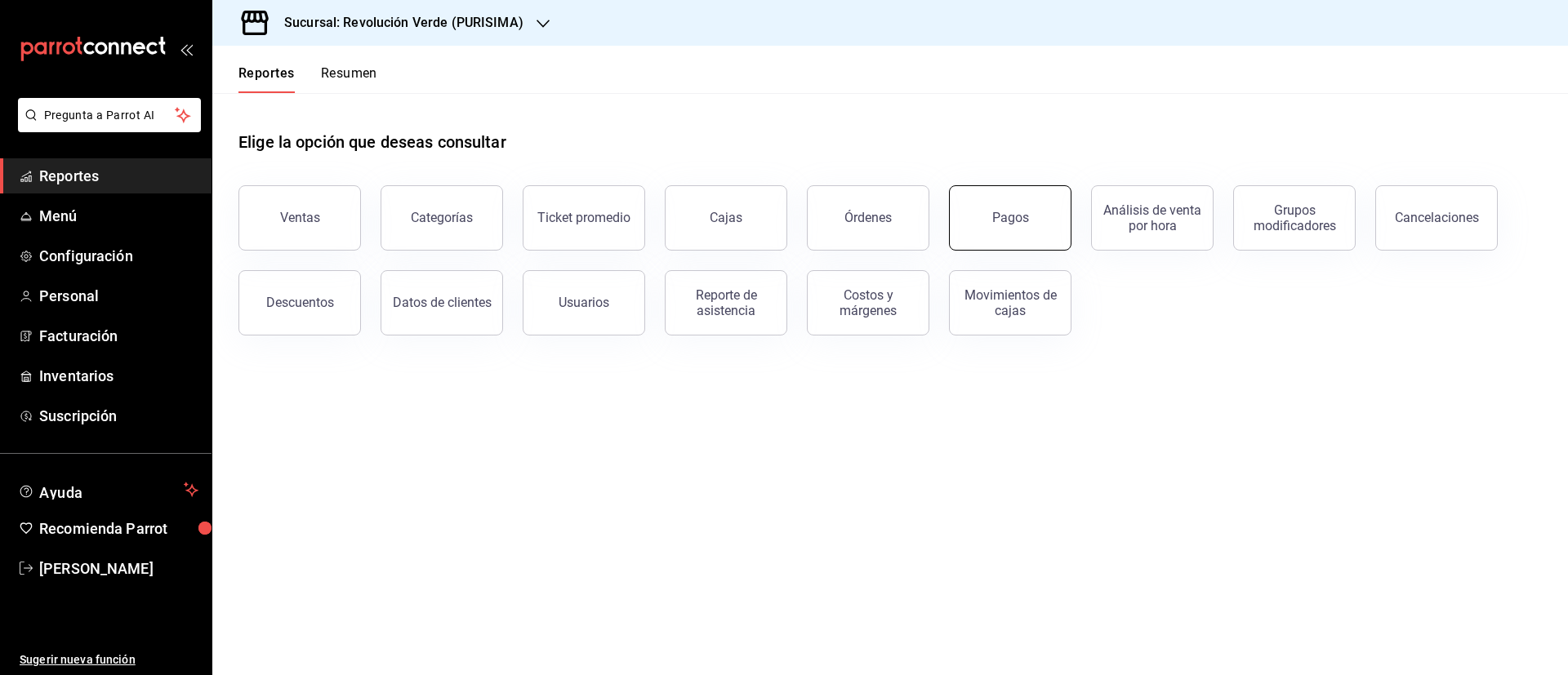
click at [985, 223] on button "Pagos" at bounding box center [1010, 218] width 123 height 65
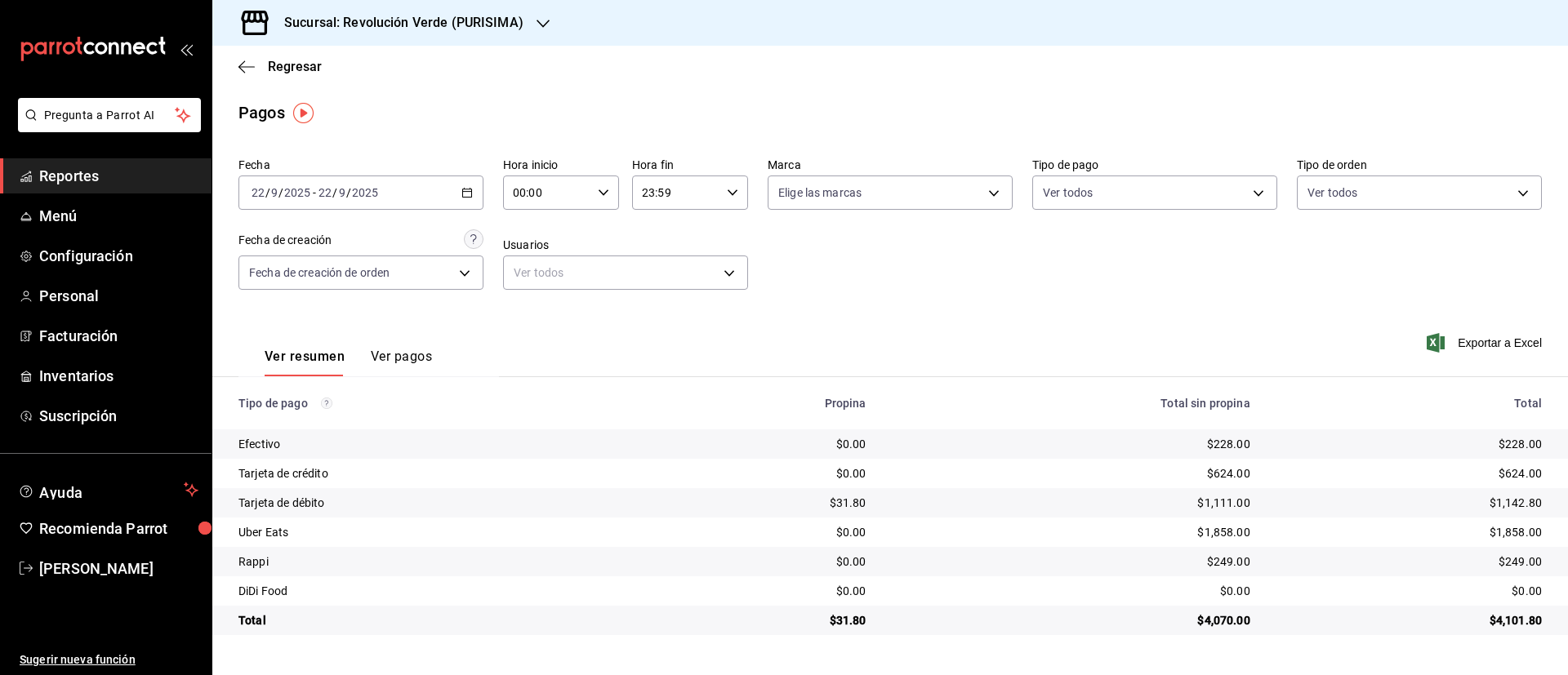
click at [468, 195] on icon "button" at bounding box center [467, 193] width 12 height 12
click at [329, 431] on span "Rango de fechas" at bounding box center [315, 426] width 127 height 17
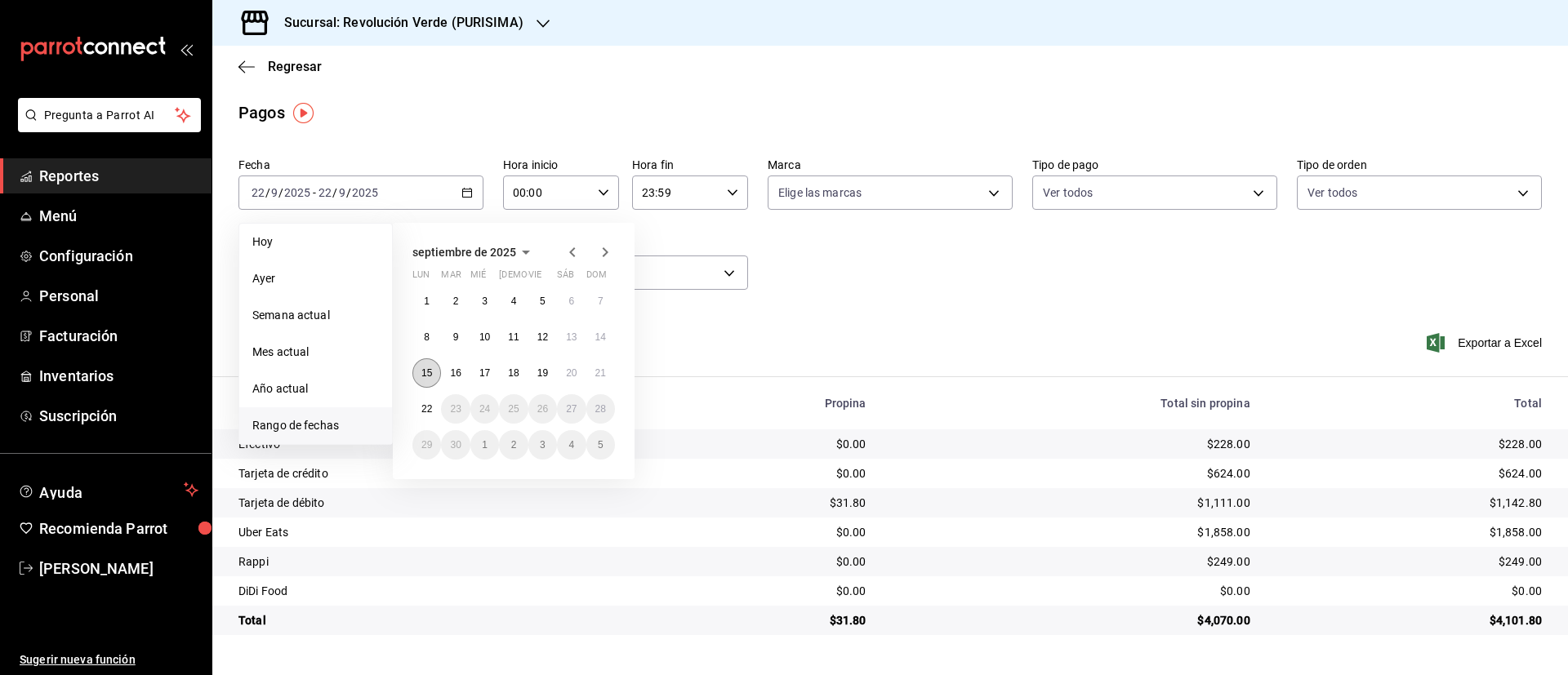
click at [423, 372] on abbr "15" at bounding box center [427, 373] width 11 height 12
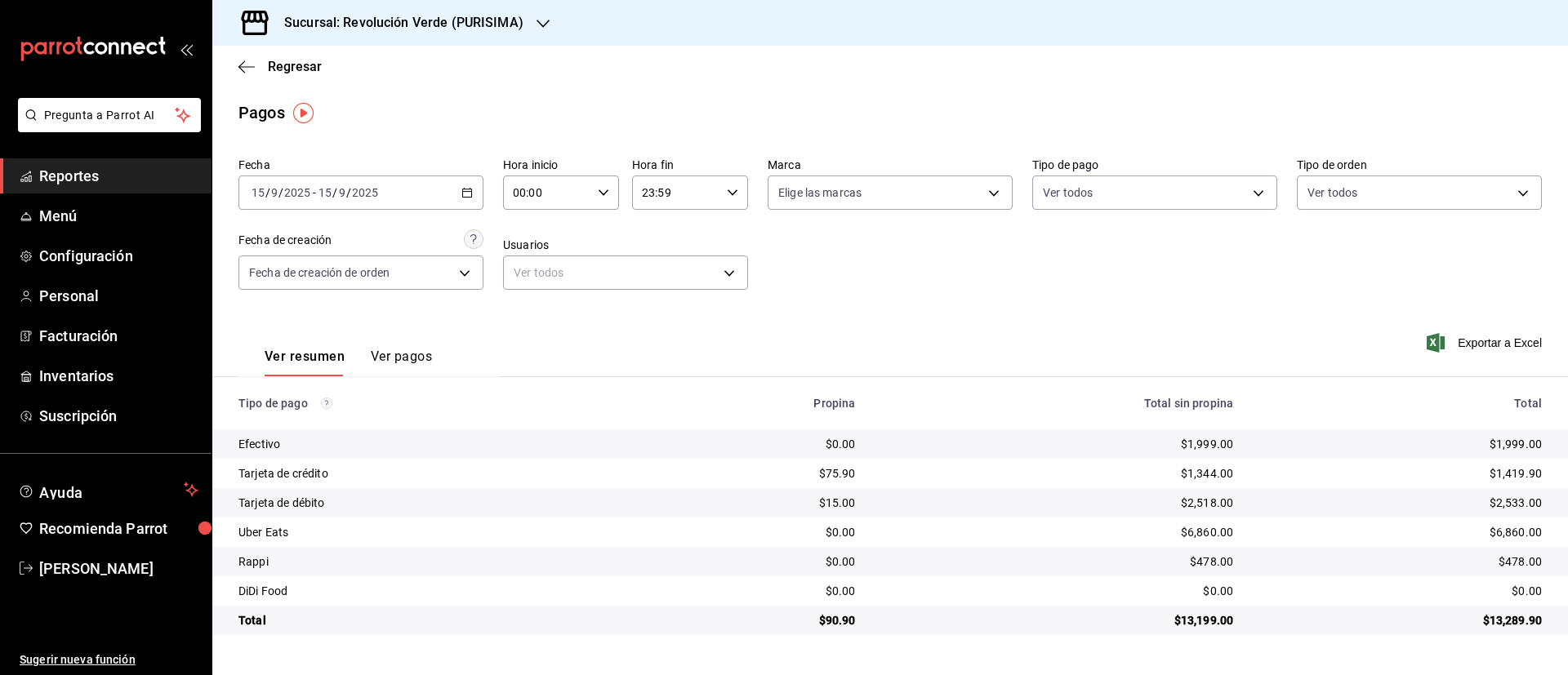
drag, startPoint x: 1073, startPoint y: 526, endPoint x: 1470, endPoint y: 430, distance: 408.4
click at [1470, 430] on td "$1,999.00" at bounding box center [1407, 443] width 322 height 29
click at [1085, 67] on div "Regresar" at bounding box center [890, 66] width 1356 height 42
click at [468, 195] on icon "button" at bounding box center [467, 193] width 12 height 12
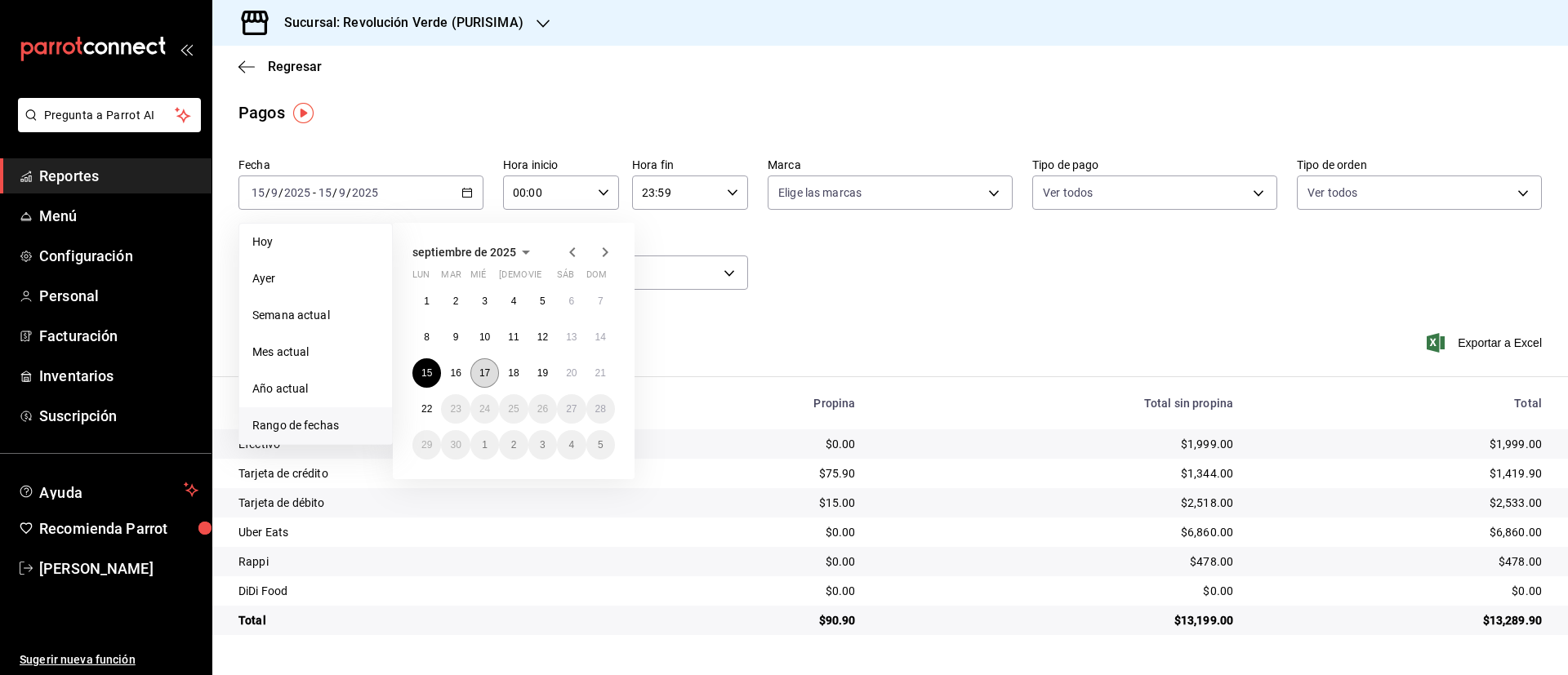
click at [485, 367] on abbr "17" at bounding box center [485, 373] width 11 height 12
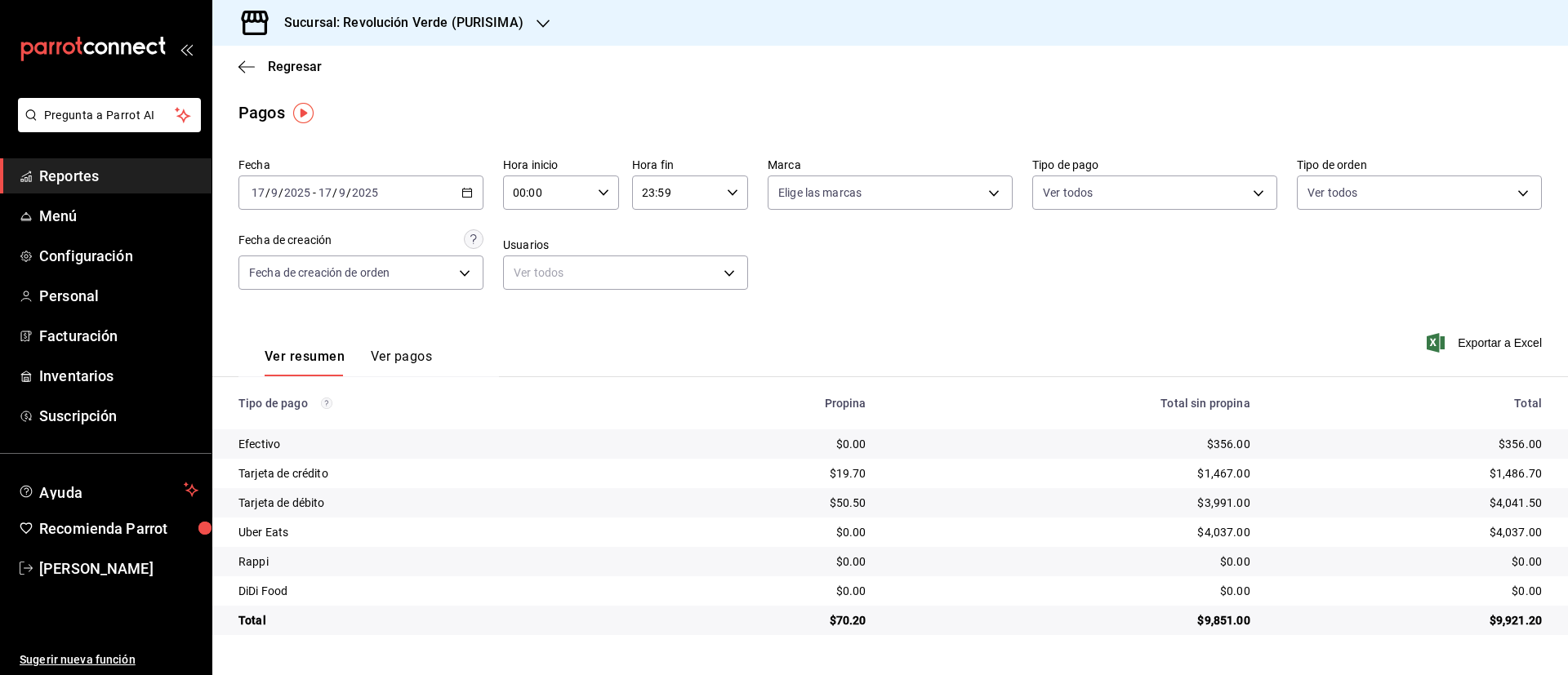
click at [476, 197] on div "2025-09-17 17 / 9 / 2025 - 2025-09-17 17 / 9 / 2025" at bounding box center [361, 192] width 245 height 34
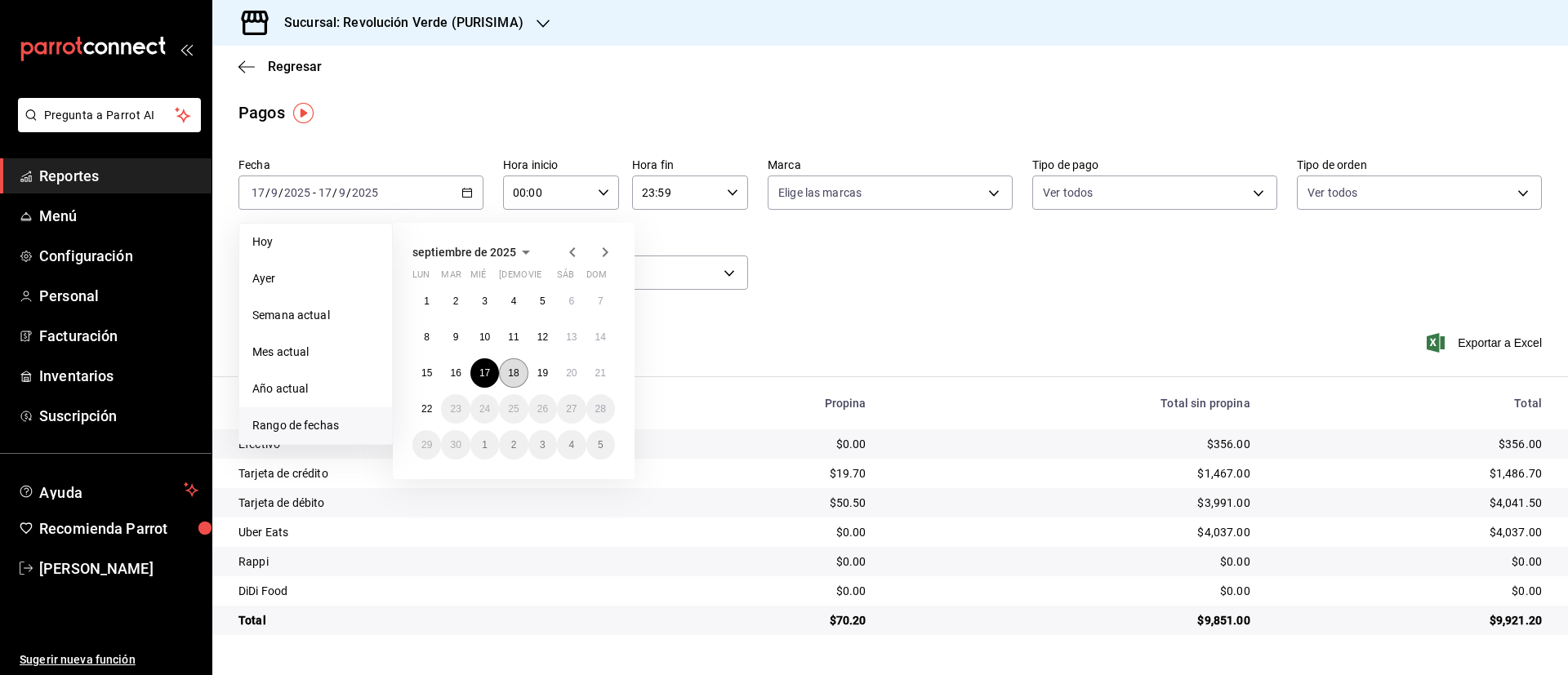
click at [511, 364] on button "18" at bounding box center [513, 373] width 29 height 29
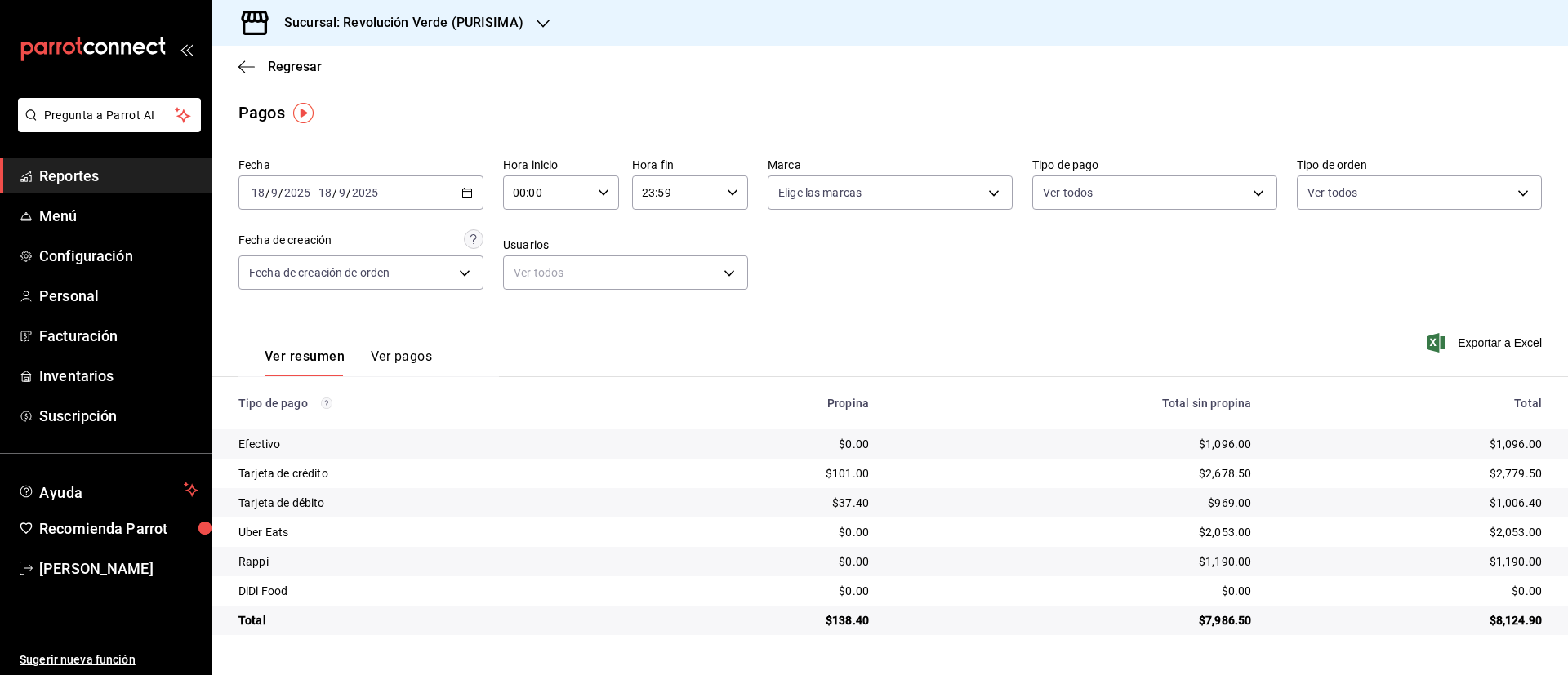
click at [468, 193] on icon "button" at bounding box center [467, 193] width 12 height 12
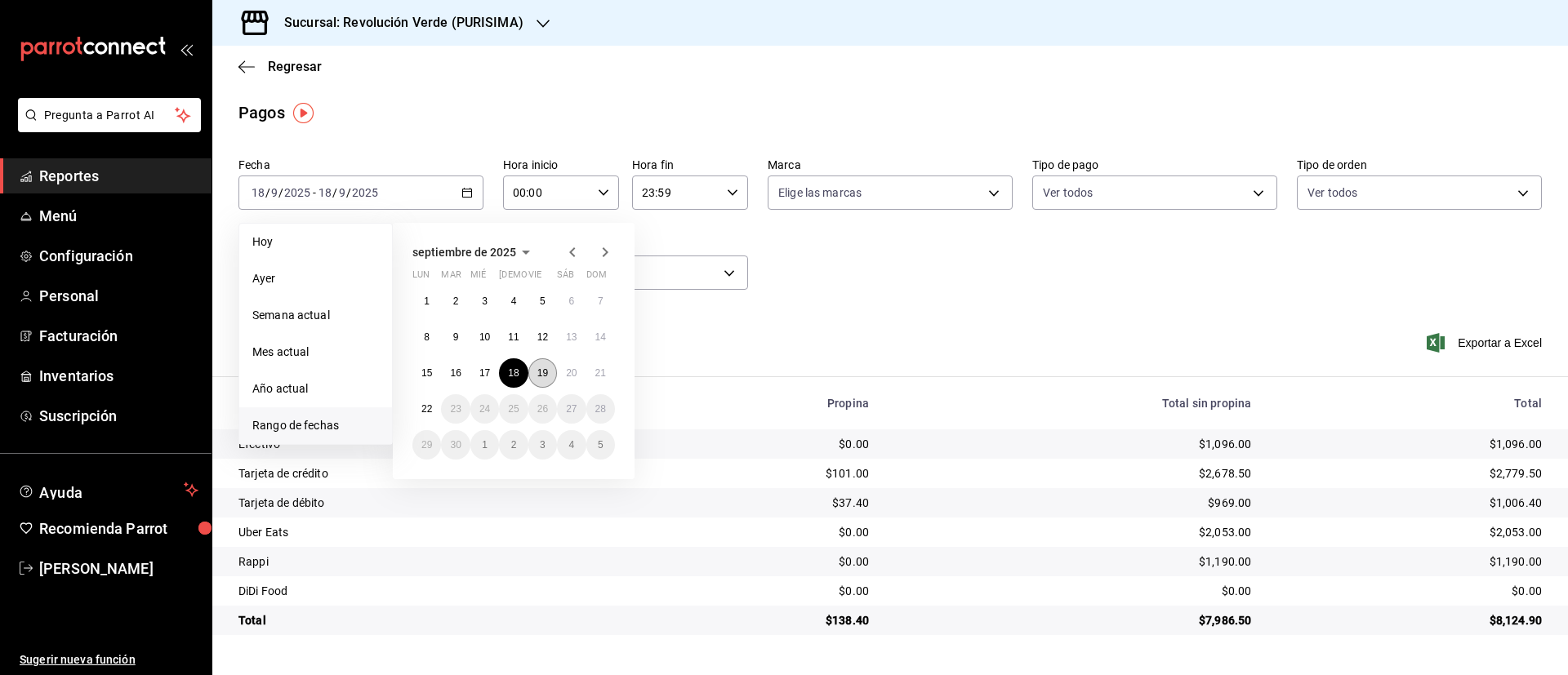
click at [548, 369] on abbr "19" at bounding box center [543, 373] width 11 height 12
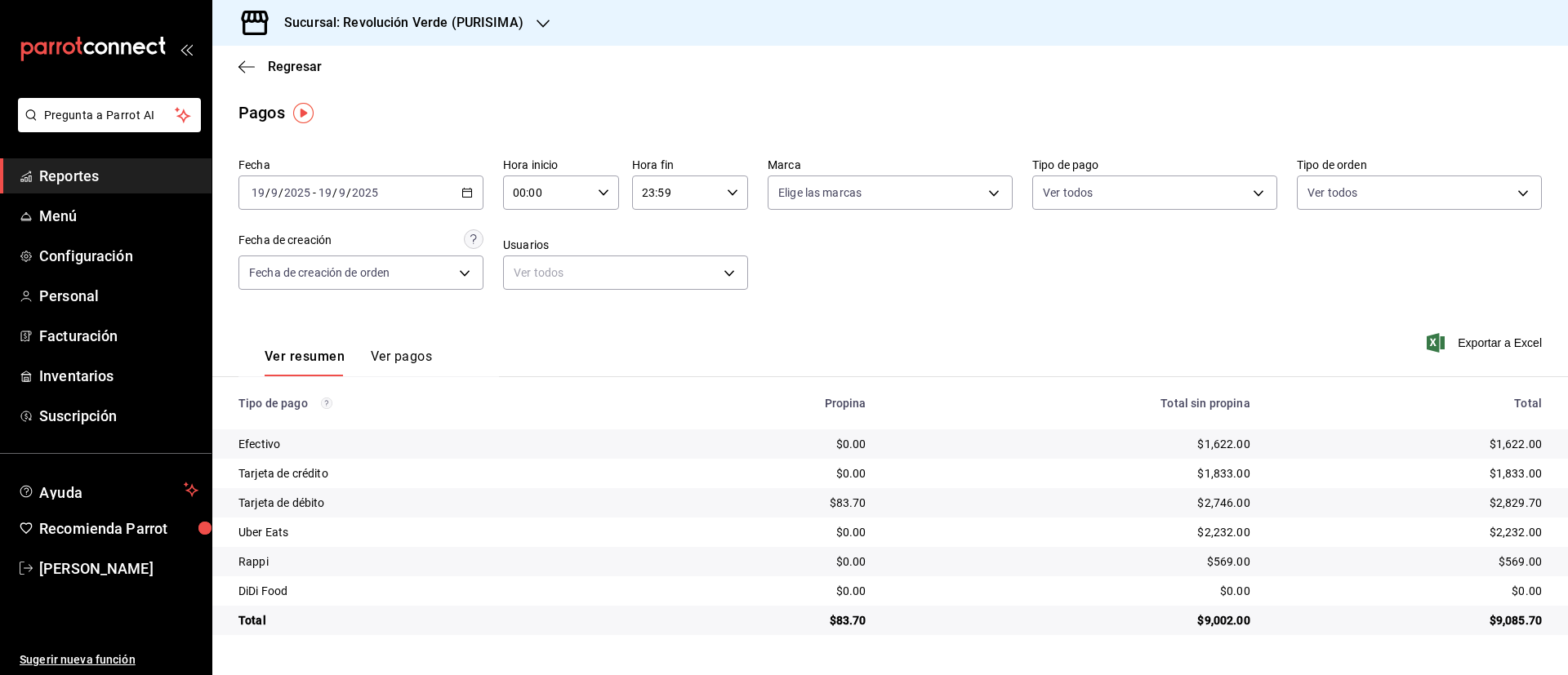
click at [470, 194] on icon "button" at bounding box center [467, 193] width 12 height 12
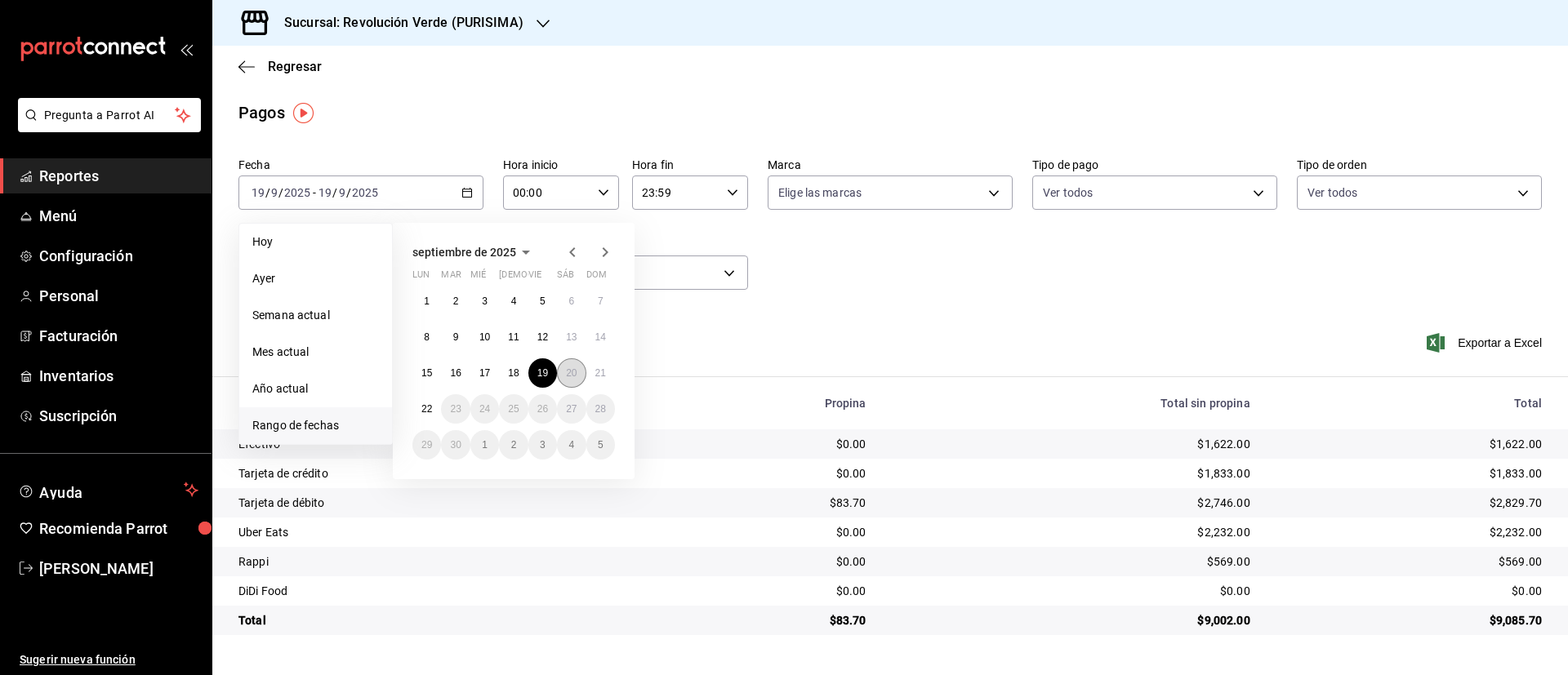
click at [573, 368] on abbr "20" at bounding box center [571, 373] width 11 height 12
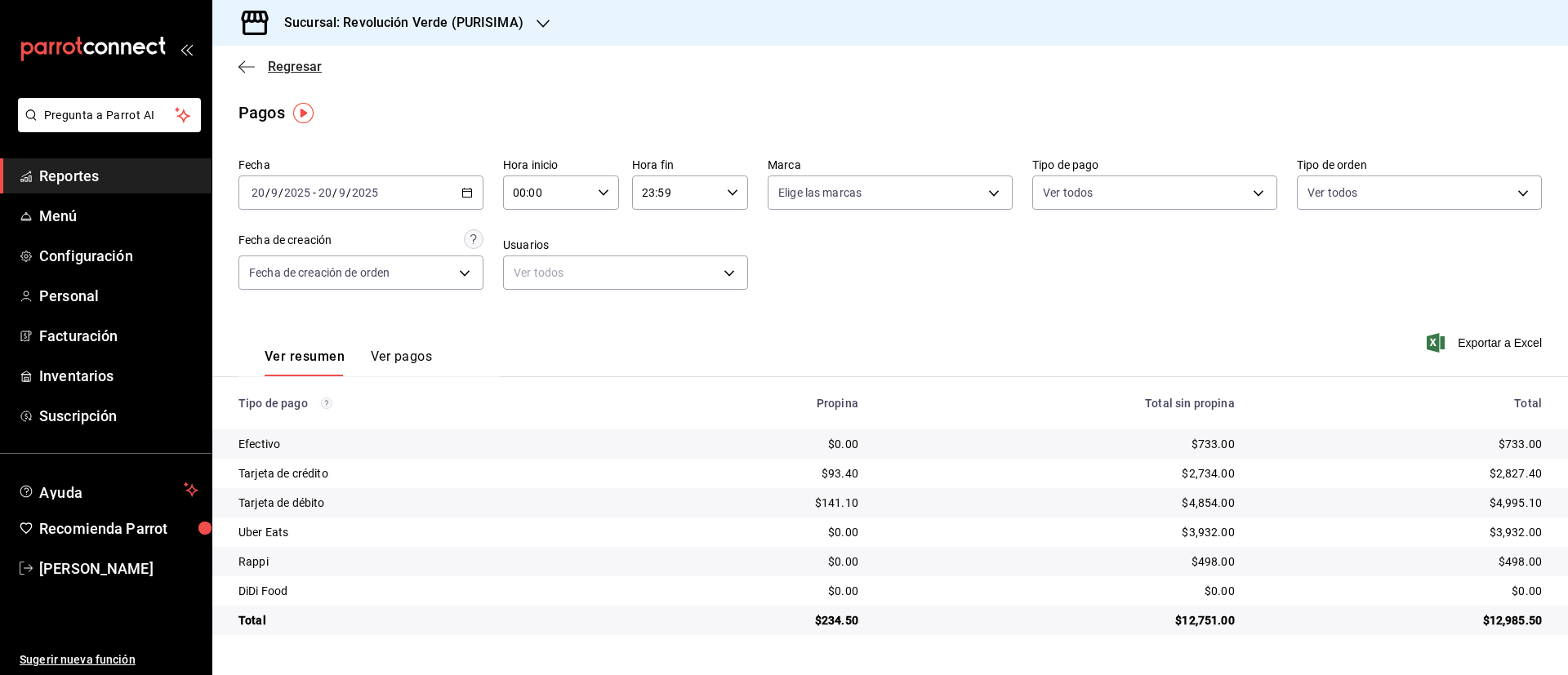
click at [304, 73] on span "Regresar" at bounding box center [295, 66] width 54 height 15
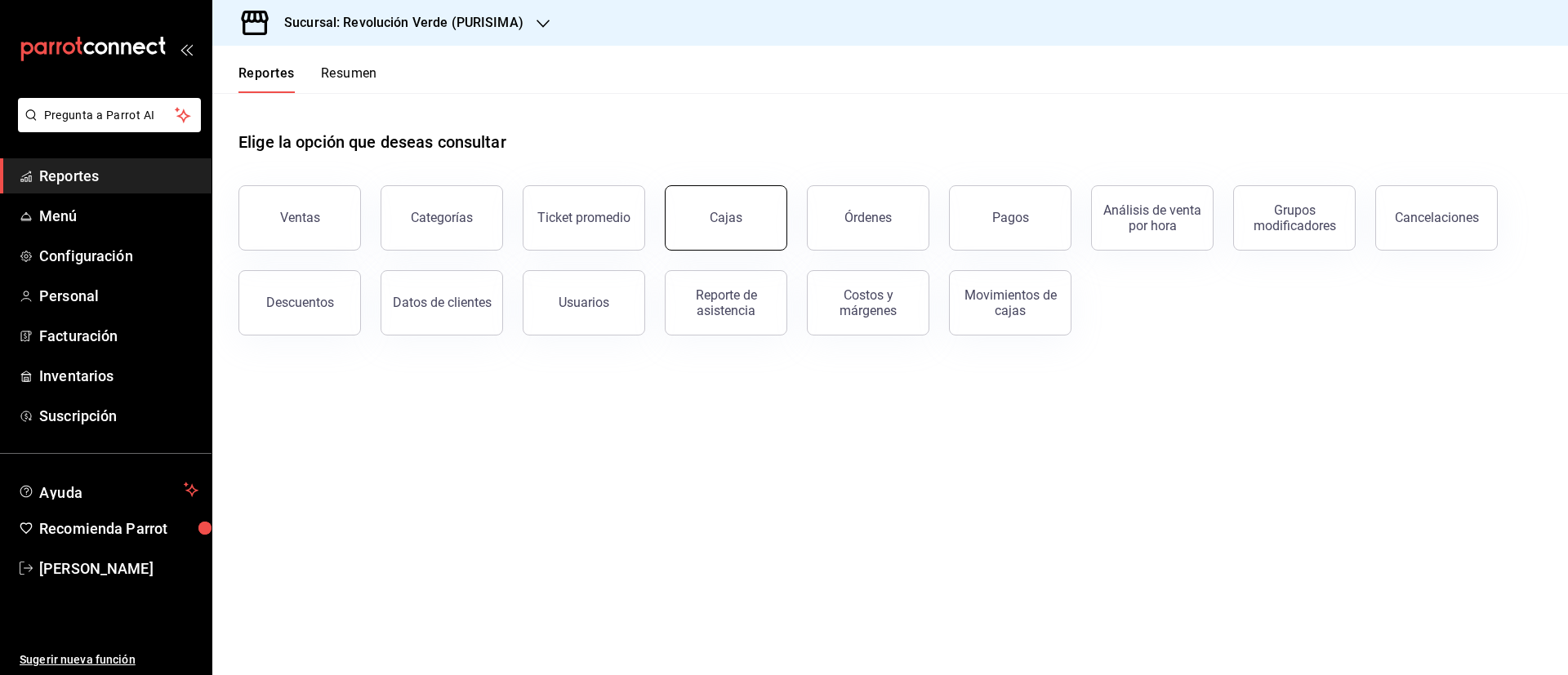
click at [724, 192] on link "Cajas" at bounding box center [726, 218] width 123 height 65
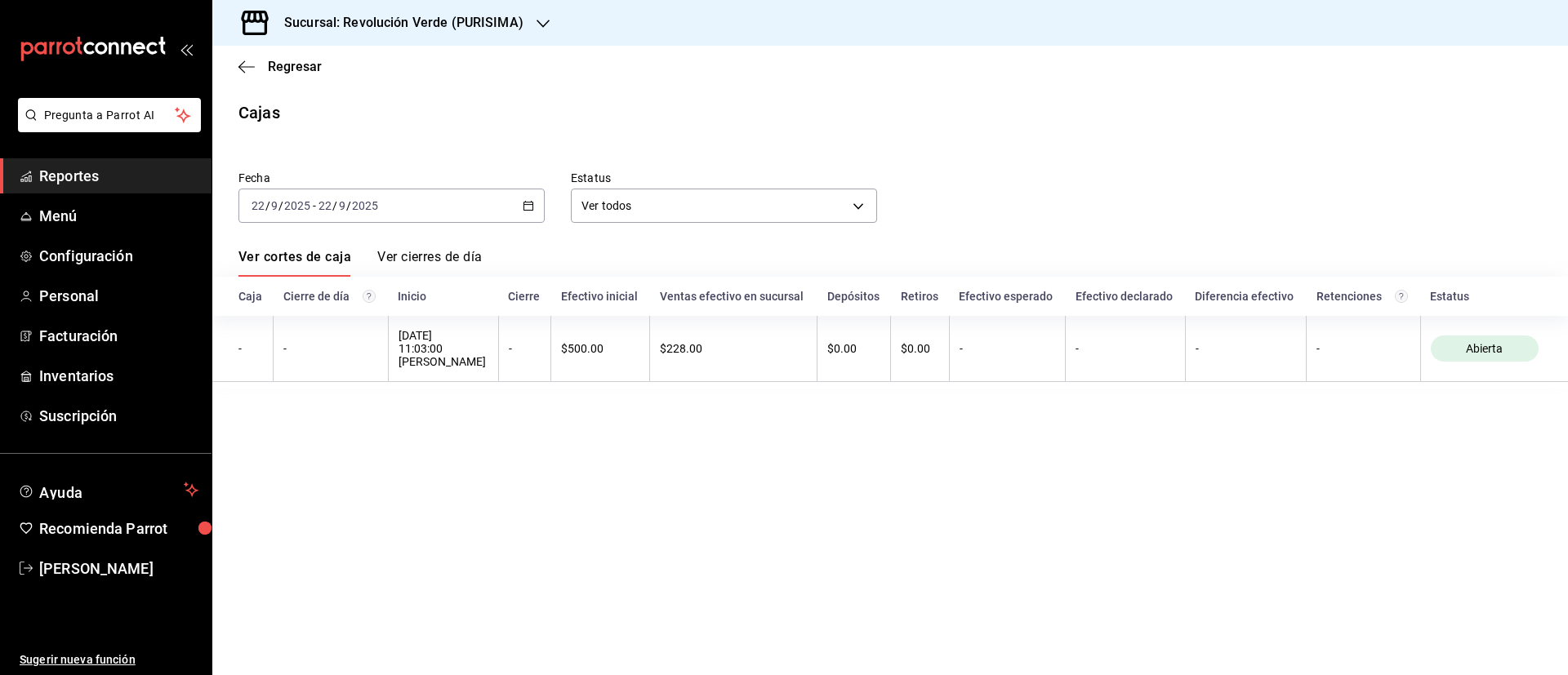
click at [536, 212] on div "2025-09-22 22 / 9 / 2025 - 2025-09-22 22 / 9 / 2025" at bounding box center [391, 206] width 307 height 34
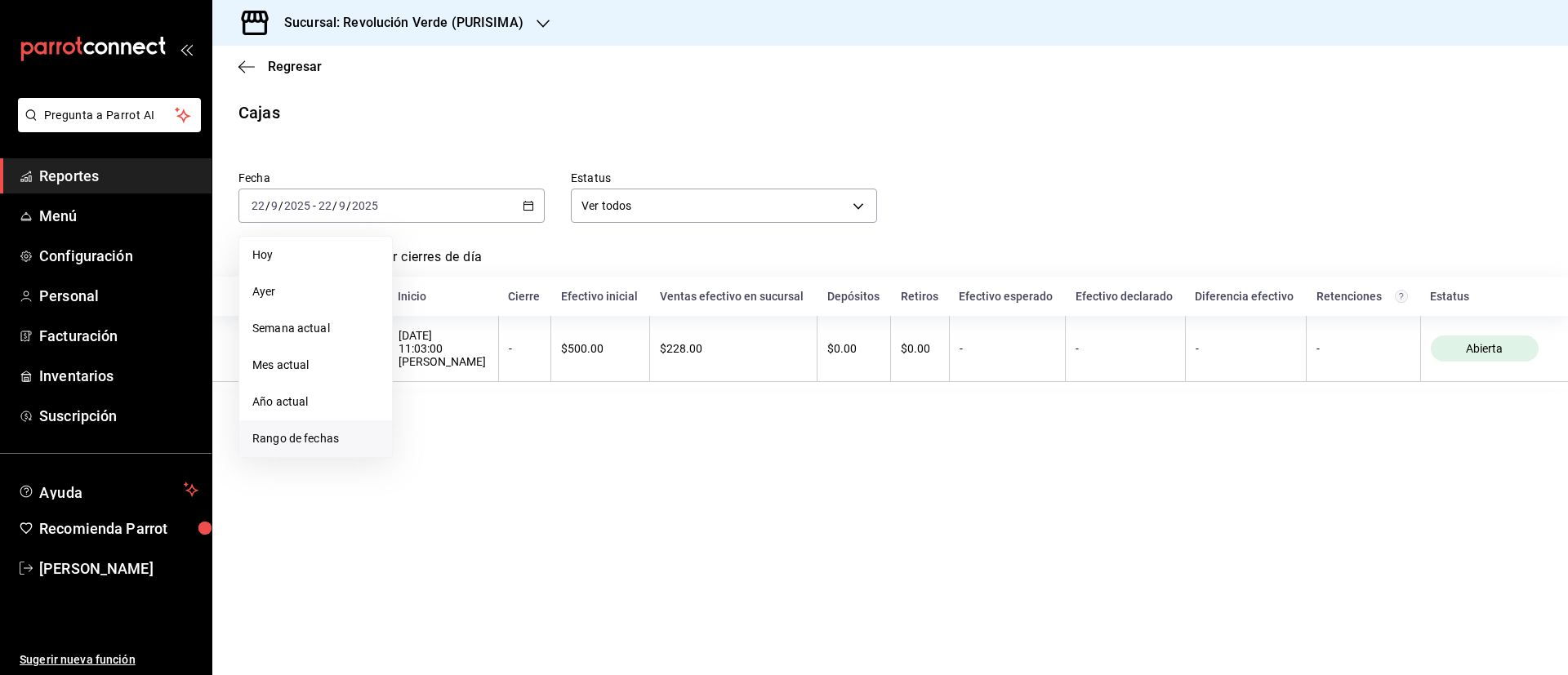
click at [342, 434] on span "Rango de fechas" at bounding box center [315, 438] width 127 height 17
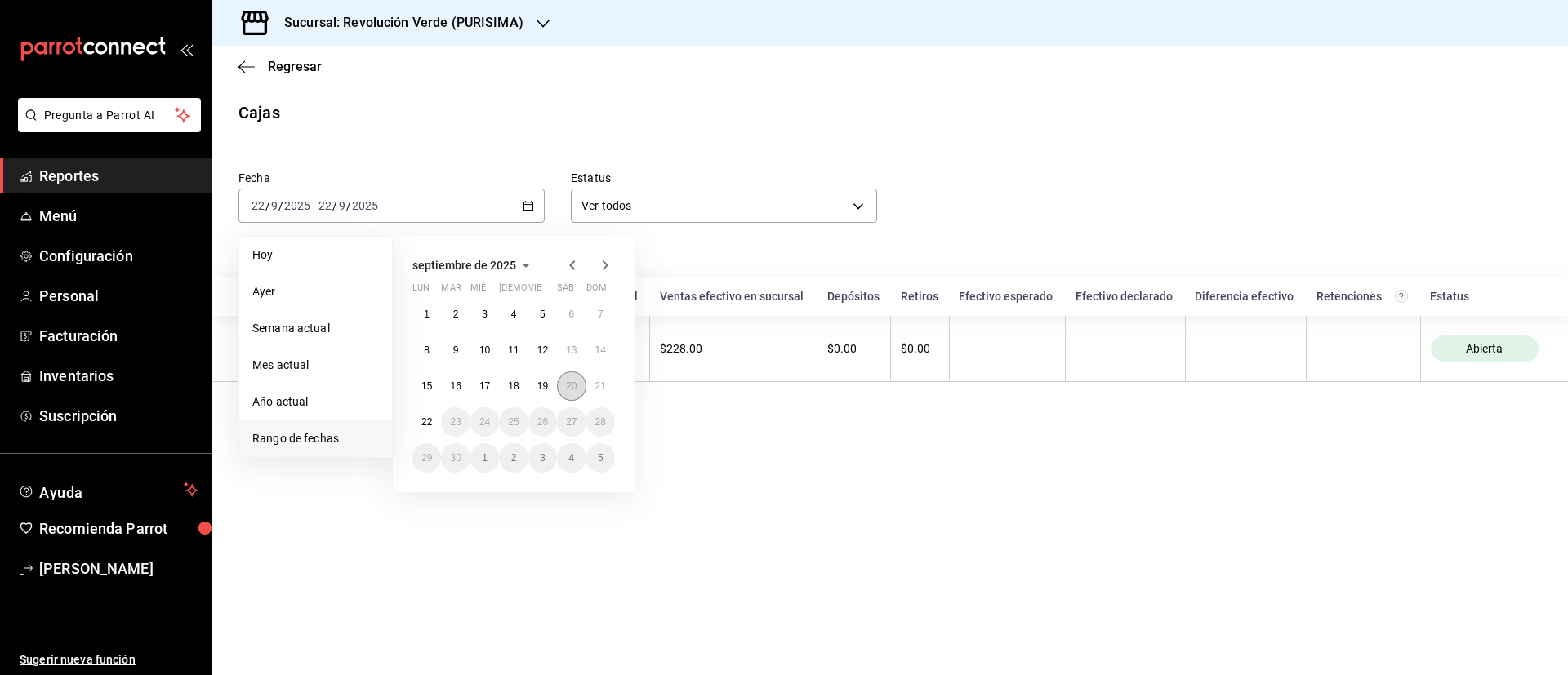
click at [574, 395] on button "20" at bounding box center [571, 385] width 29 height 29
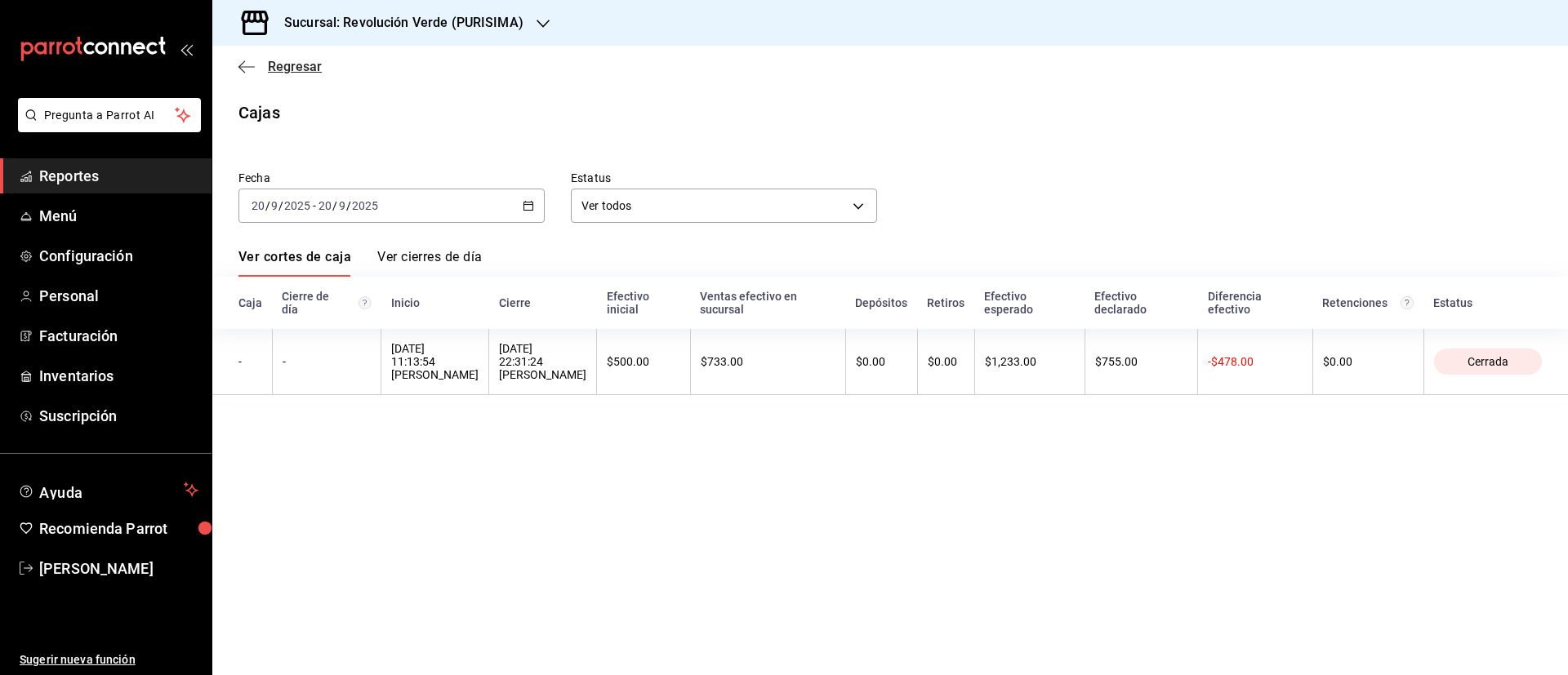
click at [295, 65] on span "Regresar" at bounding box center [295, 66] width 54 height 15
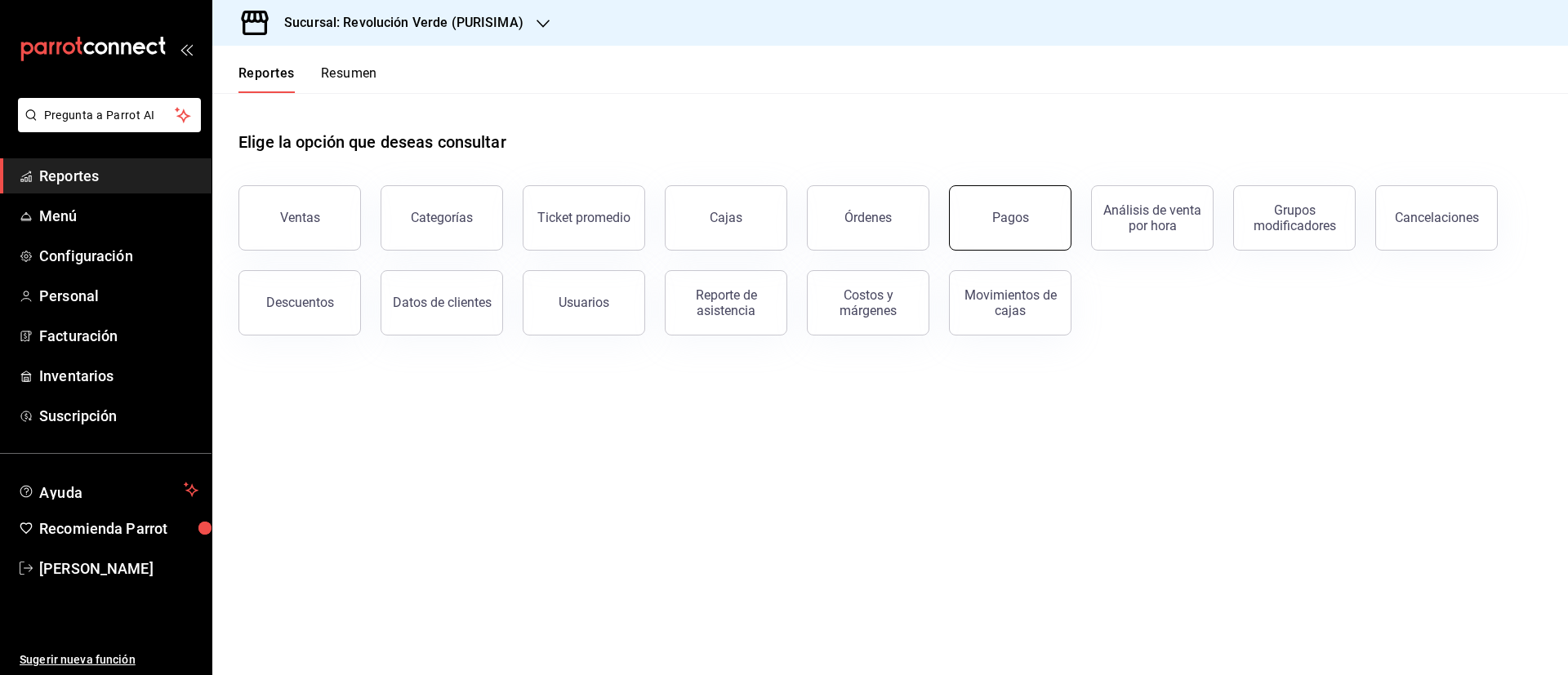
click at [987, 220] on button "Pagos" at bounding box center [1010, 218] width 123 height 65
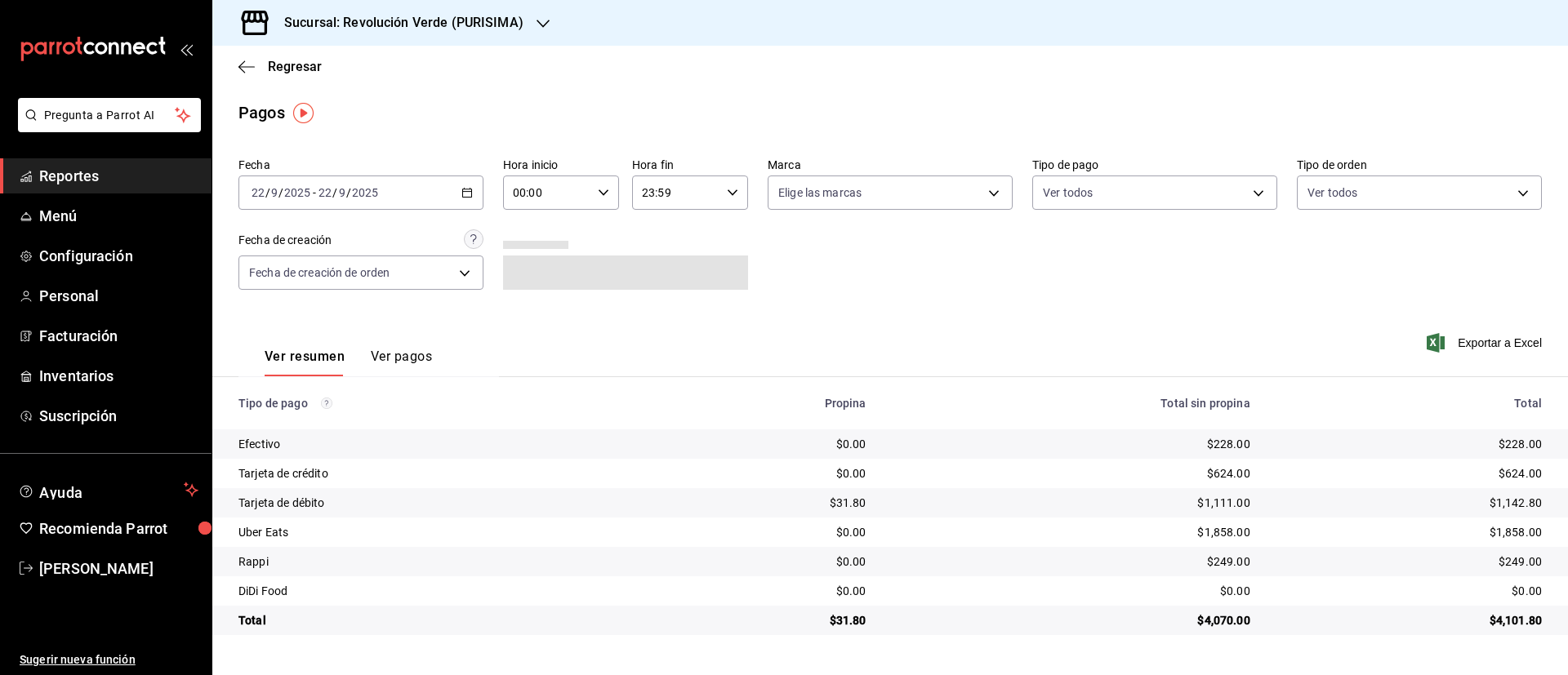
click at [470, 189] on \(Stroke\) "button" at bounding box center [467, 193] width 10 height 9
click at [338, 274] on span "Ayer" at bounding box center [315, 279] width 127 height 17
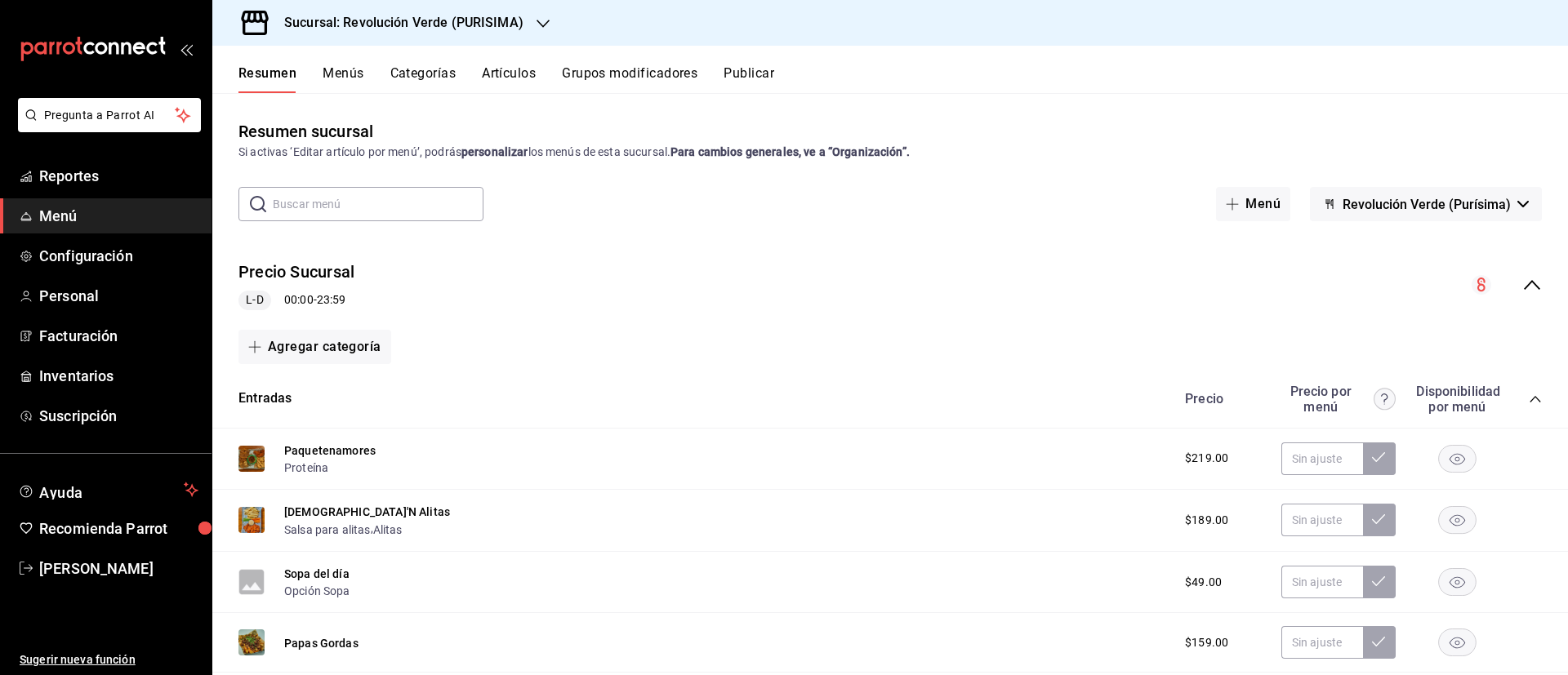
click at [275, 66] on button "Resumen" at bounding box center [267, 79] width 58 height 28
click at [284, 71] on button "Resumen" at bounding box center [267, 79] width 58 height 28
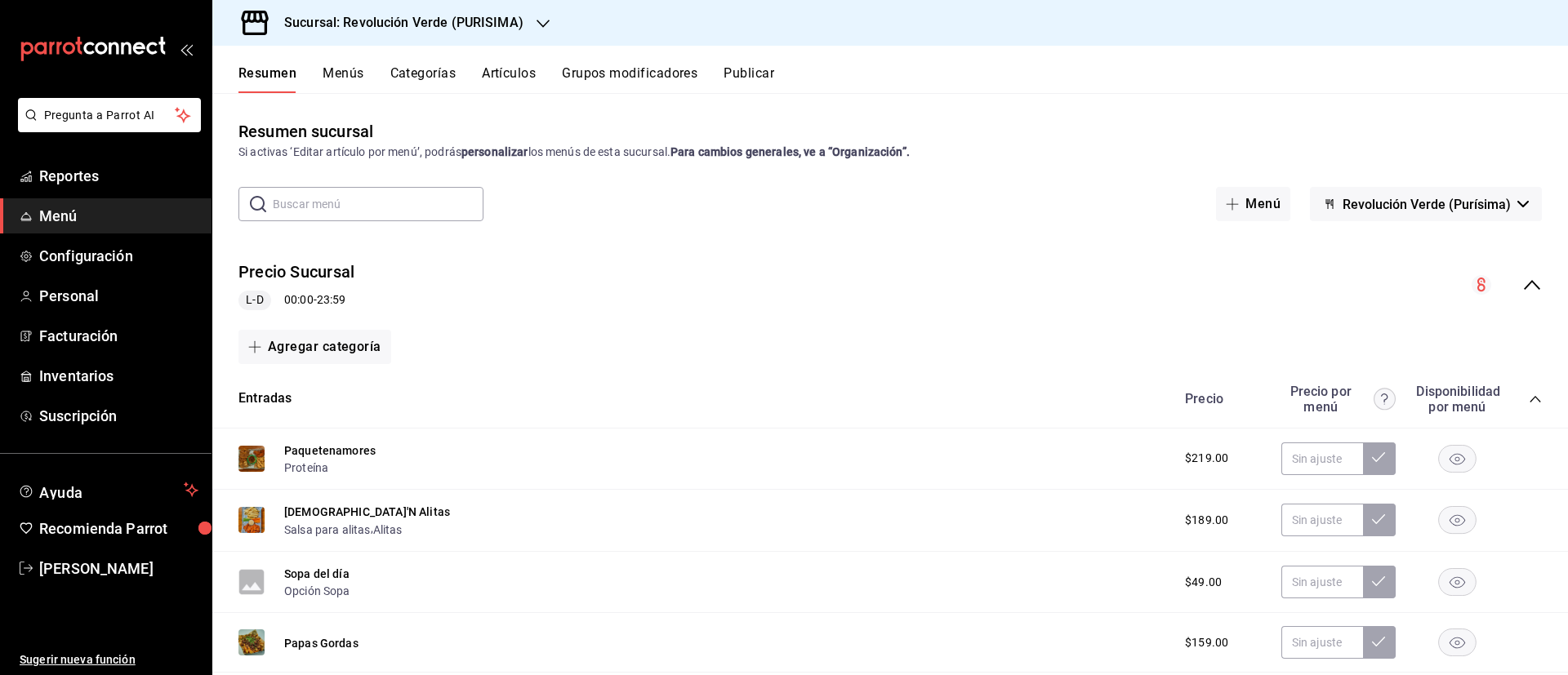
click at [284, 71] on button "Resumen" at bounding box center [267, 79] width 58 height 28
click at [344, 85] on button "Menús" at bounding box center [343, 79] width 41 height 28
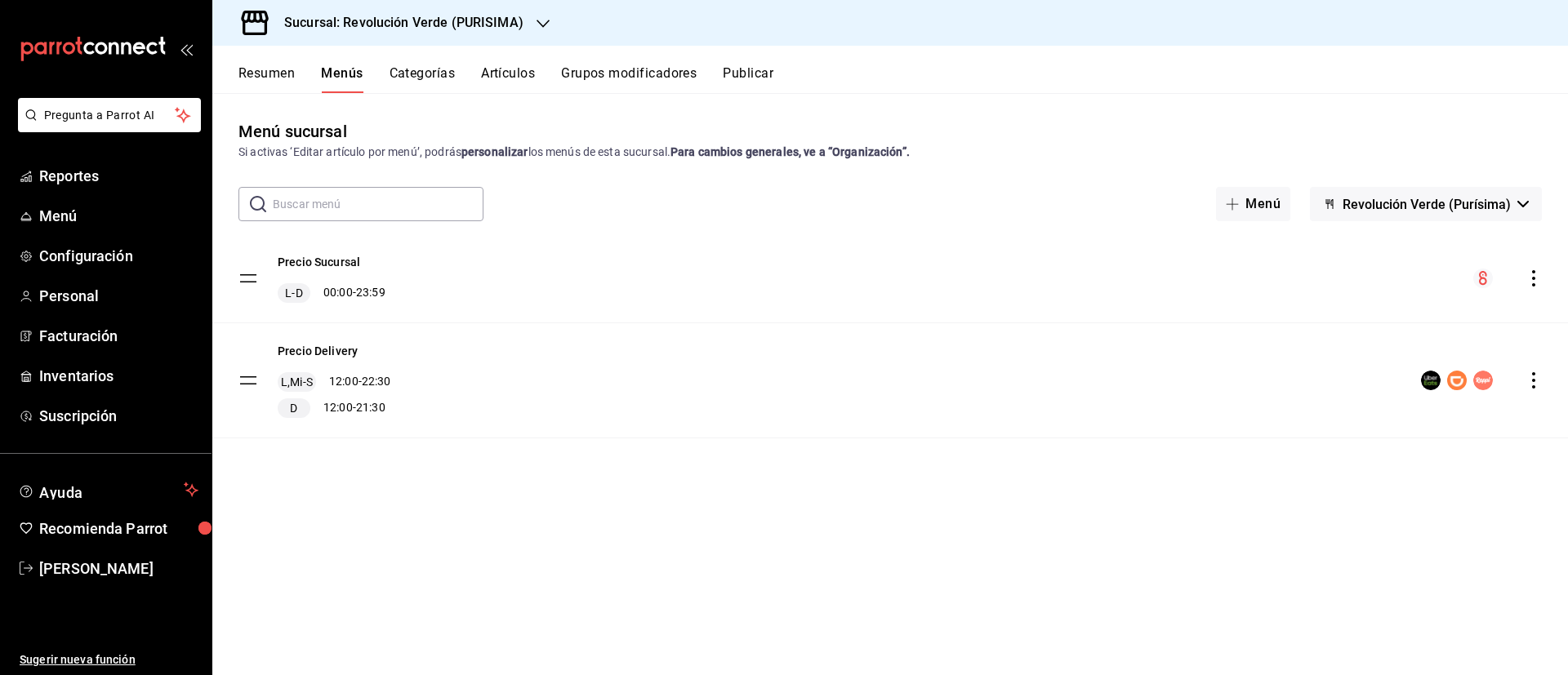
click at [1075, 107] on div "Menú sucursal Si activas ‘Editar artículo por menú’, podrás personalizar los me…" at bounding box center [890, 384] width 1356 height 581
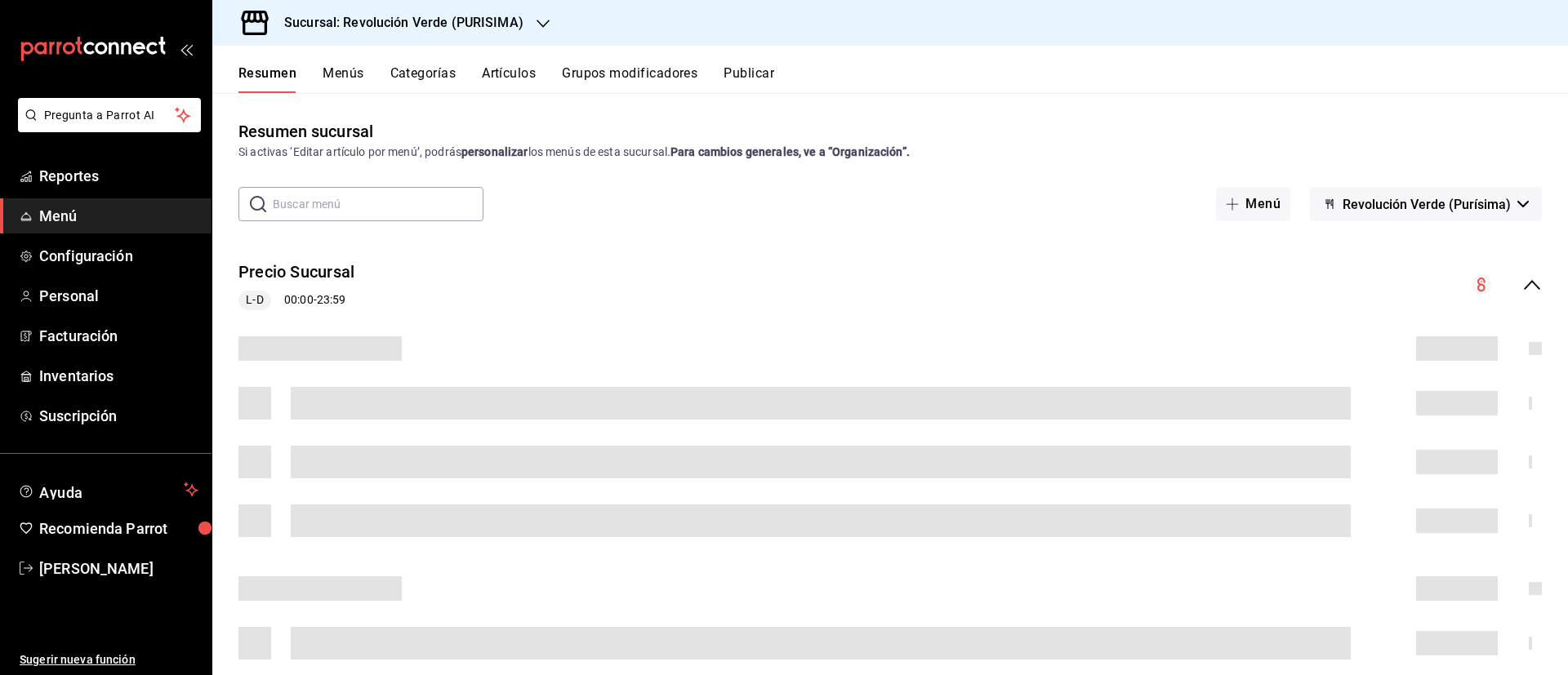
click at [279, 81] on button "Resumen" at bounding box center [267, 79] width 58 height 28
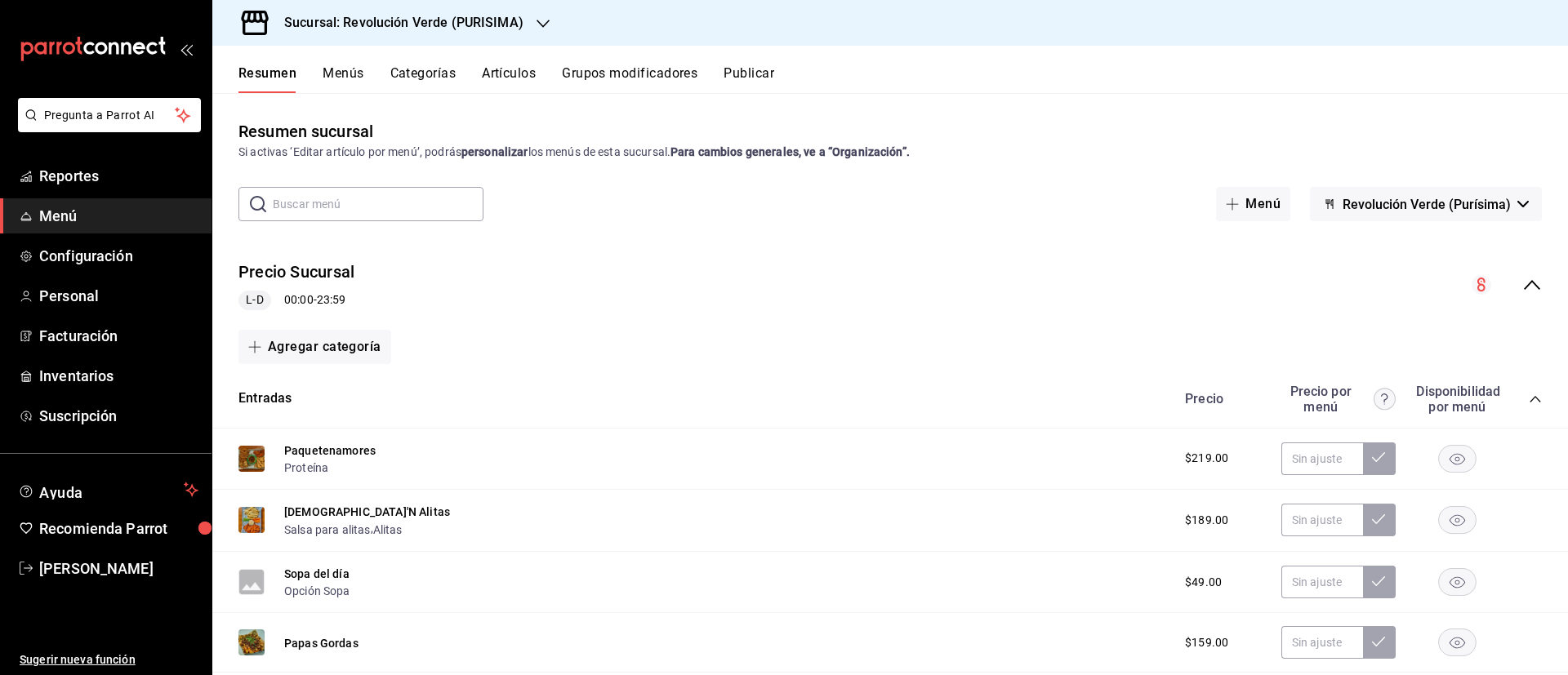
click at [404, 19] on h3 "Sucursal: Revolución Verde (PURISIMA)" at bounding box center [397, 23] width 252 height 19
click at [359, 71] on span "Revolución Verde (CONTRY)" at bounding box center [297, 71] width 144 height 17
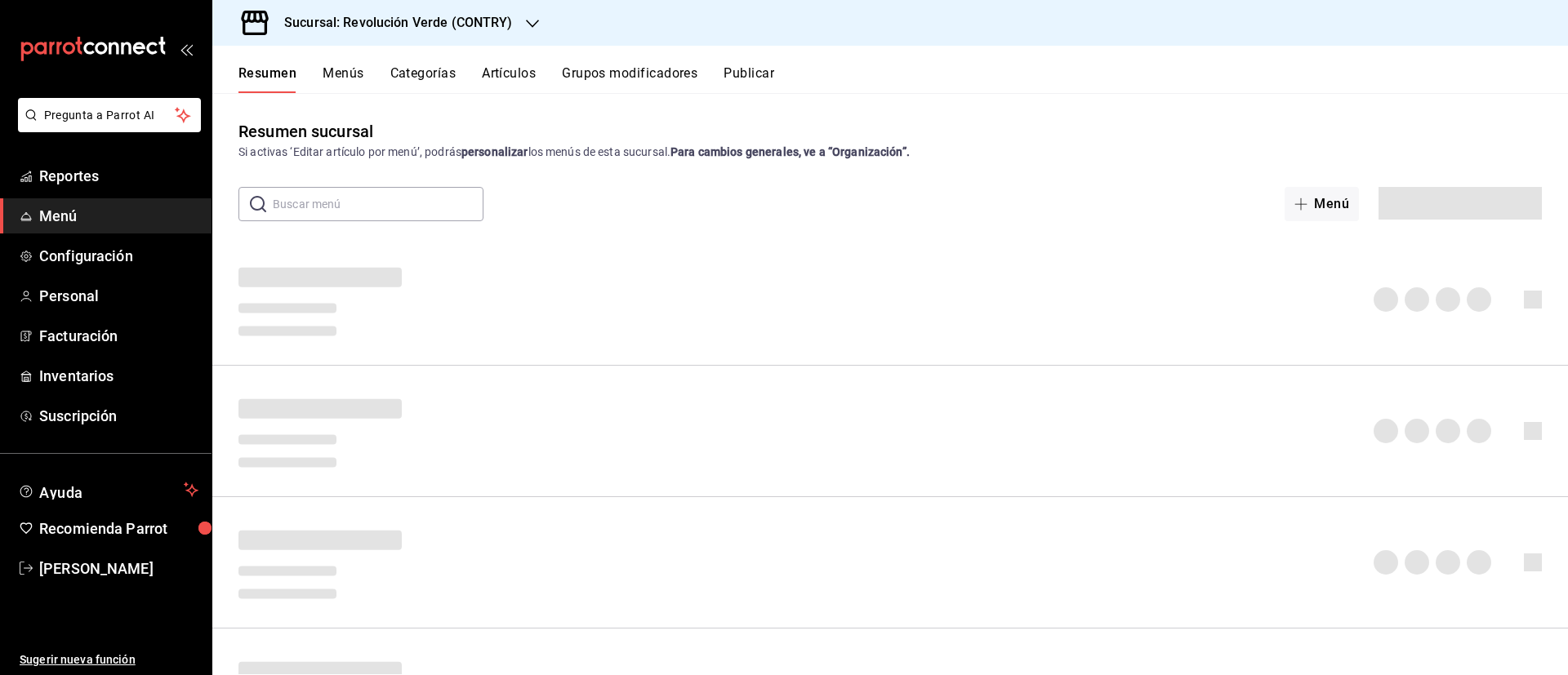
click at [359, 71] on button "Menús" at bounding box center [343, 79] width 41 height 28
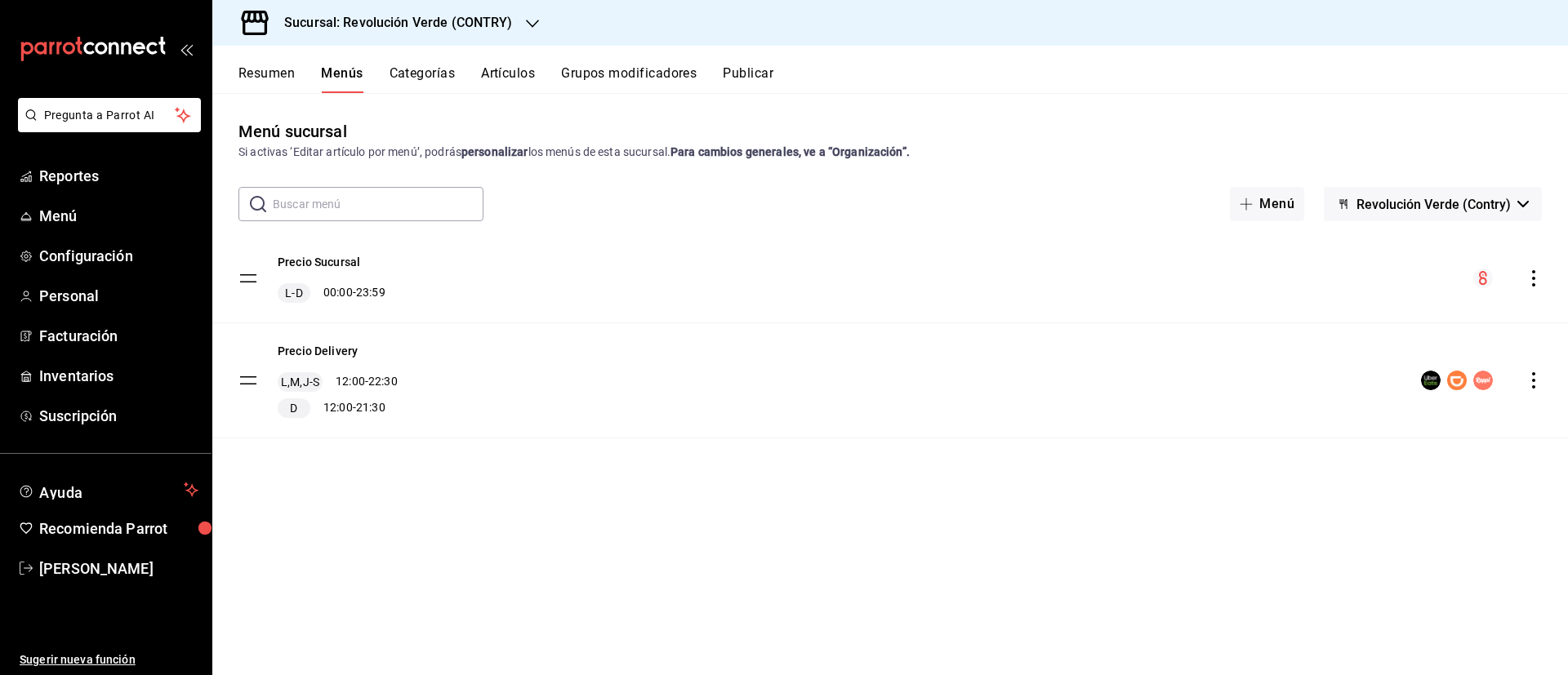
click at [285, 69] on button "Resumen" at bounding box center [266, 79] width 56 height 28
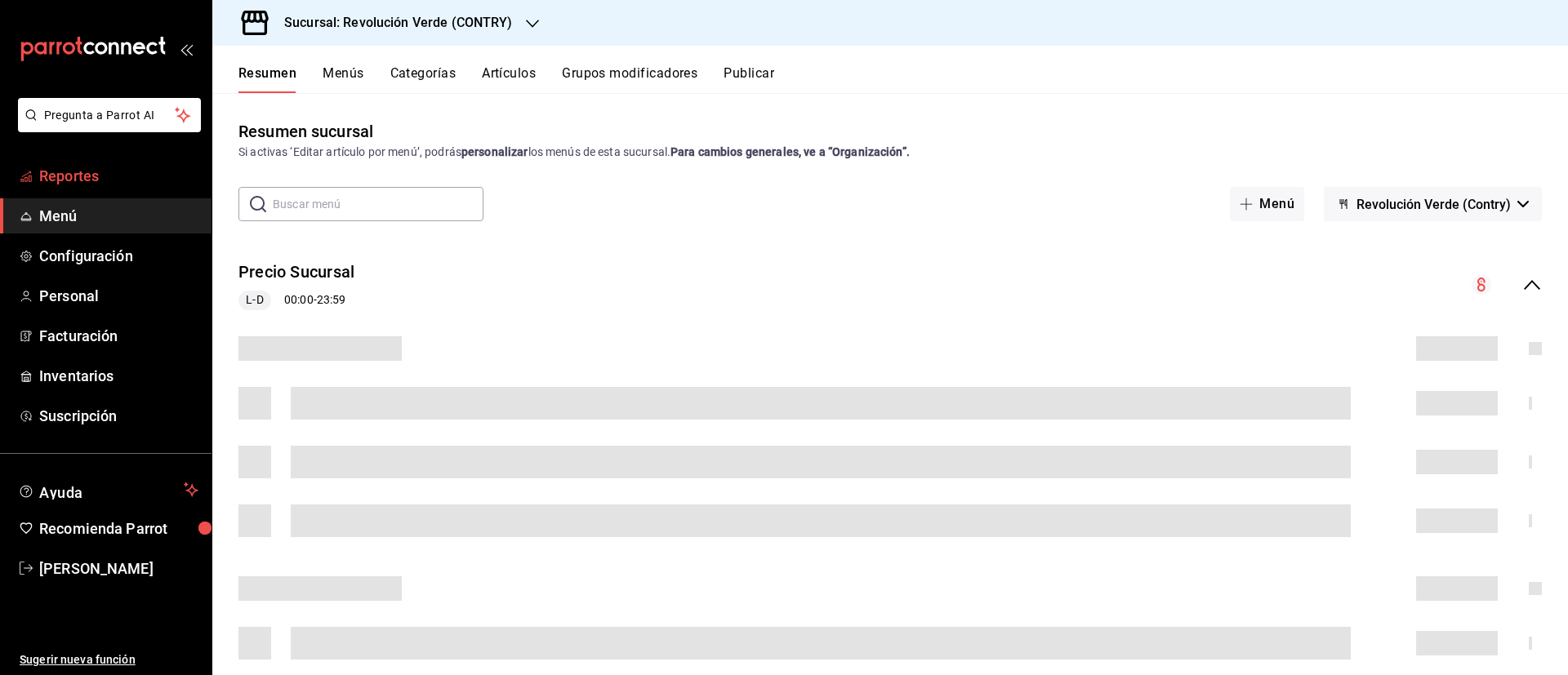
click at [87, 165] on span "Reportes" at bounding box center [119, 175] width 160 height 22
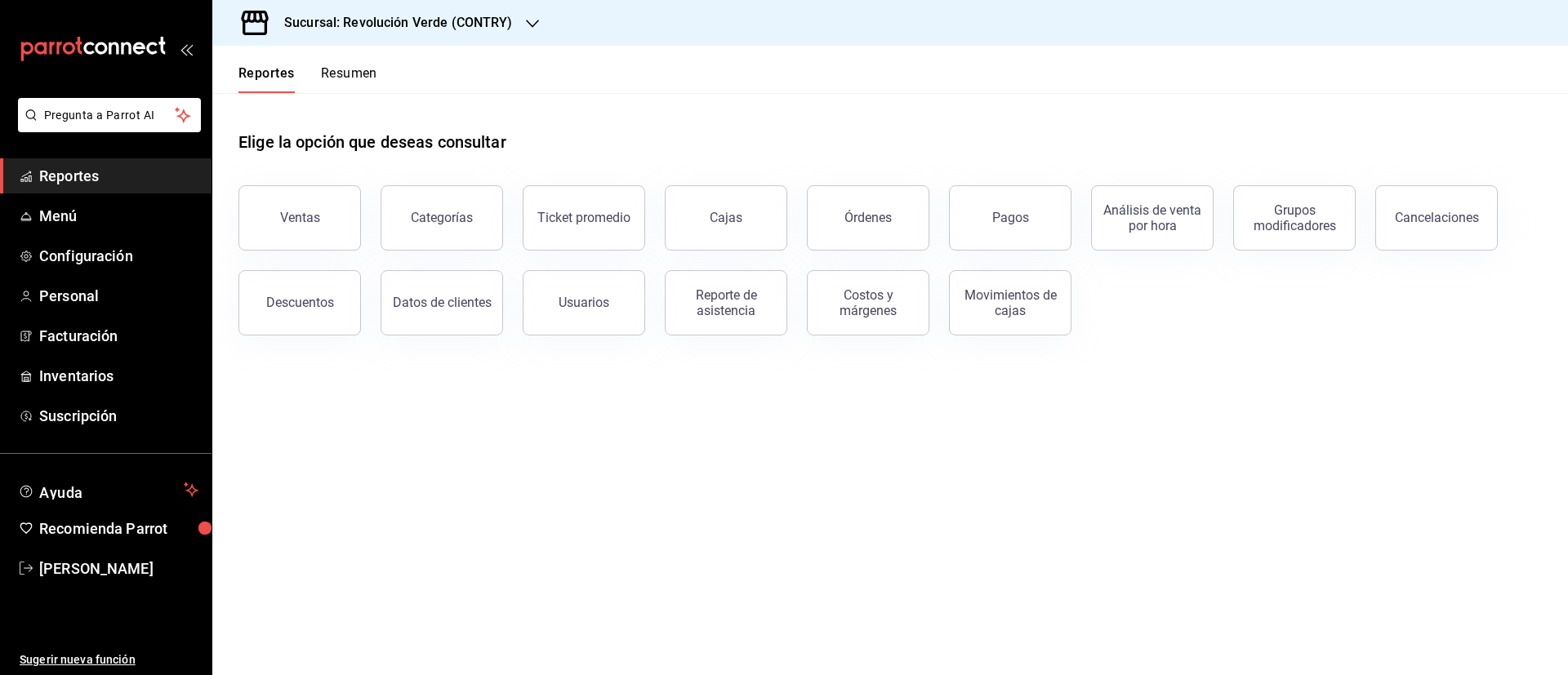
click at [287, 74] on button "Reportes" at bounding box center [266, 79] width 56 height 28
click at [346, 72] on button "Resumen" at bounding box center [349, 79] width 56 height 28
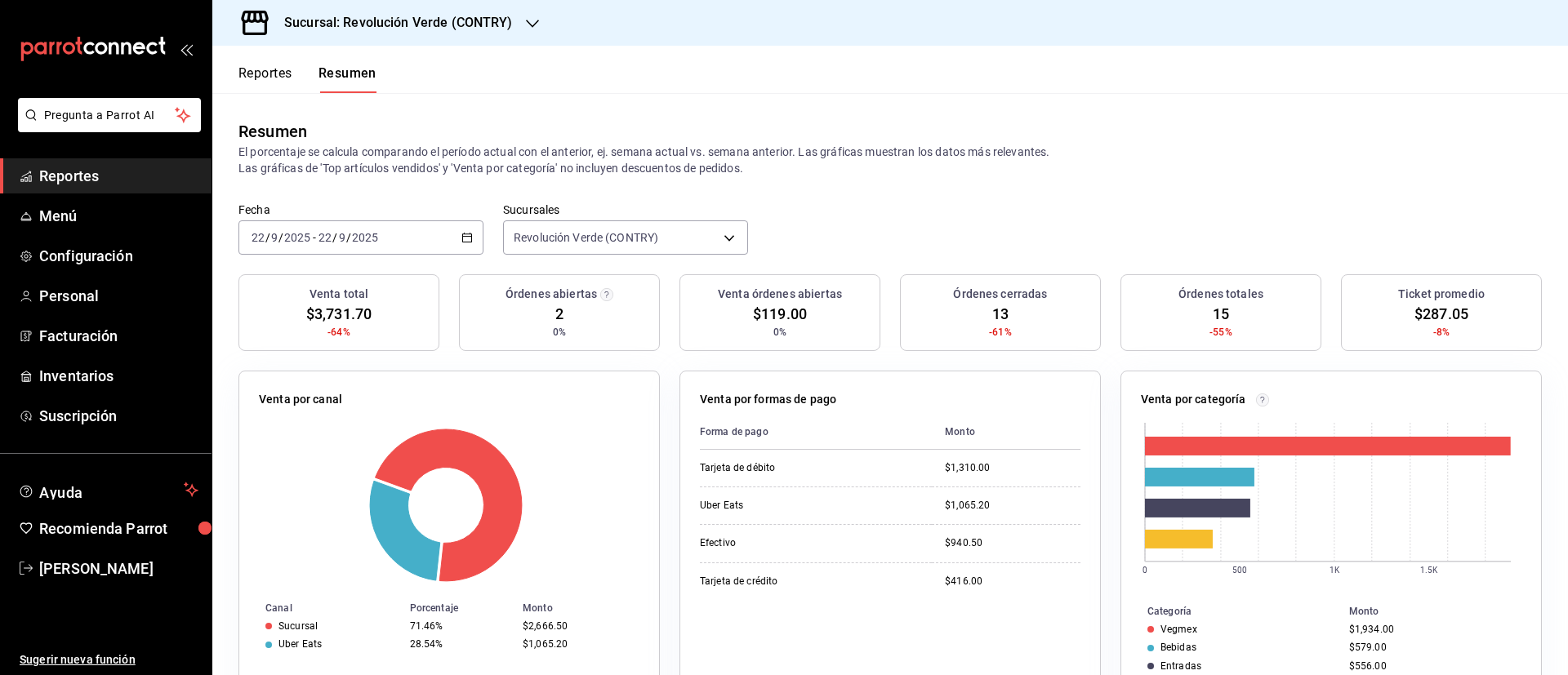
click at [464, 243] on icon "button" at bounding box center [467, 238] width 12 height 12
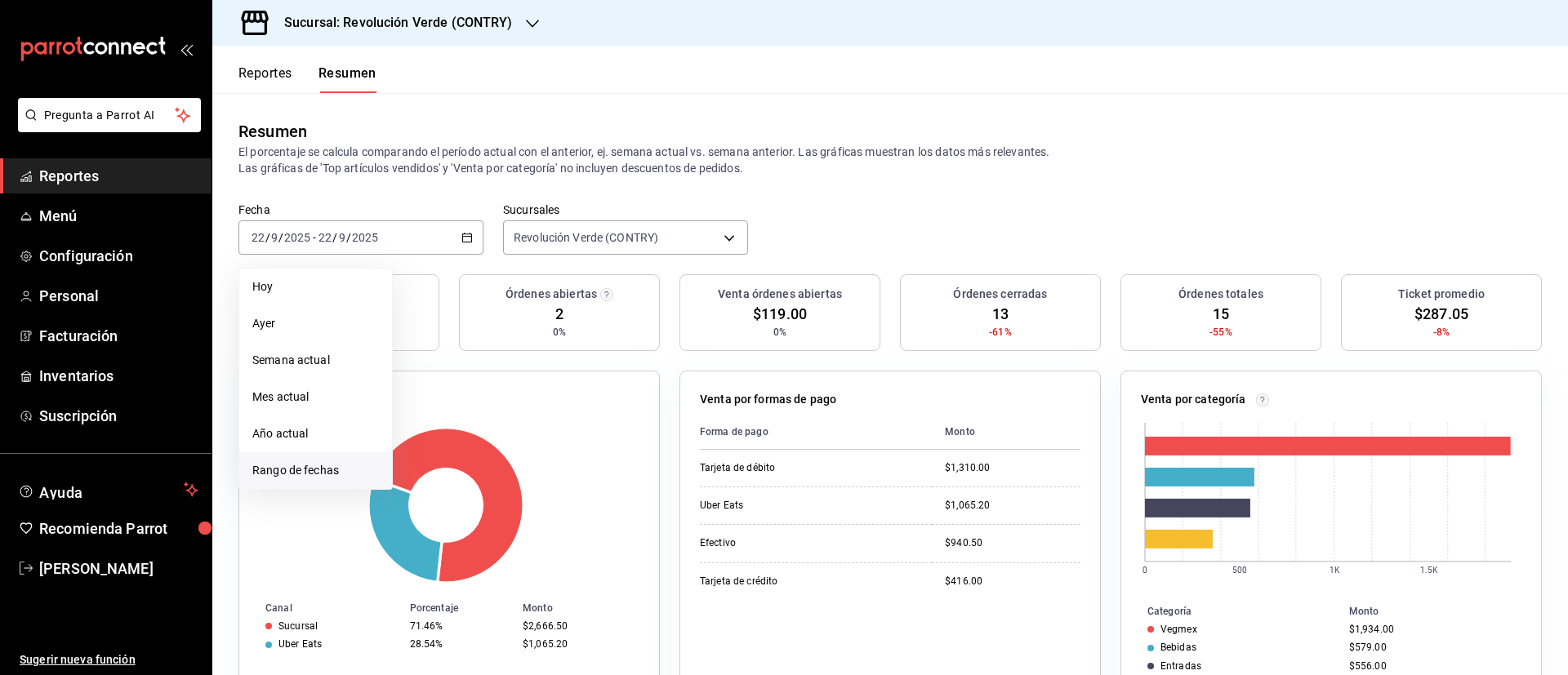
click at [323, 464] on span "Rango de fechas" at bounding box center [315, 470] width 127 height 17
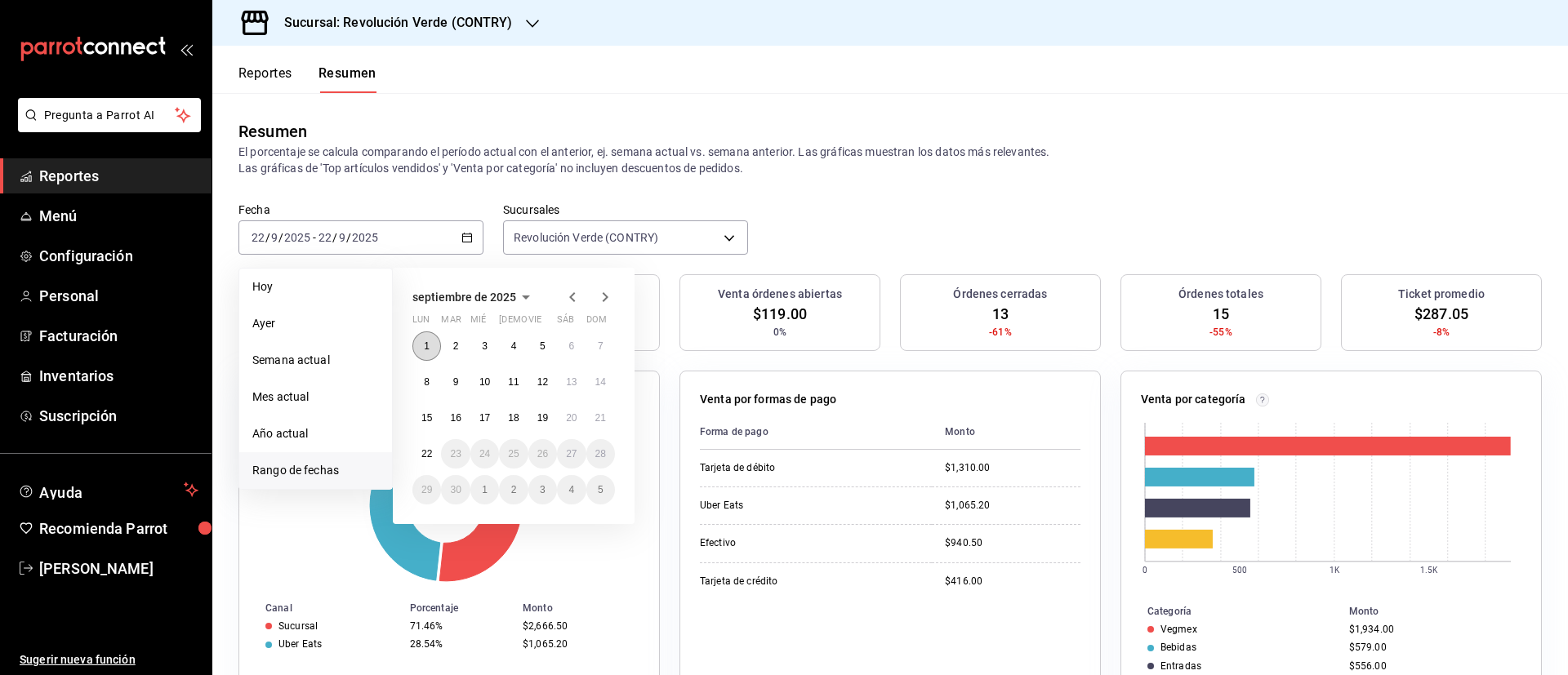
click at [421, 346] on button "1" at bounding box center [427, 346] width 29 height 29
click at [606, 422] on button "21" at bounding box center [600, 417] width 29 height 29
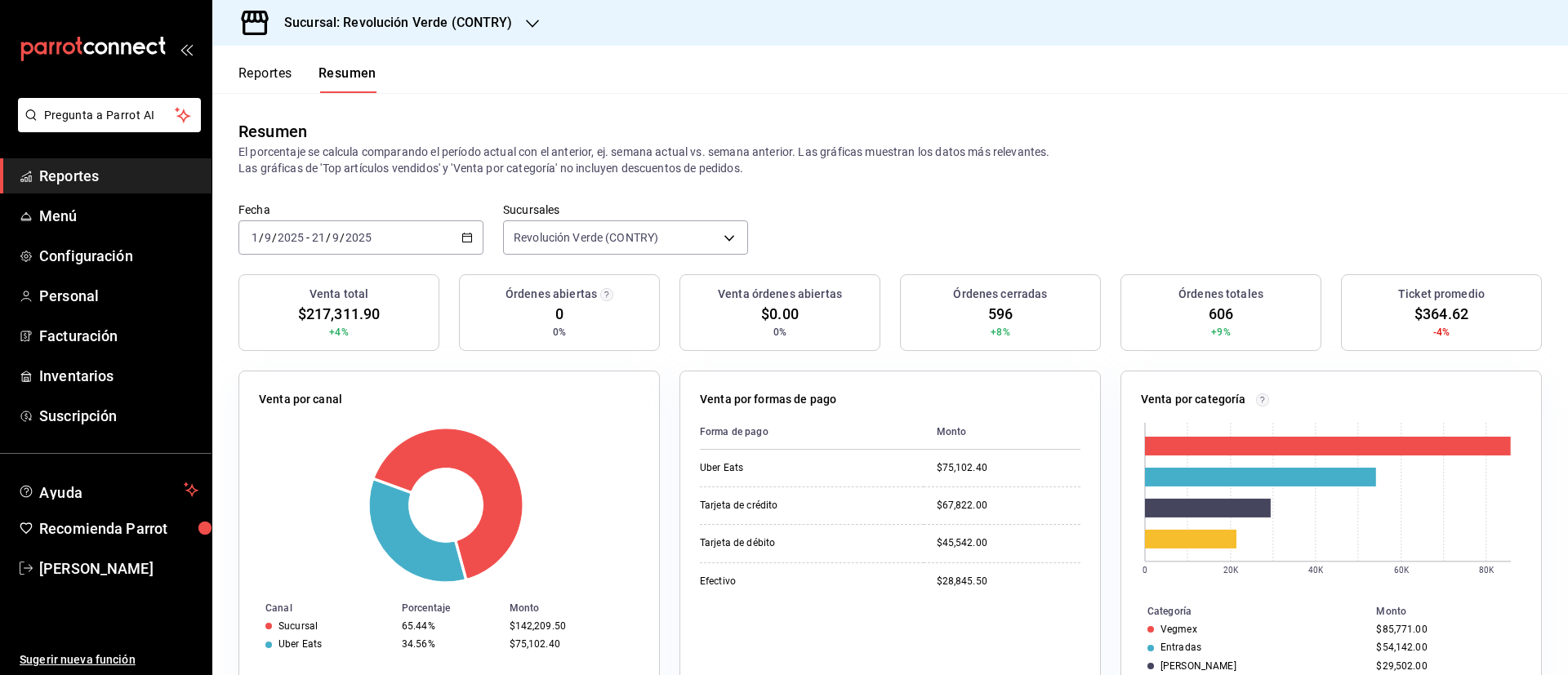
click at [1278, 84] on header "Reportes Resumen" at bounding box center [890, 69] width 1356 height 47
click at [452, 19] on h3 "Sucursal: Revolución Verde (CONTRY)" at bounding box center [392, 23] width 242 height 19
click at [373, 99] on span "Revolución Verde (PURISIMA)" at bounding box center [302, 107] width 154 height 17
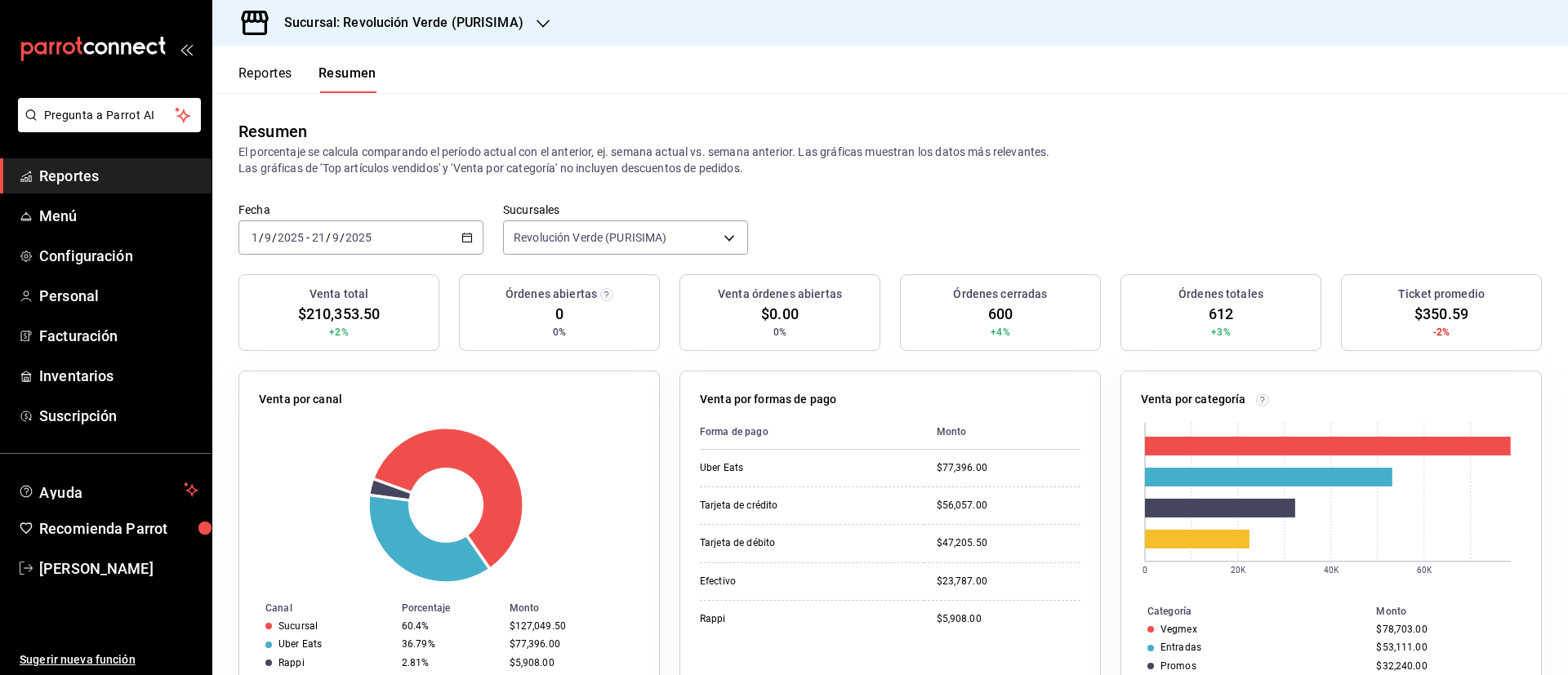
click at [360, 76] on button "Resumen" at bounding box center [347, 79] width 58 height 28
click at [464, 246] on div "2025-09-01 1 / 9 / 2025 - 2025-09-21 21 / 9 / 2025" at bounding box center [361, 237] width 245 height 34
click at [309, 296] on li "Hoy" at bounding box center [316, 287] width 153 height 37
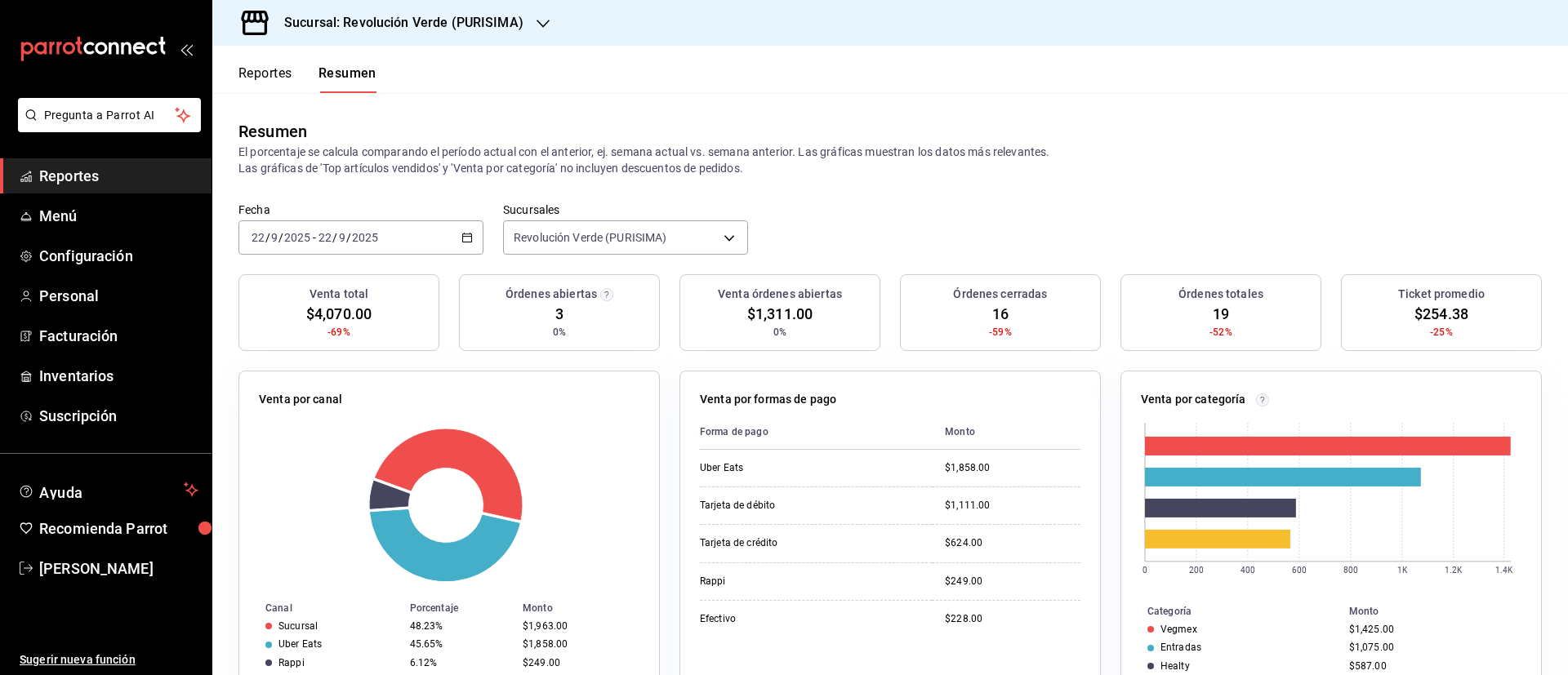
click at [527, 23] on div "Sucursal: Revolución Verde (PURISIMA)" at bounding box center [391, 23] width 331 height 45
click at [417, 79] on div "Revolución Verde (CONTRY)" at bounding box center [335, 71] width 245 height 37
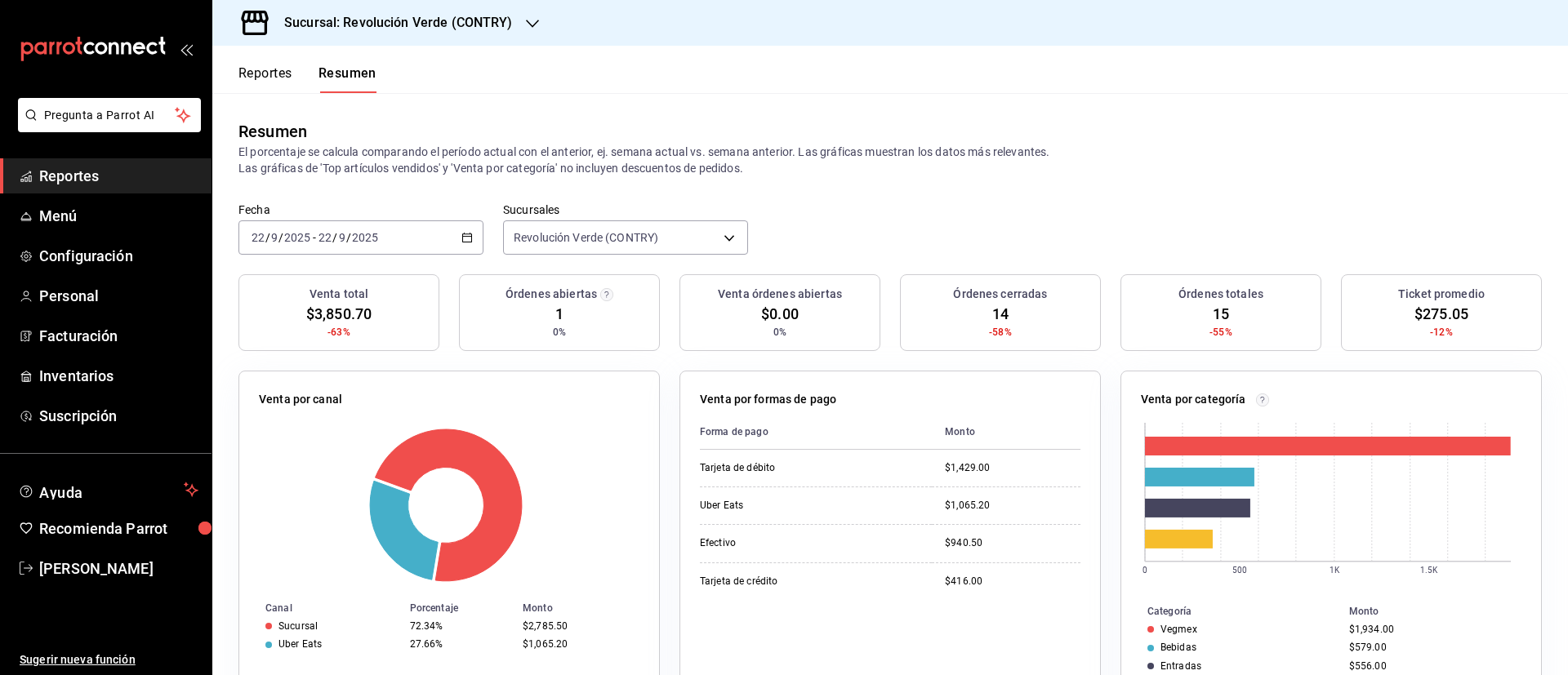
click at [539, 22] on div "Sucursal: Revolución Verde (CONTRY)" at bounding box center [385, 23] width 320 height 45
click at [395, 117] on div "Revolución Verde (PURISIMA)" at bounding box center [335, 107] width 245 height 37
